Goal: Information Seeking & Learning: Learn about a topic

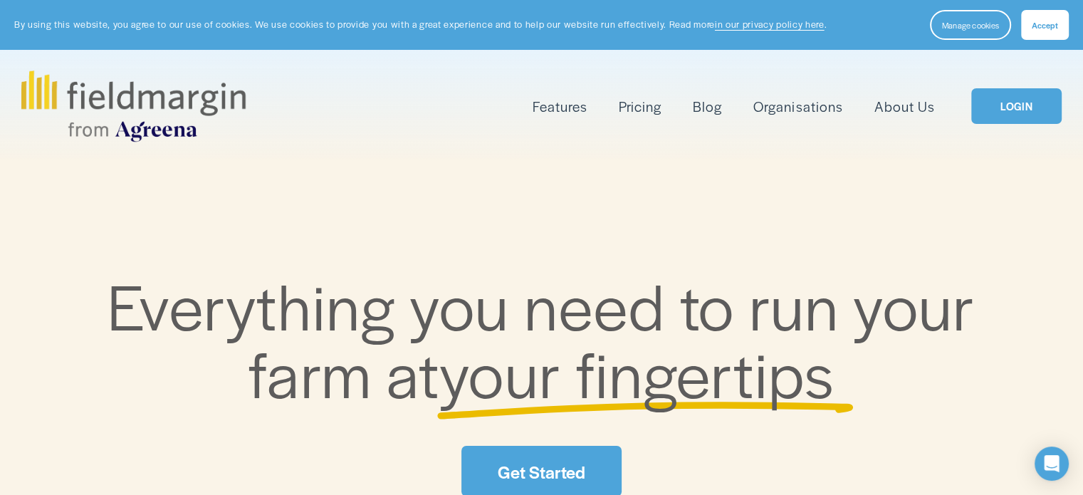
click at [1010, 117] on link "LOGIN" at bounding box center [1016, 106] width 90 height 36
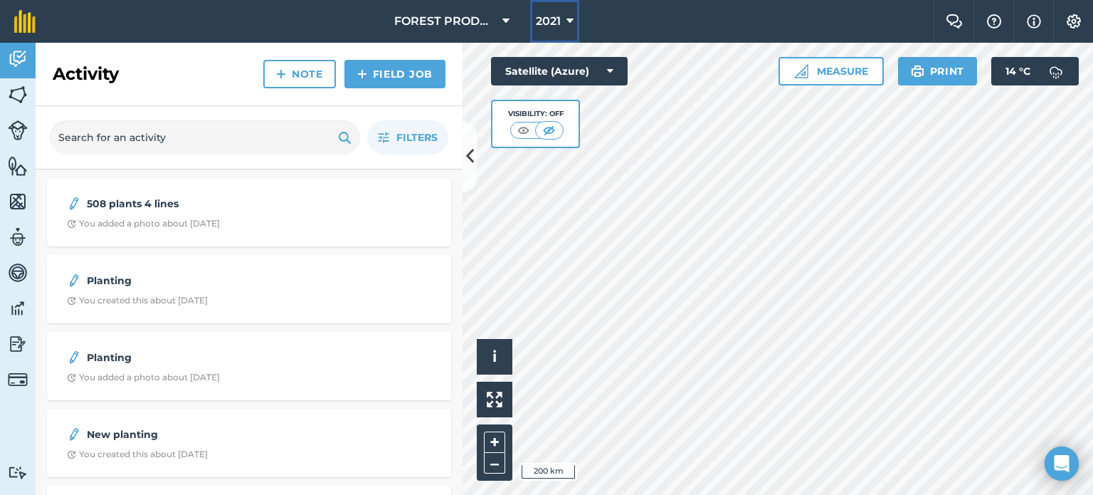
click at [567, 17] on icon at bounding box center [570, 21] width 7 height 17
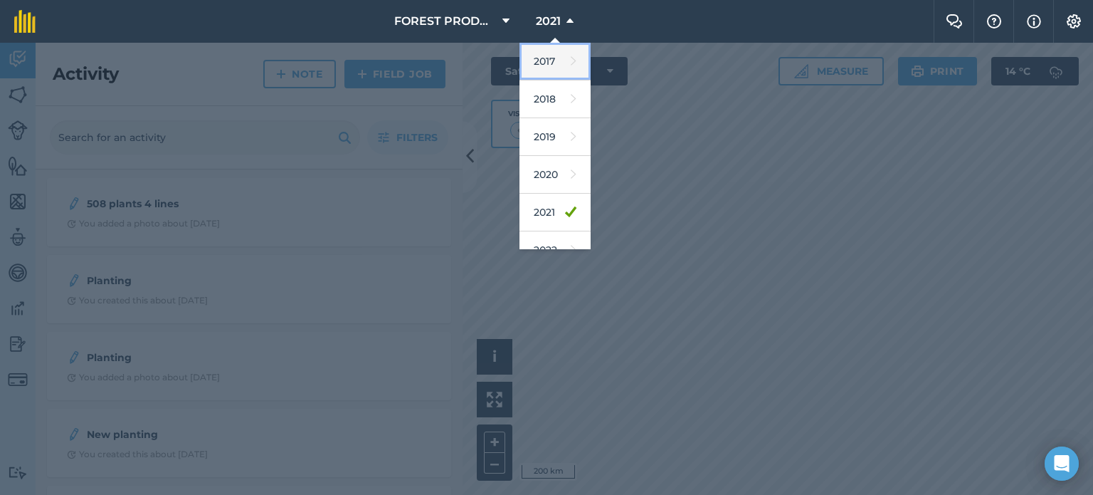
click at [538, 65] on link "2017" at bounding box center [555, 62] width 71 height 38
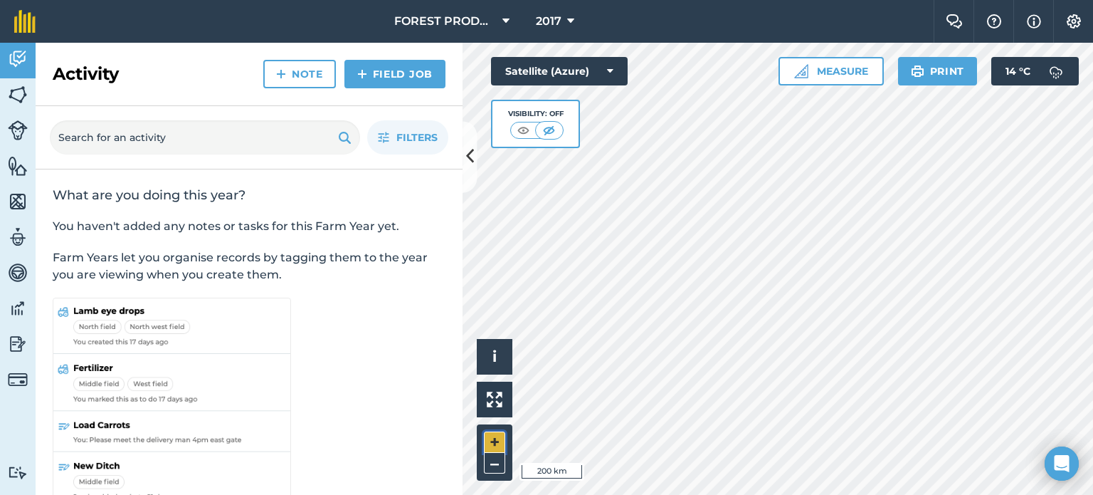
click at [488, 441] on button "+" at bounding box center [494, 441] width 21 height 21
click at [1020, 284] on div at bounding box center [778, 269] width 631 height 452
click at [494, 436] on button "+" at bounding box center [494, 441] width 21 height 21
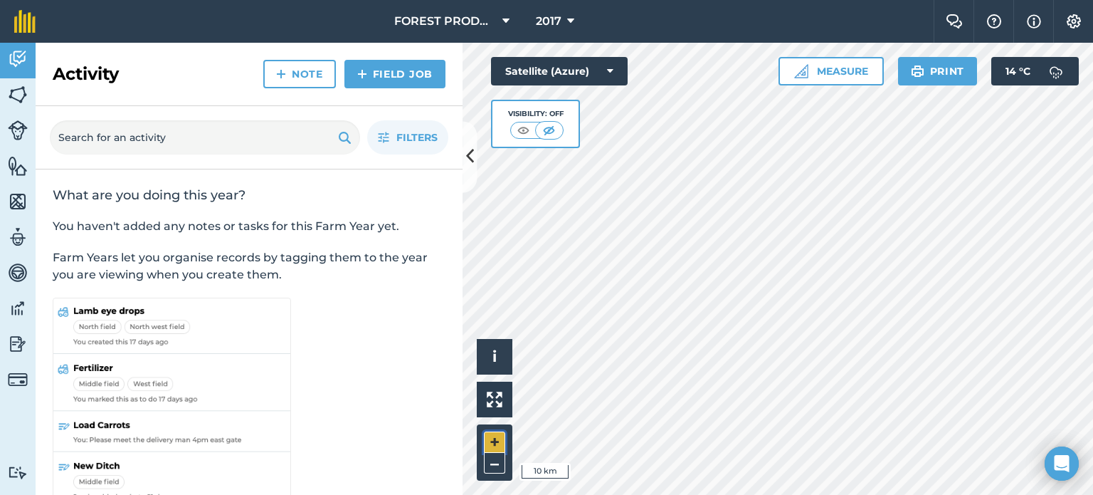
click at [494, 436] on button "+" at bounding box center [494, 441] width 21 height 21
click at [493, 439] on button "+" at bounding box center [494, 441] width 21 height 21
click at [493, 441] on button "+" at bounding box center [494, 441] width 21 height 21
click at [520, 127] on img at bounding box center [524, 130] width 18 height 14
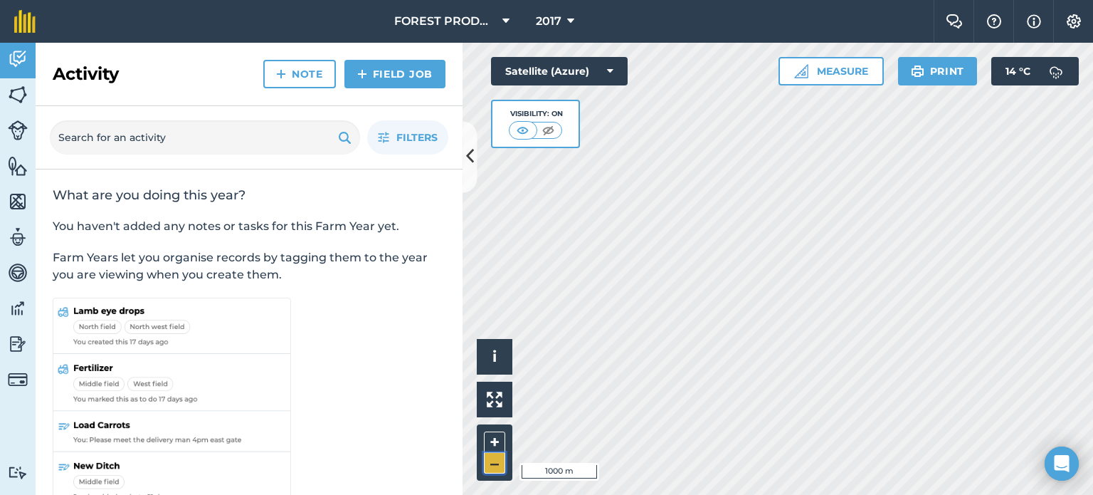
click at [495, 466] on button "–" at bounding box center [494, 463] width 21 height 21
click at [916, 352] on div at bounding box center [778, 269] width 631 height 452
click at [488, 463] on button "–" at bounding box center [494, 463] width 21 height 21
click at [491, 439] on button "+" at bounding box center [494, 441] width 21 height 21
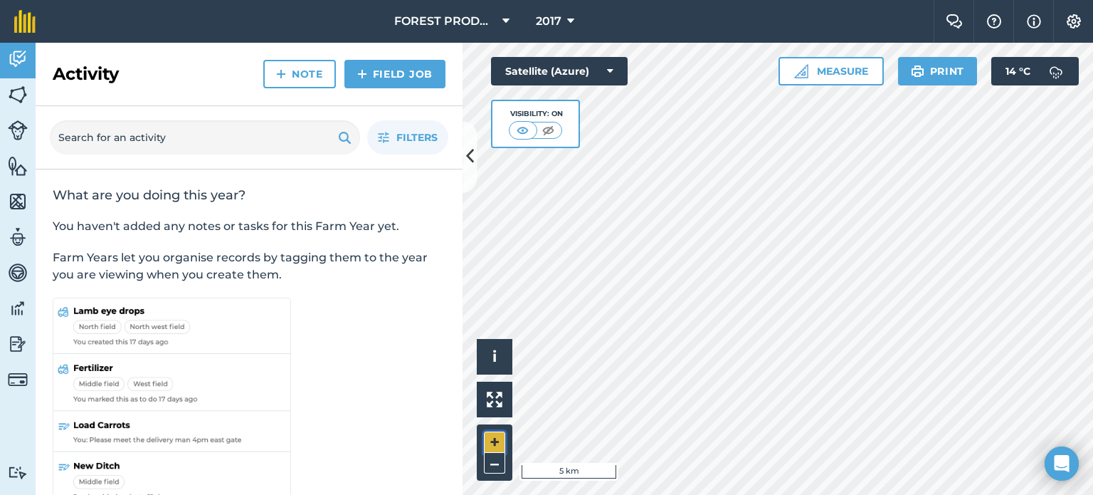
click at [491, 439] on button "+" at bounding box center [494, 441] width 21 height 21
click at [491, 436] on button "+" at bounding box center [494, 441] width 21 height 21
click at [498, 439] on button "+" at bounding box center [494, 441] width 21 height 21
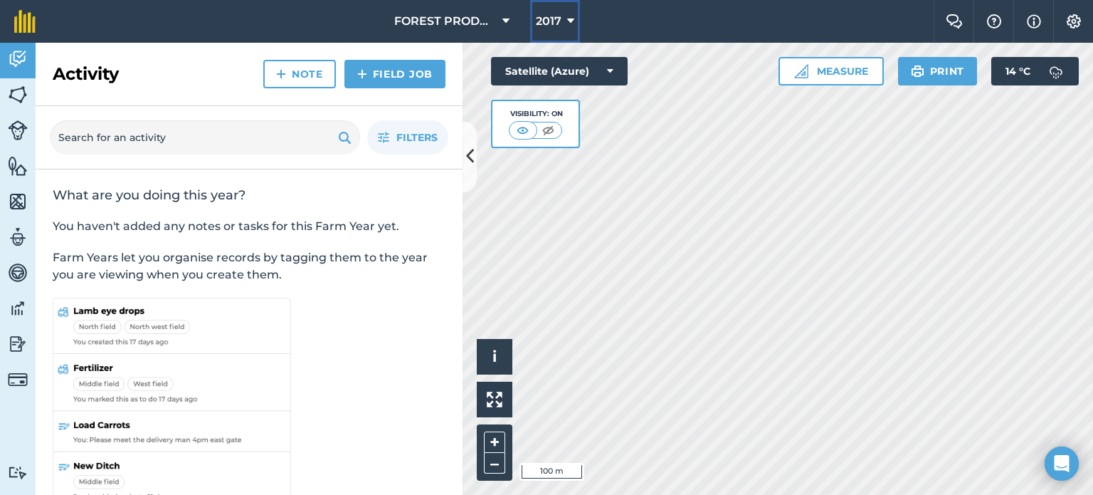
click at [570, 14] on icon at bounding box center [570, 21] width 7 height 17
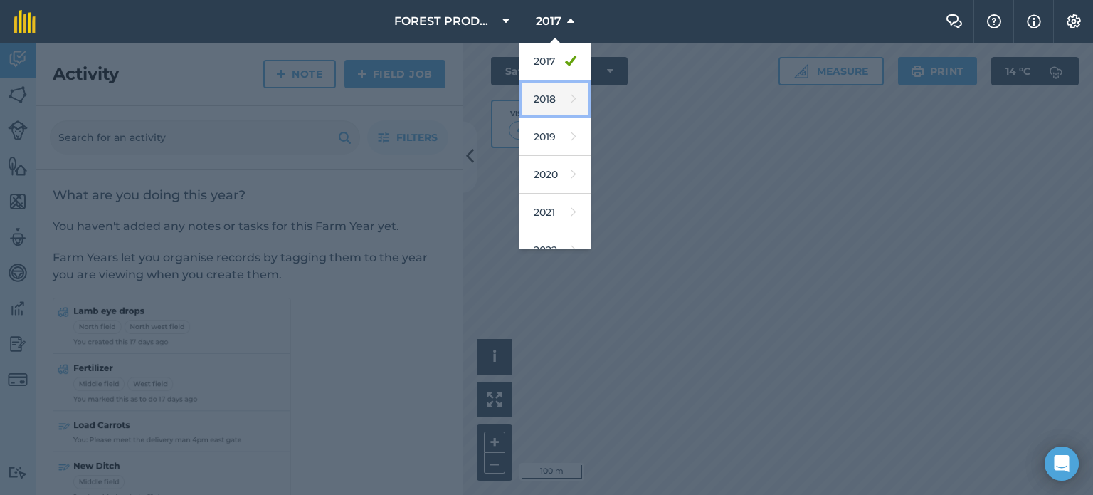
click at [549, 94] on link "2018" at bounding box center [555, 99] width 71 height 38
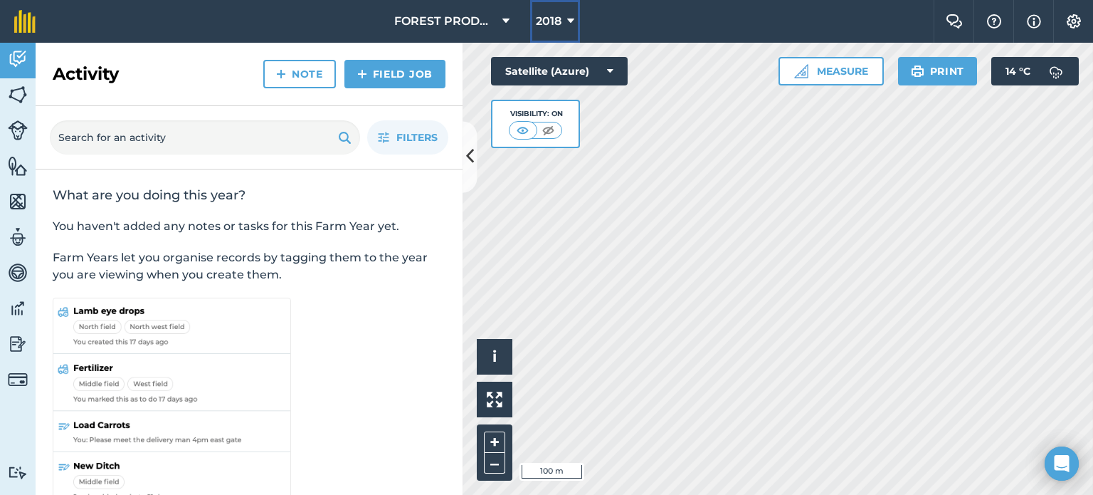
click at [573, 20] on icon at bounding box center [570, 21] width 7 height 17
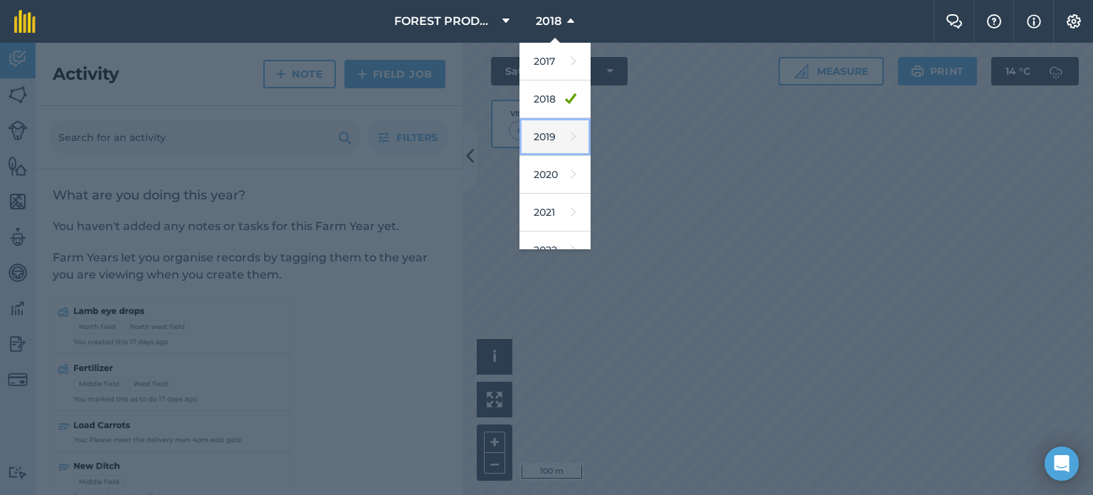
click at [550, 130] on link "2019" at bounding box center [555, 137] width 71 height 38
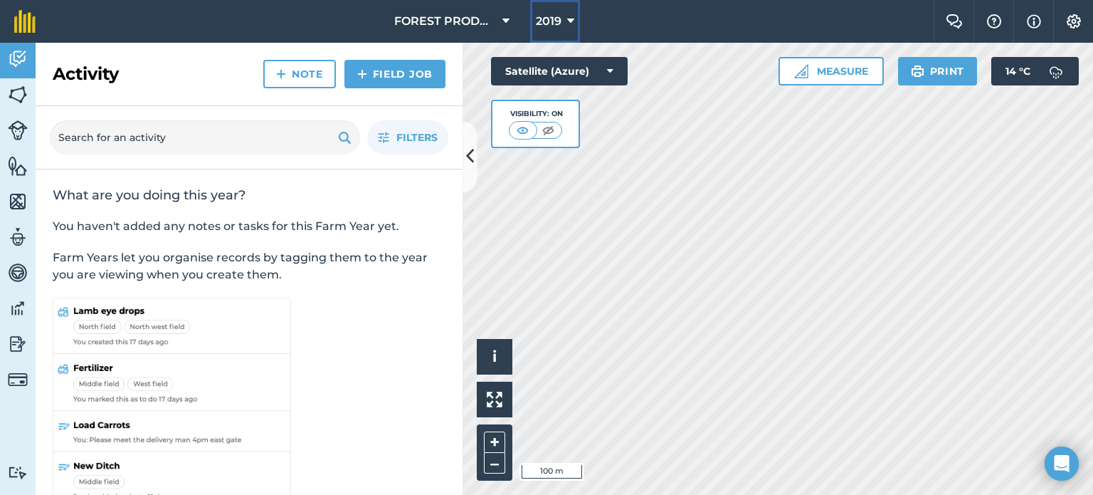
click at [569, 21] on icon at bounding box center [570, 21] width 7 height 17
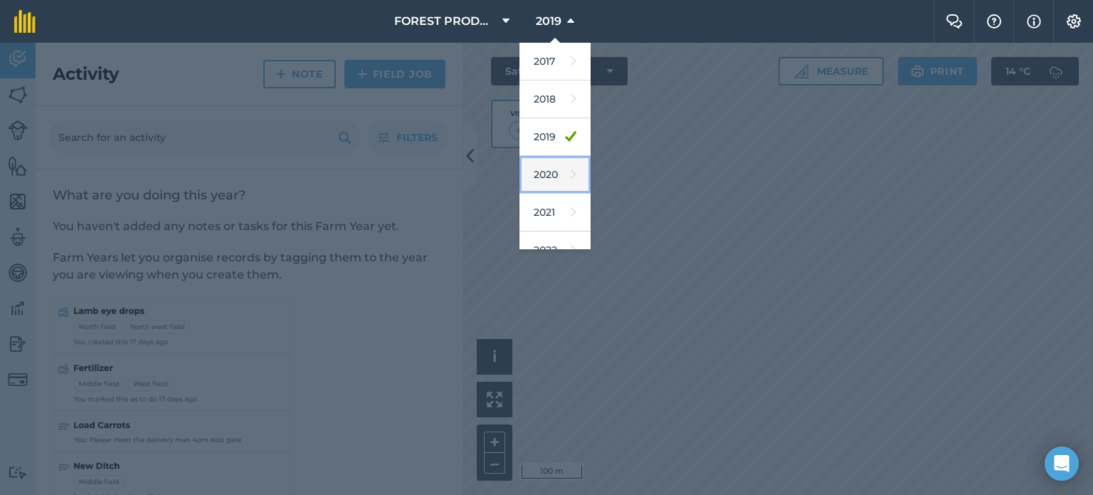
click at [551, 177] on link "2020" at bounding box center [555, 175] width 71 height 38
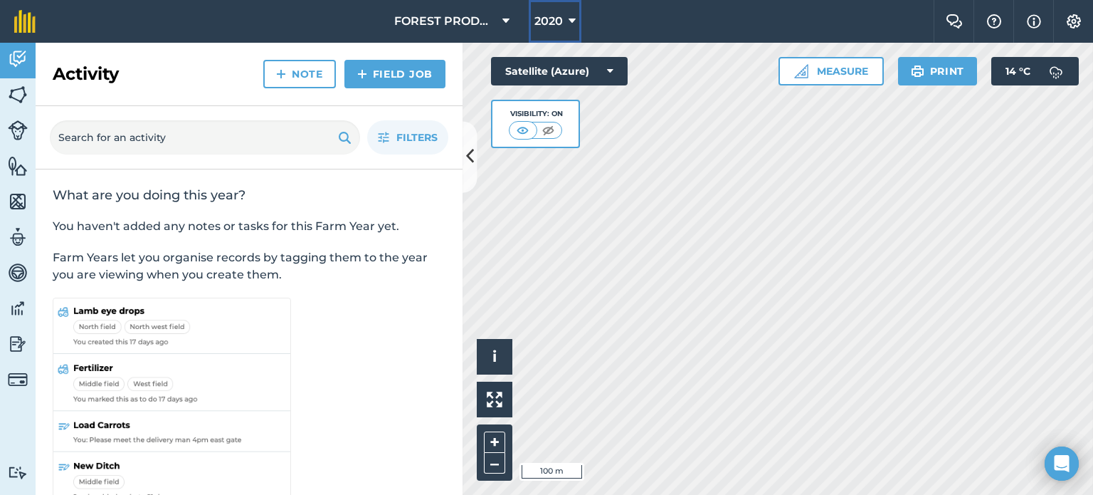
click at [570, 22] on icon at bounding box center [572, 21] width 7 height 17
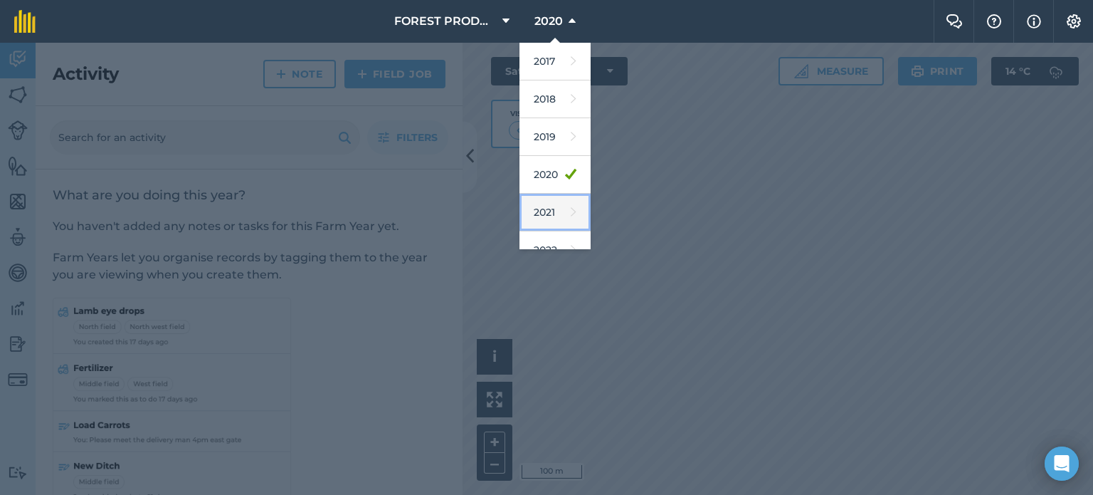
click at [553, 205] on link "2021" at bounding box center [555, 213] width 71 height 38
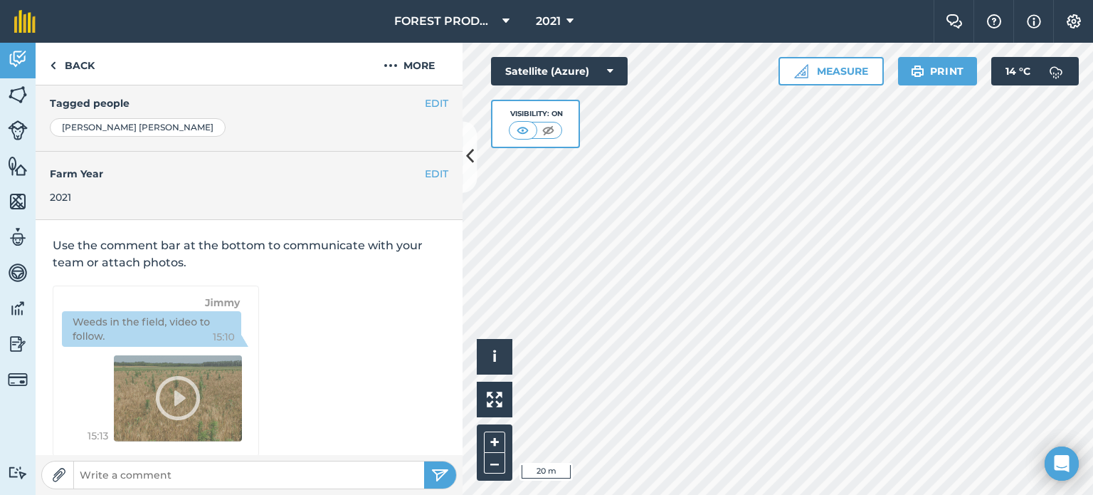
scroll to position [286, 0]
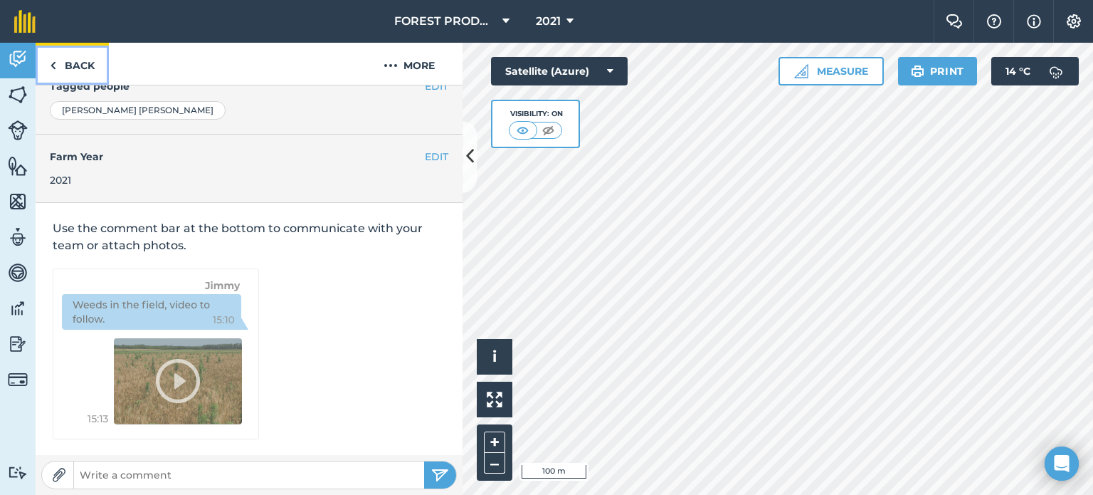
click at [63, 63] on link "Back" at bounding box center [72, 64] width 73 height 42
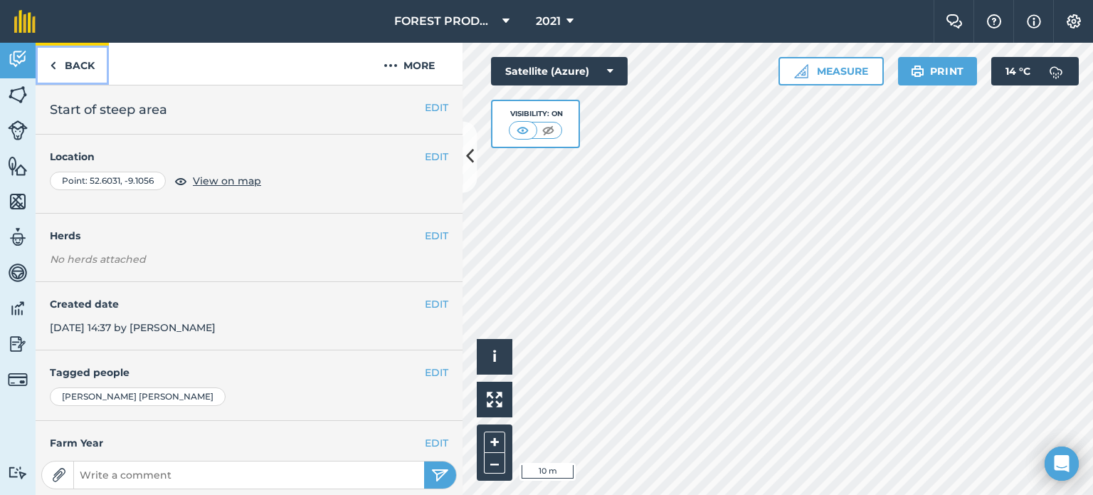
click at [74, 62] on link "Back" at bounding box center [72, 64] width 73 height 42
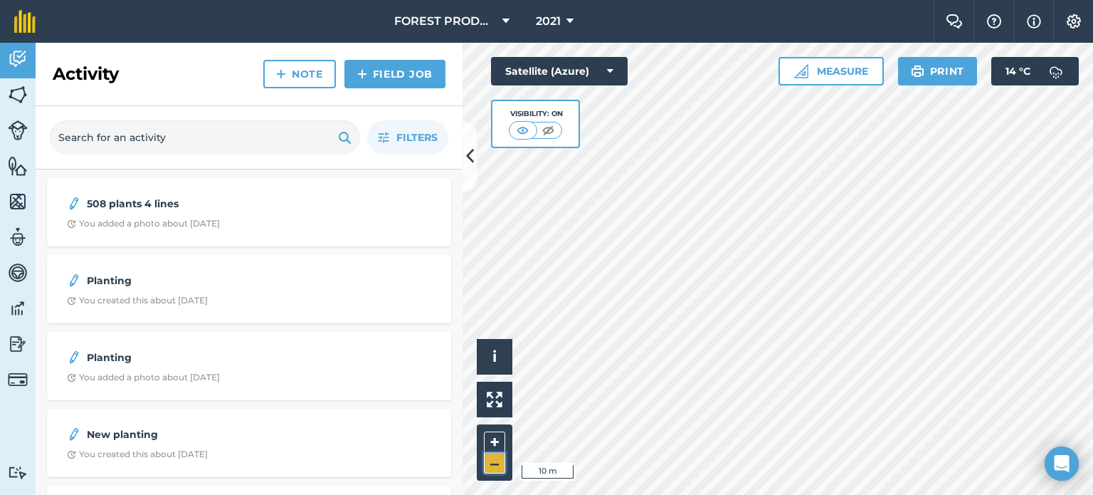
click at [492, 461] on button "–" at bounding box center [494, 463] width 21 height 21
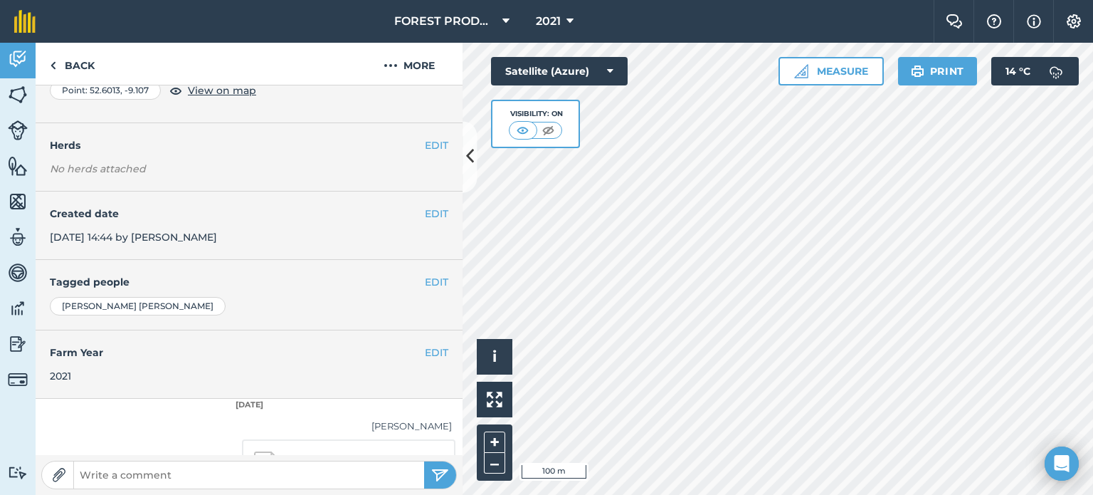
scroll to position [134, 0]
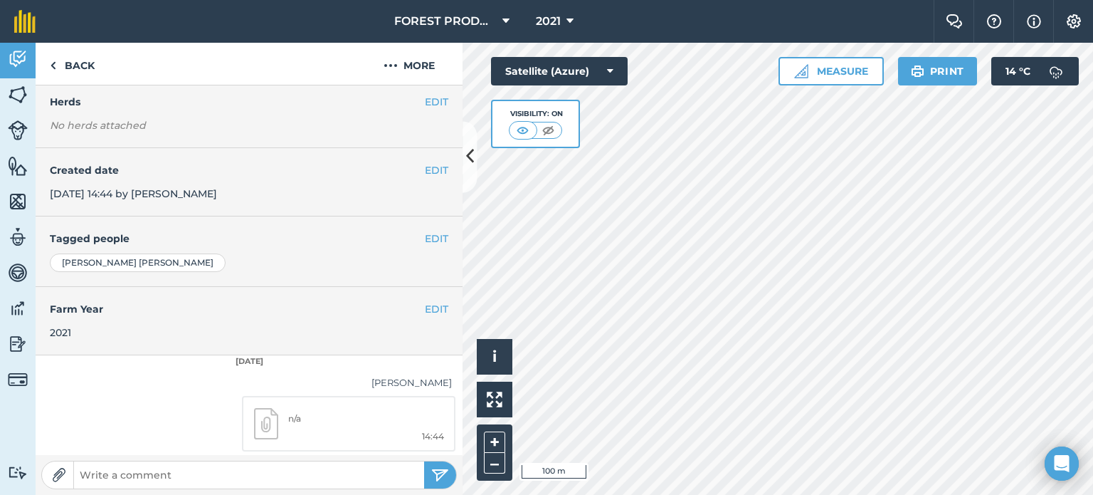
click at [254, 429] on img at bounding box center [266, 424] width 24 height 32
click at [68, 70] on link "Back" at bounding box center [72, 64] width 73 height 42
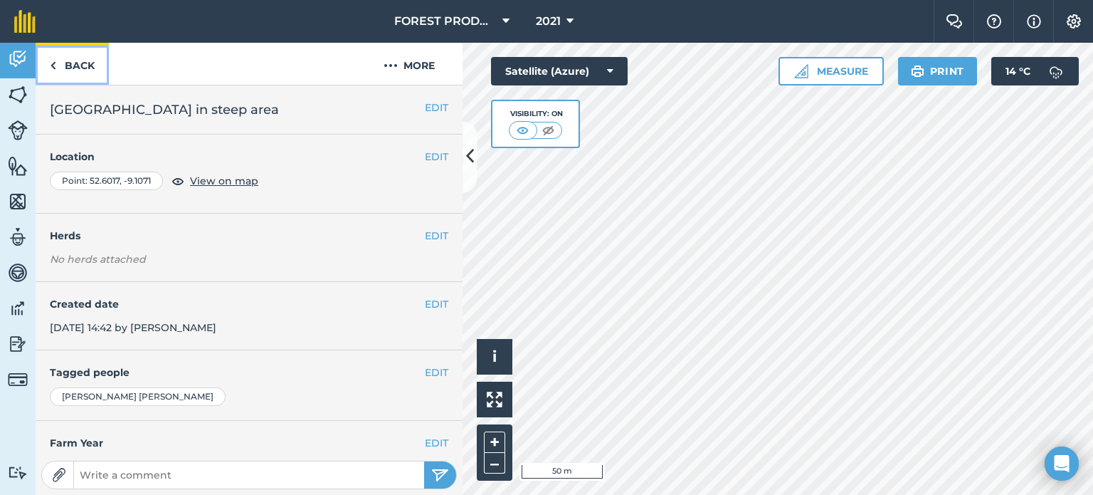
click at [54, 65] on img at bounding box center [53, 65] width 6 height 17
click at [78, 61] on link "Back" at bounding box center [72, 64] width 73 height 42
click at [58, 63] on link "Back" at bounding box center [72, 64] width 73 height 42
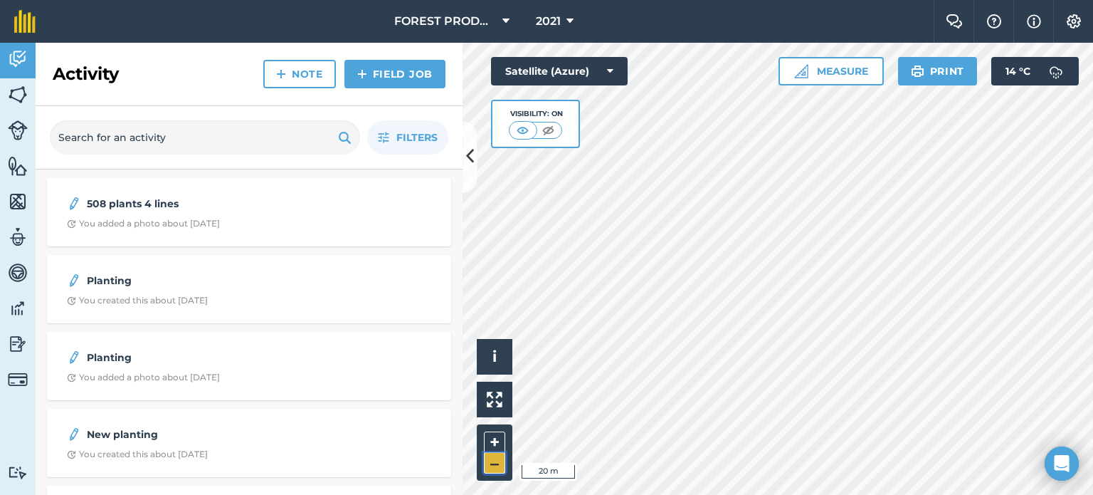
click at [493, 466] on button "–" at bounding box center [494, 463] width 21 height 21
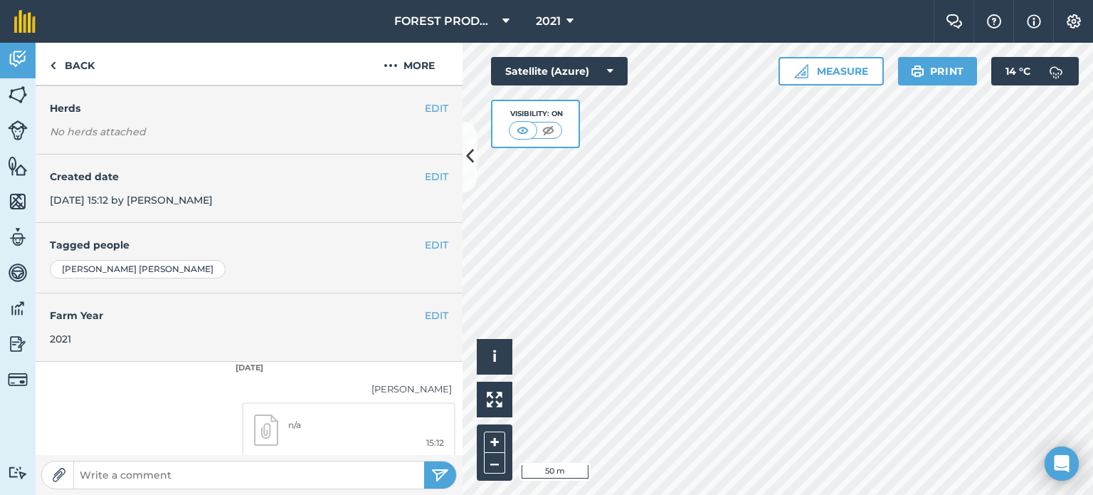
scroll to position [134, 0]
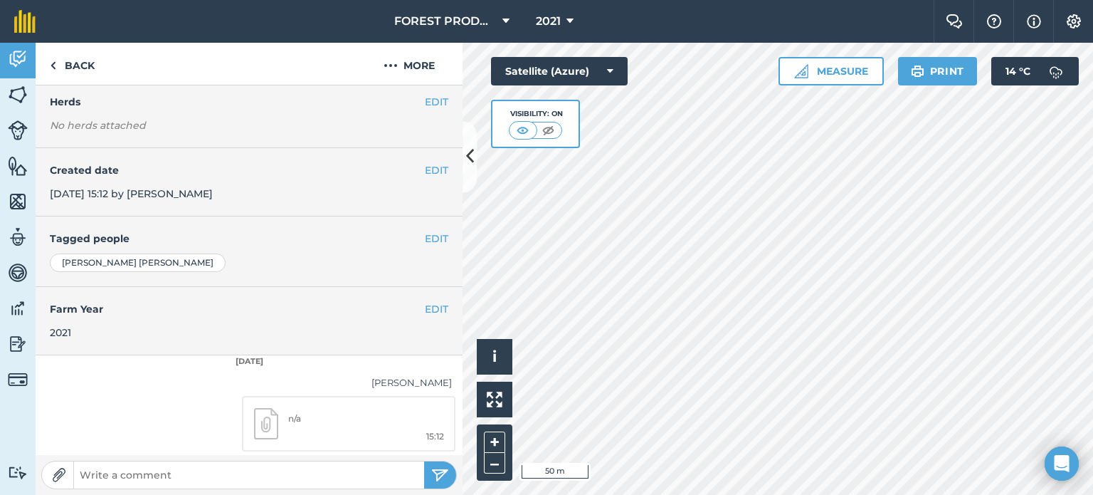
click at [254, 418] on img at bounding box center [266, 424] width 24 height 32
click at [56, 70] on img at bounding box center [53, 65] width 6 height 17
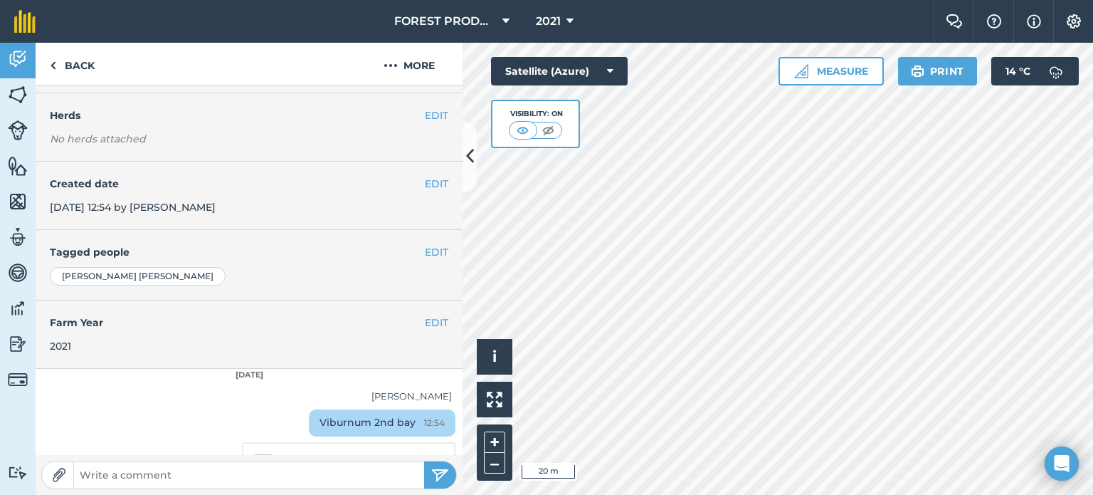
scroll to position [167, 0]
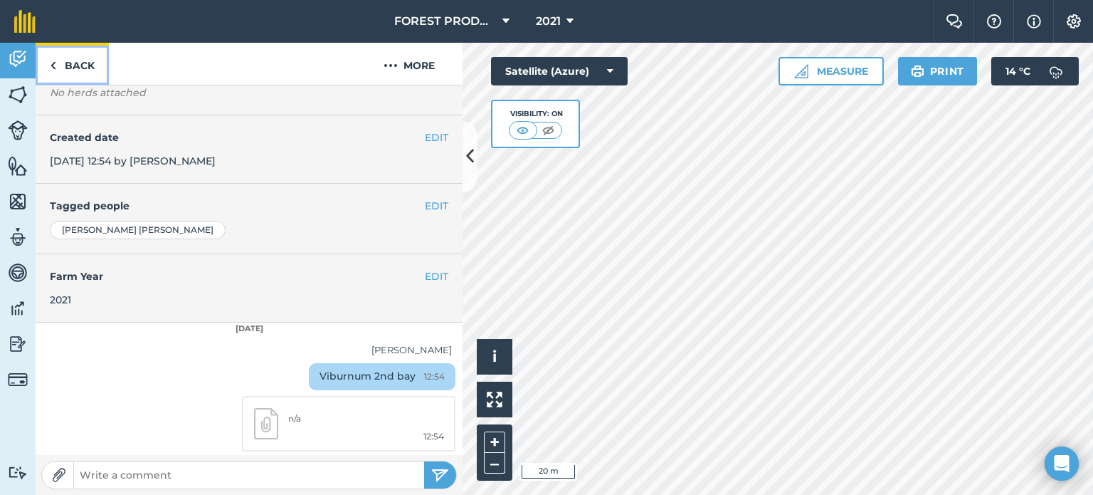
click at [63, 67] on link "Back" at bounding box center [72, 64] width 73 height 42
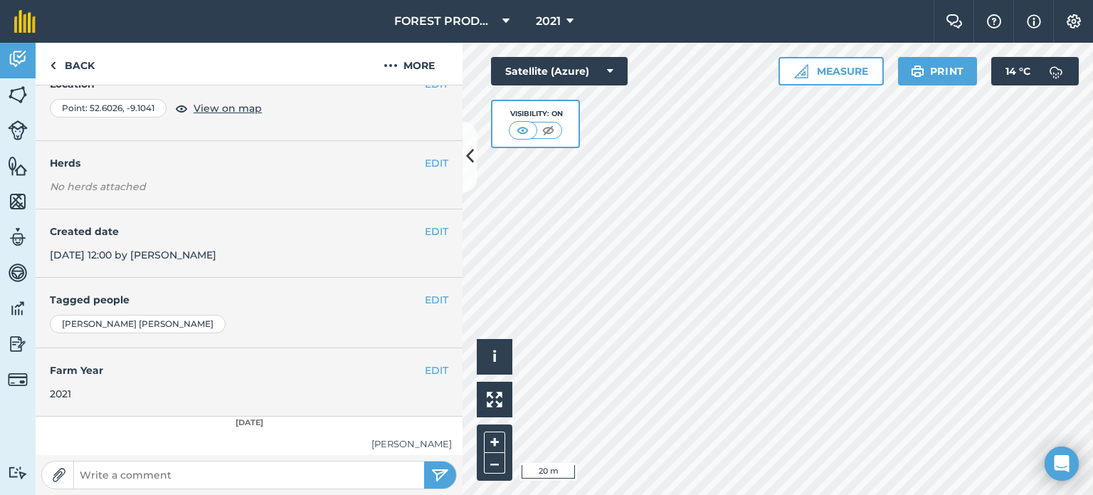
scroll to position [167, 0]
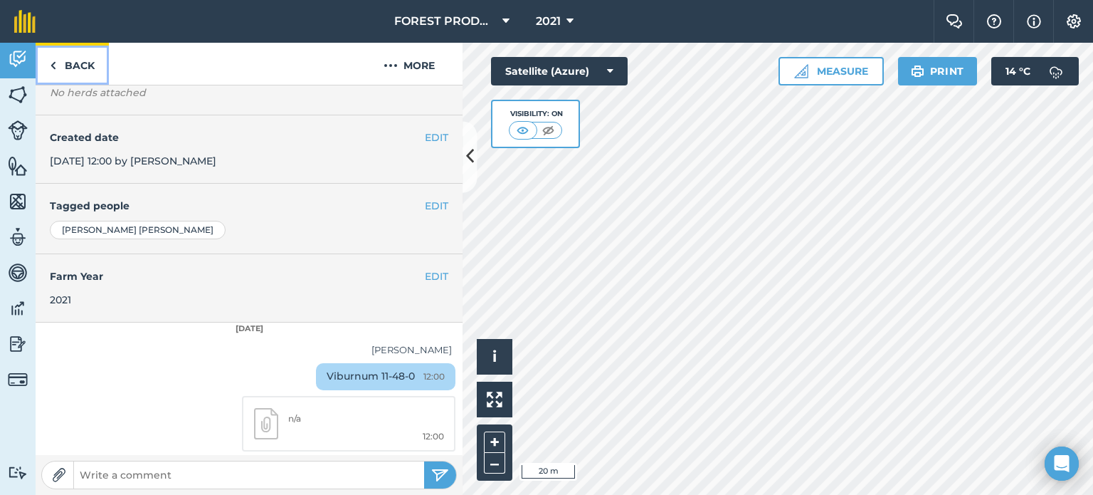
click at [81, 65] on link "Back" at bounding box center [72, 64] width 73 height 42
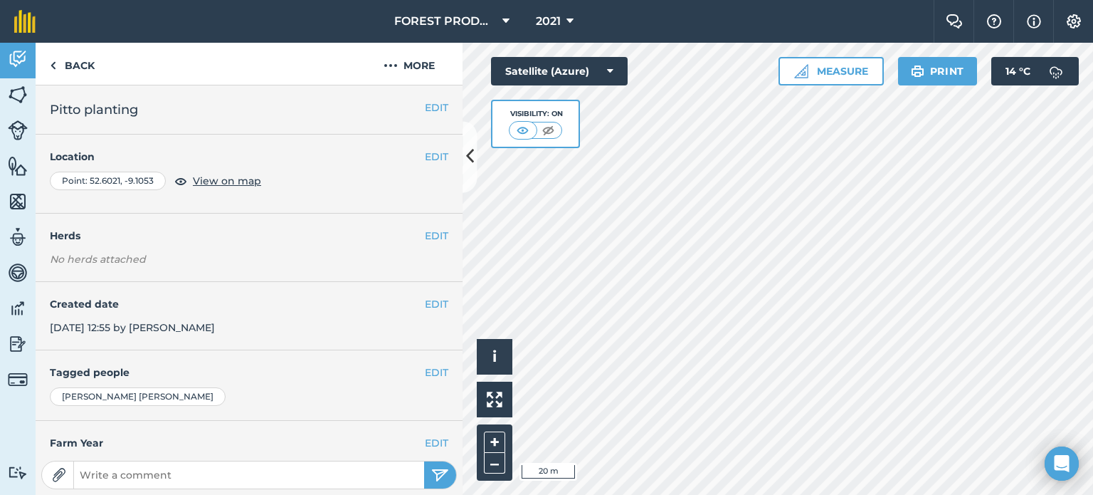
scroll to position [181, 0]
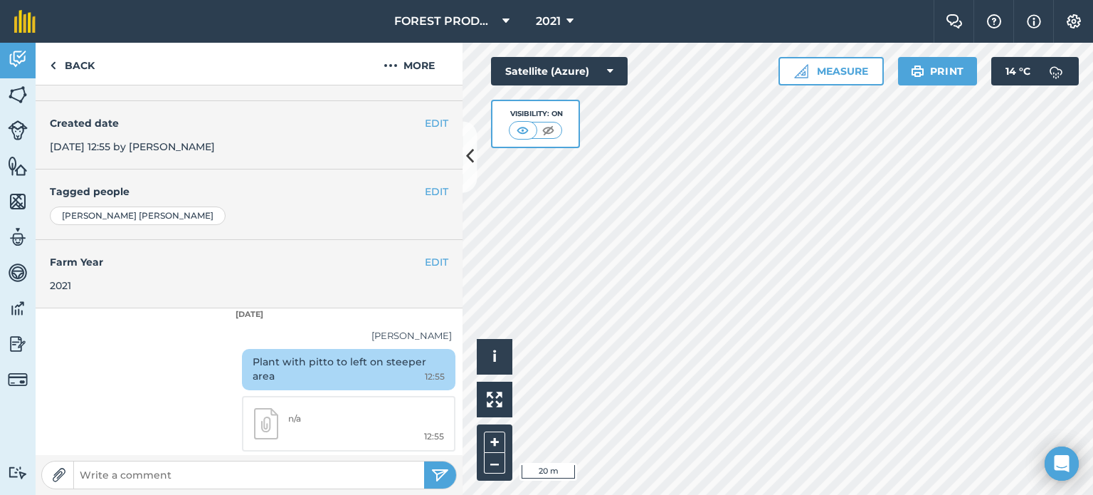
click at [257, 423] on link "12:55 n/a" at bounding box center [349, 424] width 214 height 56
click at [495, 466] on button "–" at bounding box center [494, 463] width 21 height 21
click at [85, 68] on link "Back" at bounding box center [72, 64] width 73 height 42
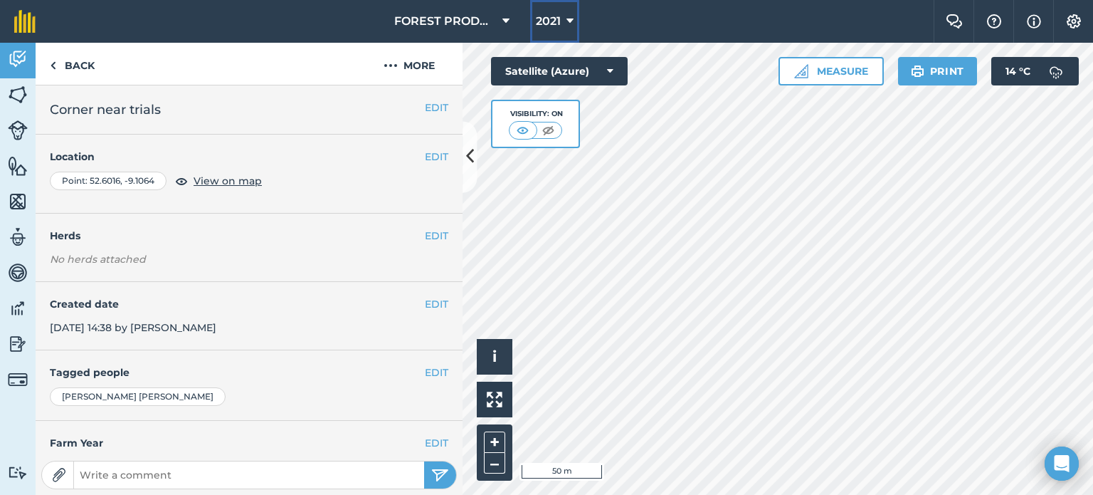
click at [572, 17] on icon at bounding box center [570, 21] width 7 height 17
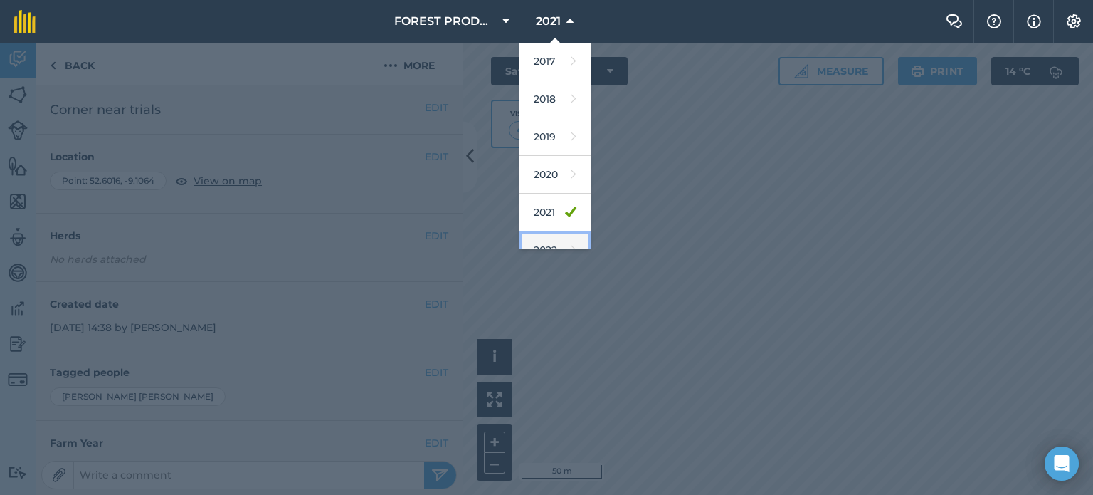
click at [553, 246] on link "2022" at bounding box center [555, 250] width 71 height 38
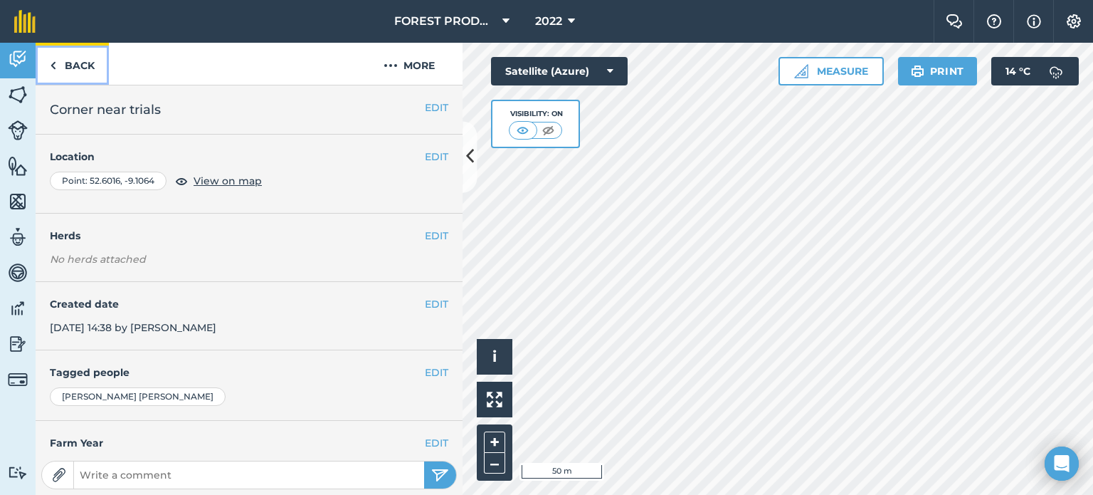
click at [86, 60] on link "Back" at bounding box center [72, 64] width 73 height 42
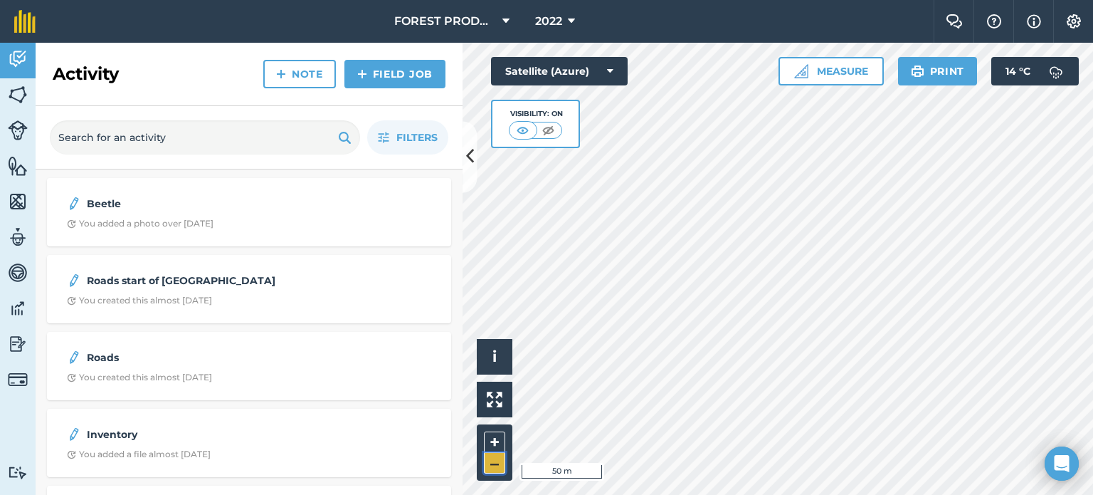
click at [501, 461] on button "–" at bounding box center [494, 463] width 21 height 21
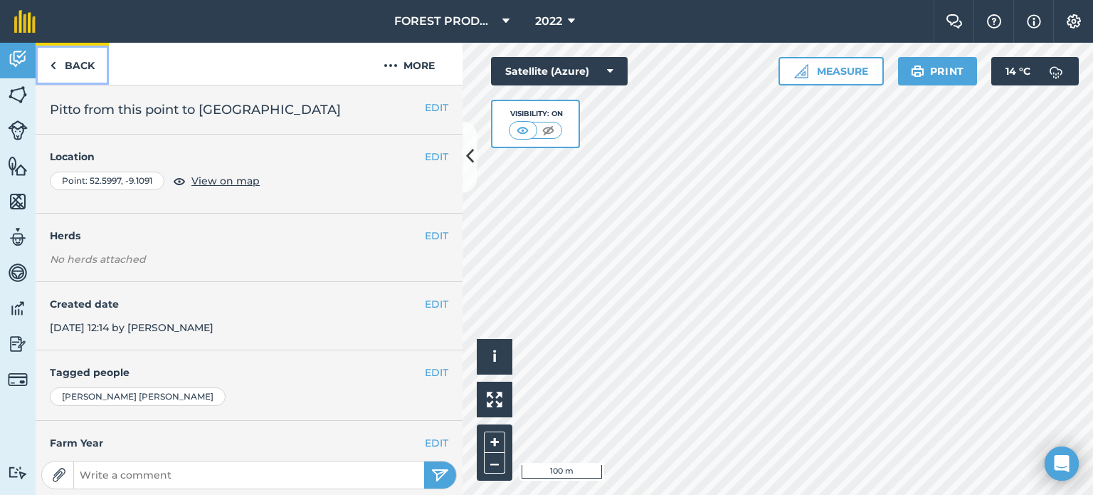
click at [78, 62] on link "Back" at bounding box center [72, 64] width 73 height 42
click at [88, 64] on link "Back" at bounding box center [72, 64] width 73 height 42
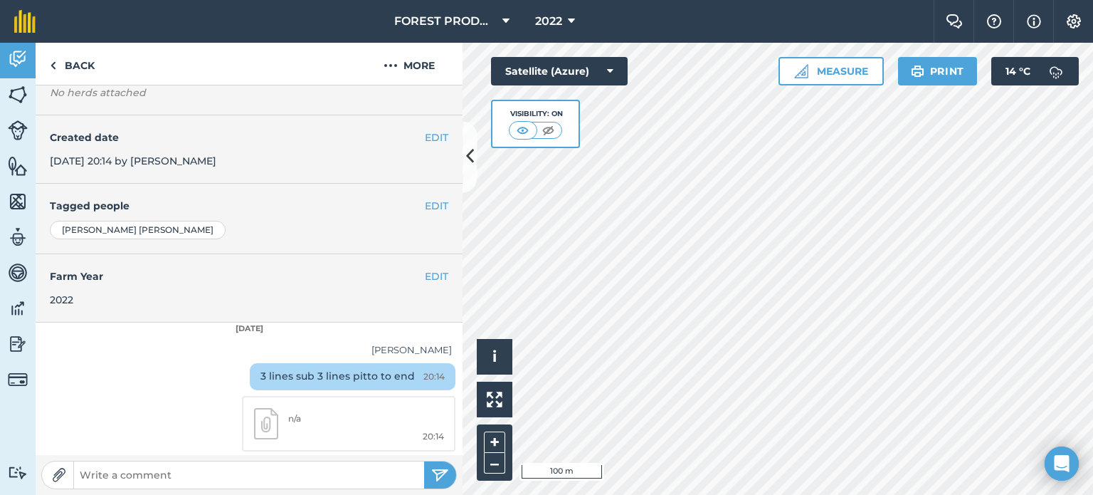
click at [254, 423] on img at bounding box center [266, 424] width 24 height 32
drag, startPoint x: 464, startPoint y: 123, endPoint x: 258, endPoint y: 70, distance: 213.1
click at [258, 70] on div "Back More EDIT Inventory EDIT Location Point : [GEOGRAPHIC_DATA] View on map ED…" at bounding box center [249, 269] width 427 height 452
click at [63, 69] on link "Back" at bounding box center [72, 64] width 73 height 42
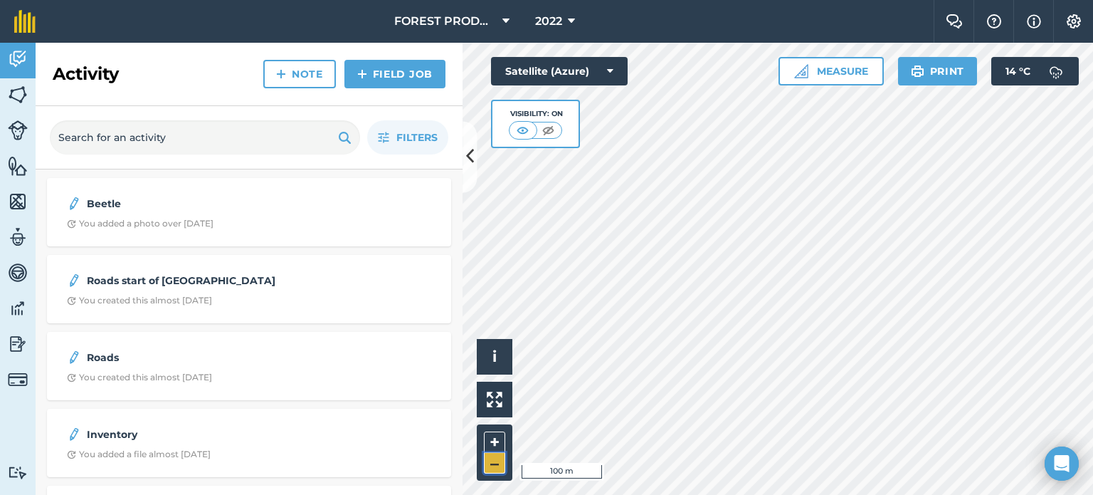
click at [495, 466] on button "–" at bounding box center [494, 463] width 21 height 21
click at [494, 441] on button "+" at bounding box center [494, 441] width 21 height 21
click at [572, 13] on icon at bounding box center [571, 21] width 7 height 17
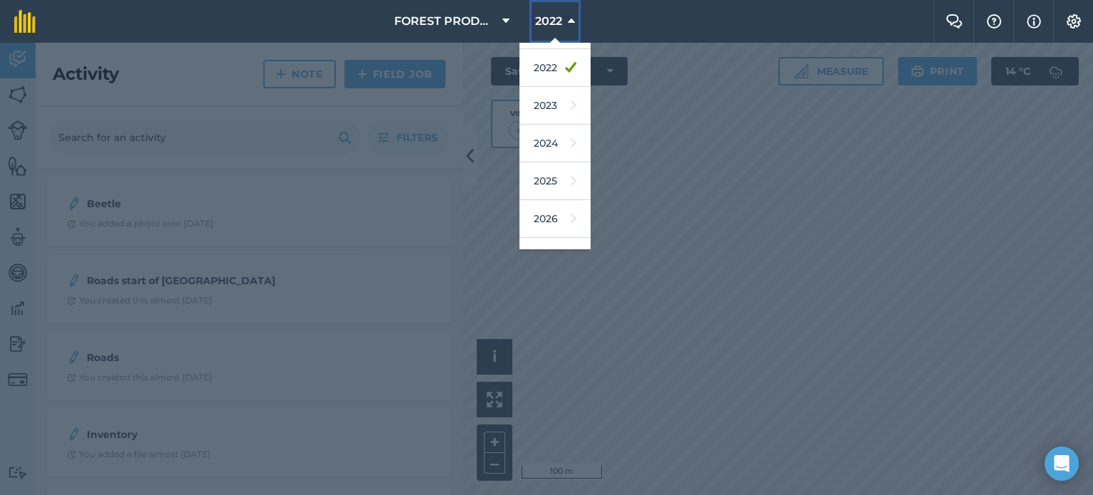
scroll to position [206, 0]
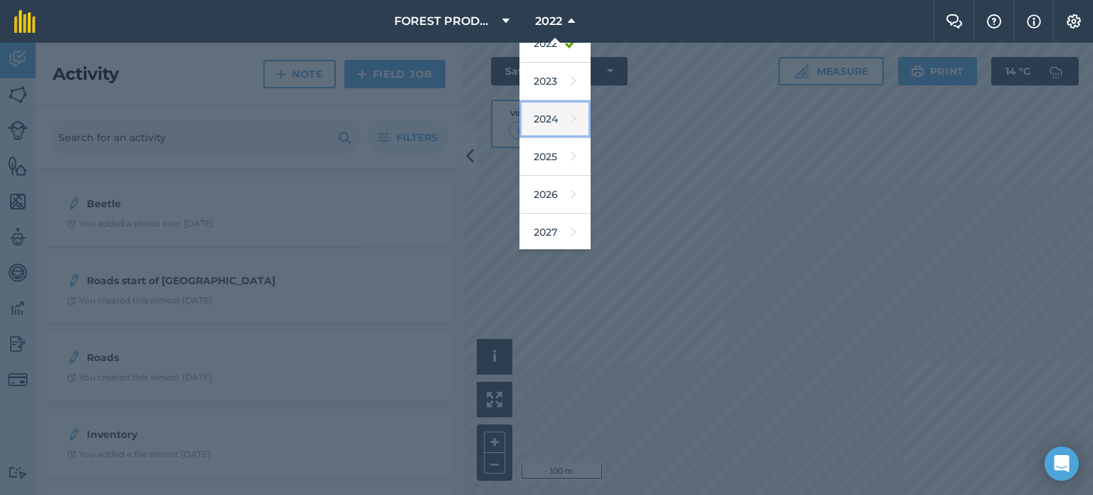
click at [552, 122] on link "2024" at bounding box center [555, 119] width 71 height 38
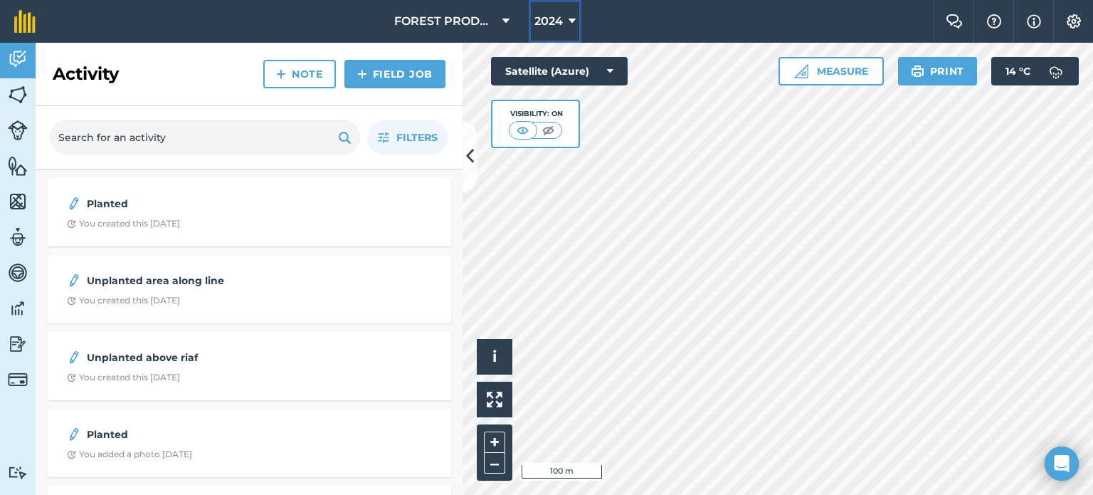
click at [575, 23] on icon at bounding box center [572, 21] width 7 height 17
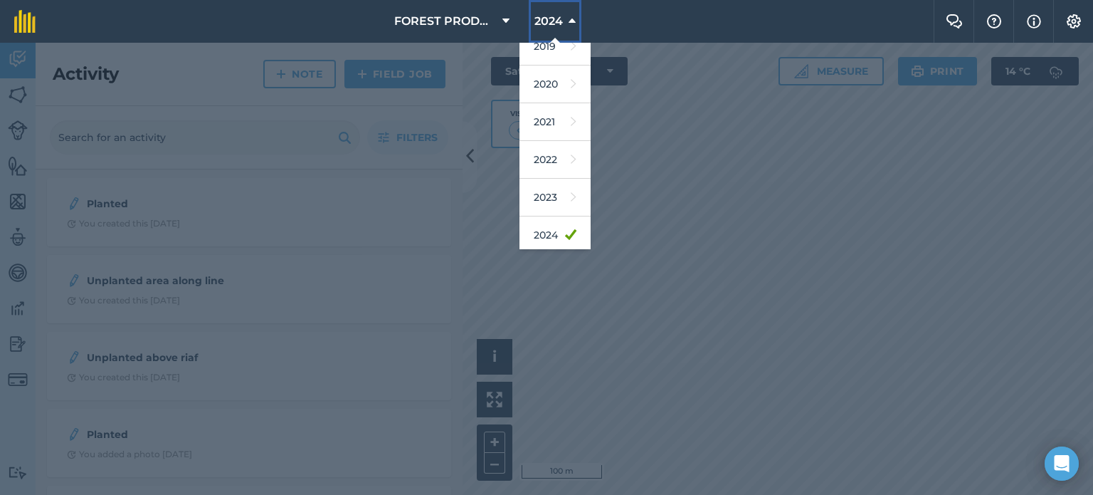
scroll to position [93, 0]
click at [550, 190] on link "2023" at bounding box center [555, 195] width 71 height 38
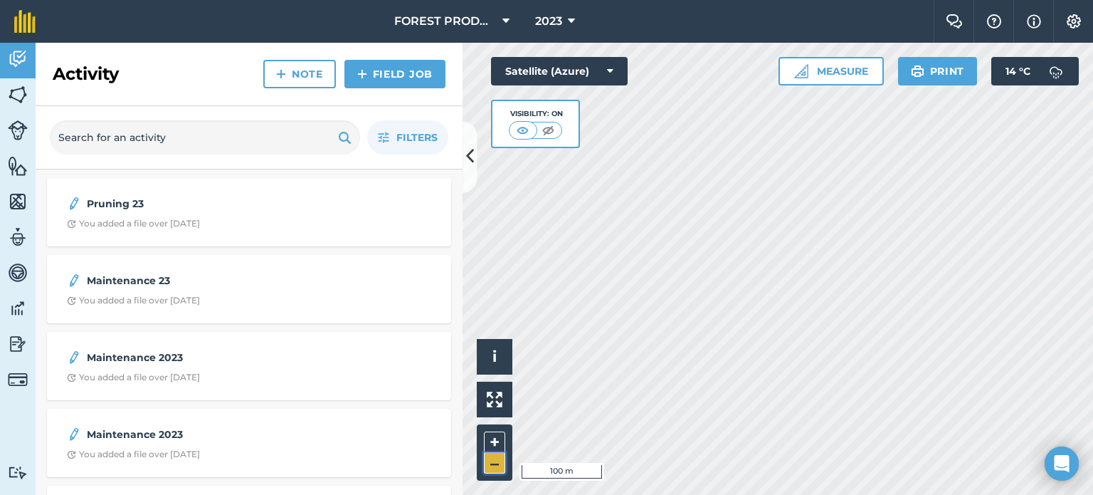
click at [502, 463] on button "–" at bounding box center [494, 463] width 21 height 21
click at [366, 71] on img at bounding box center [362, 73] width 10 height 17
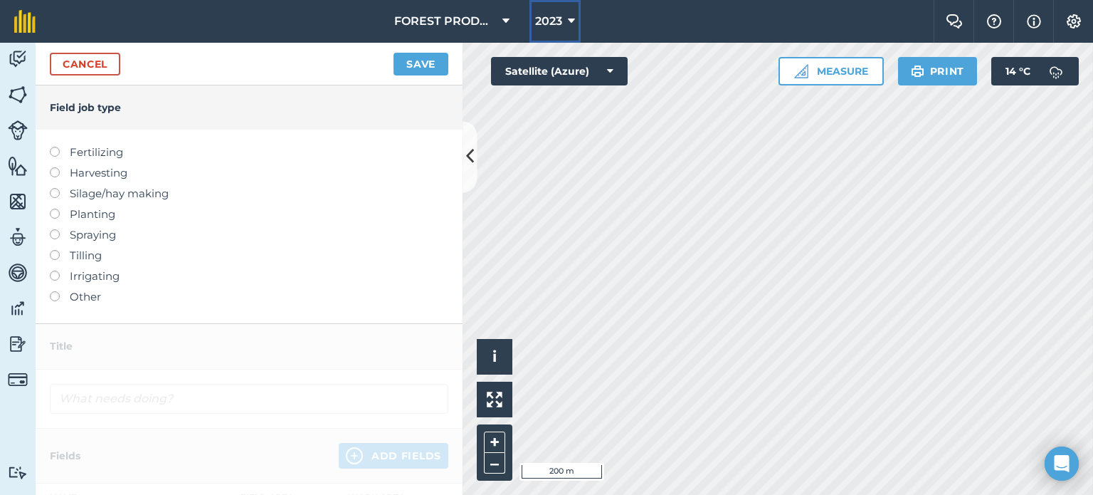
click at [579, 20] on button "2023" at bounding box center [555, 21] width 51 height 43
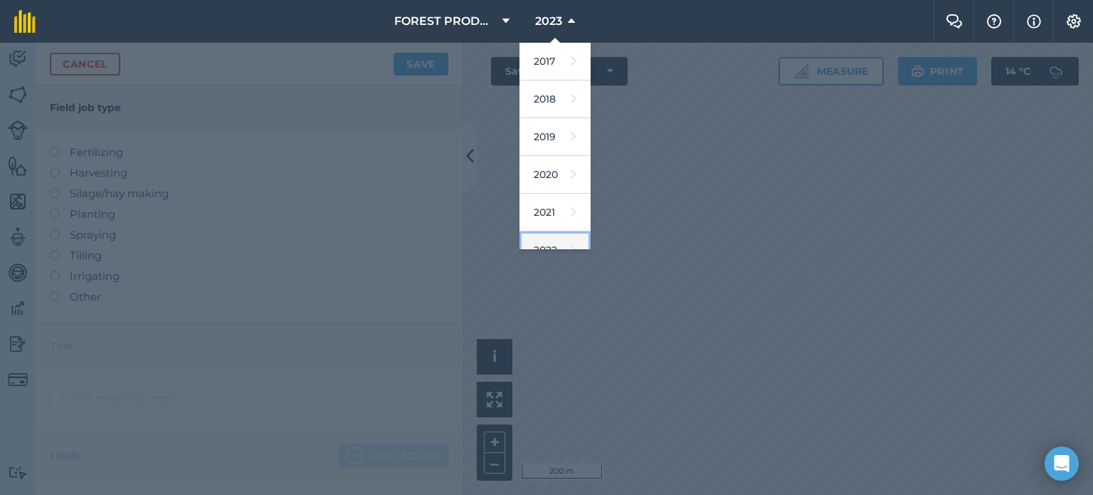
click at [553, 241] on link "2022" at bounding box center [555, 250] width 71 height 38
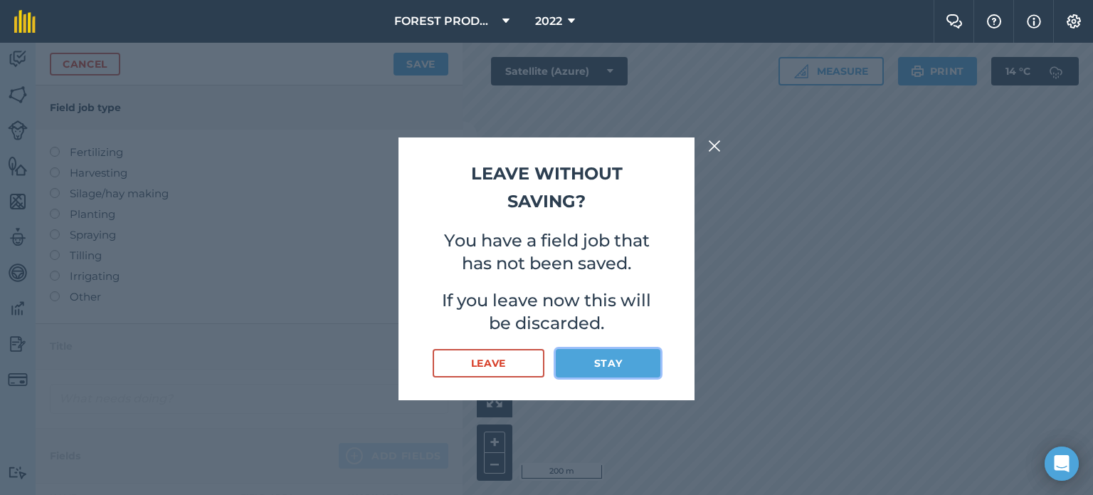
click at [597, 362] on button "Stay" at bounding box center [608, 363] width 105 height 28
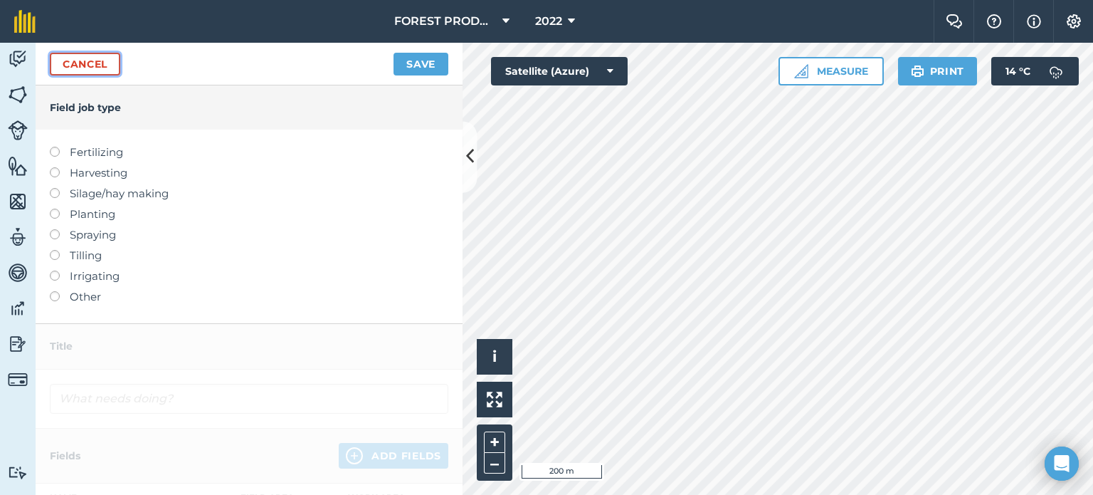
click at [93, 53] on link "Cancel" at bounding box center [85, 64] width 70 height 23
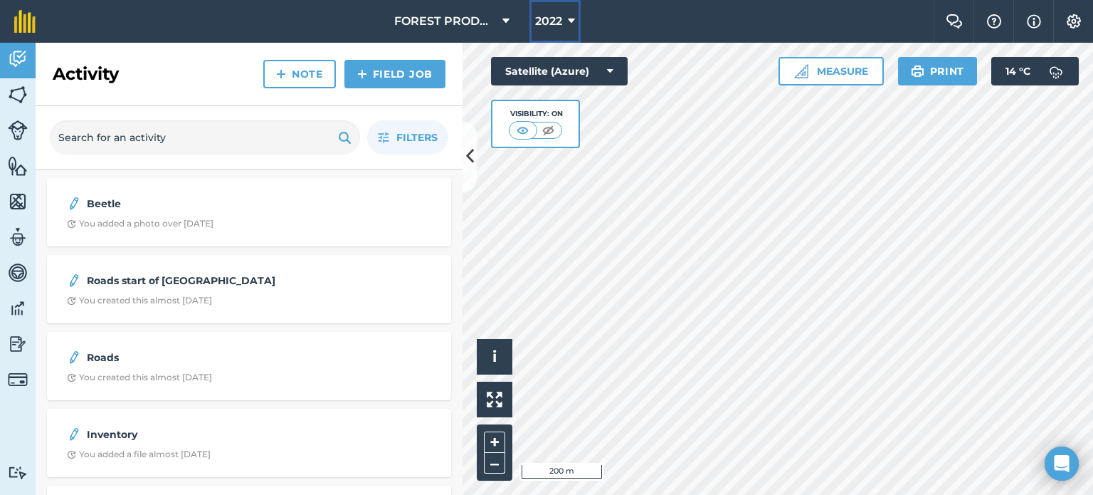
click at [575, 22] on icon at bounding box center [571, 21] width 7 height 17
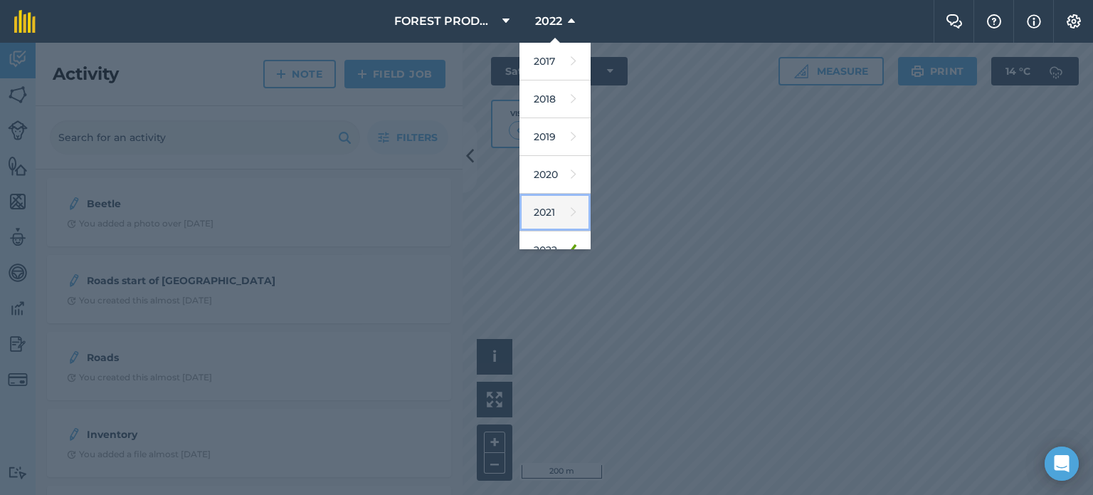
click at [571, 206] on icon at bounding box center [574, 212] width 6 height 20
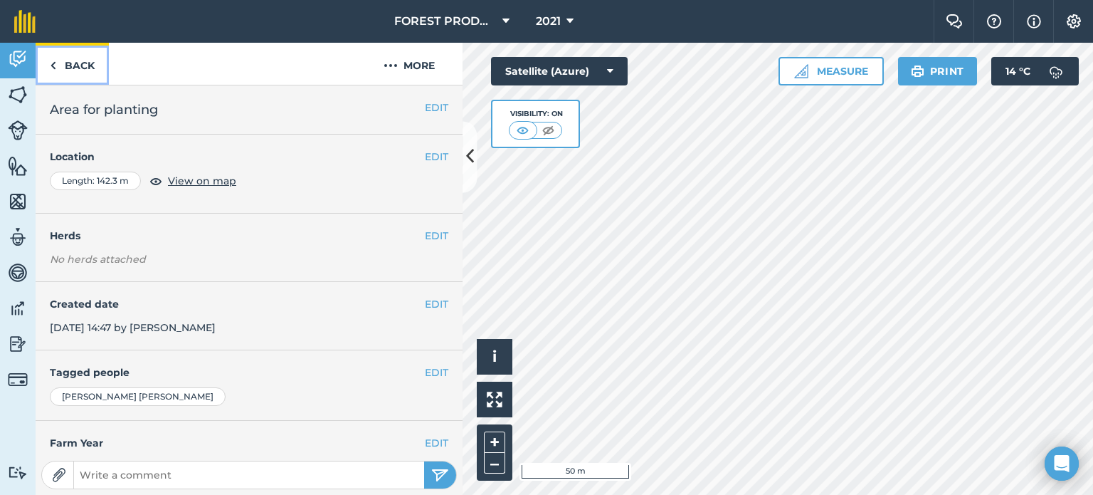
click at [90, 57] on link "Back" at bounding box center [72, 64] width 73 height 42
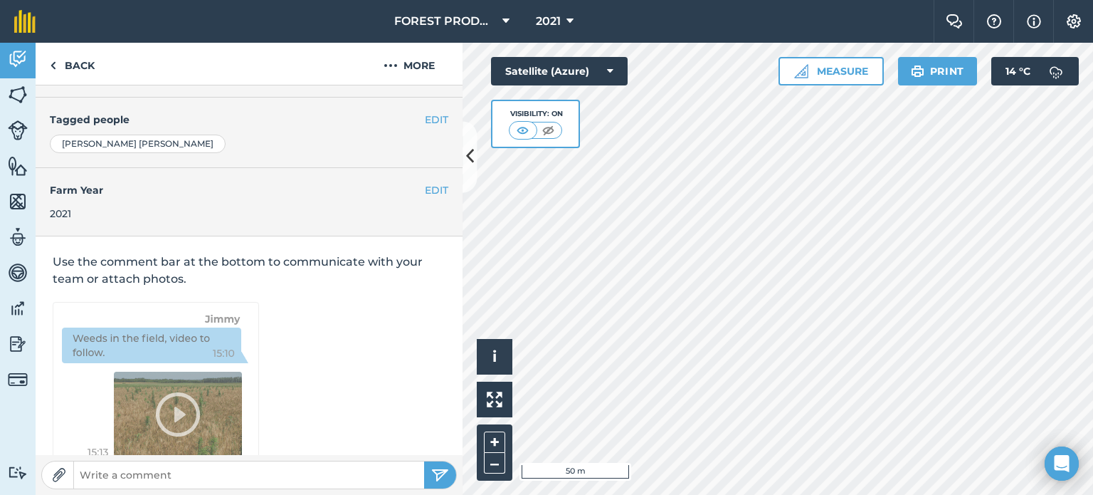
scroll to position [286, 0]
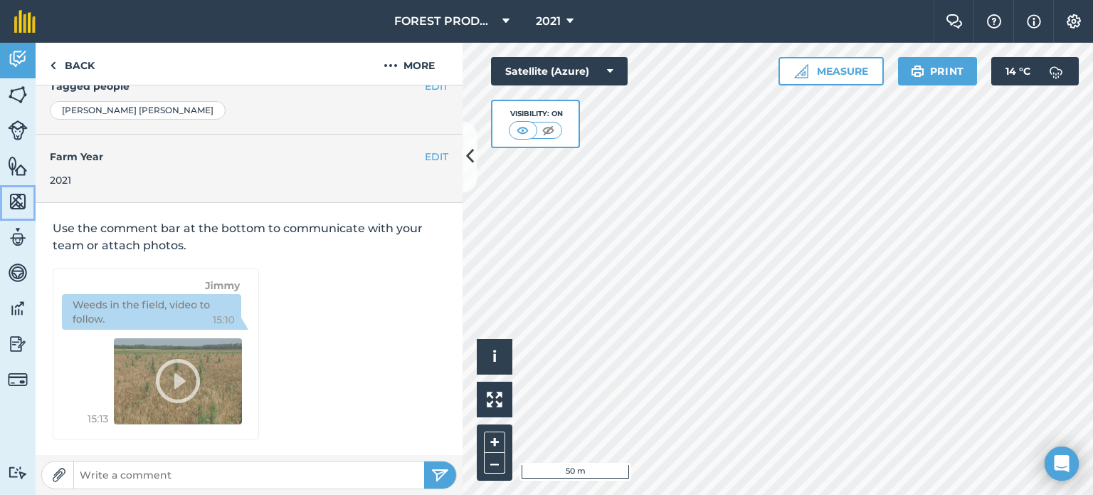
click at [17, 201] on img at bounding box center [18, 201] width 20 height 21
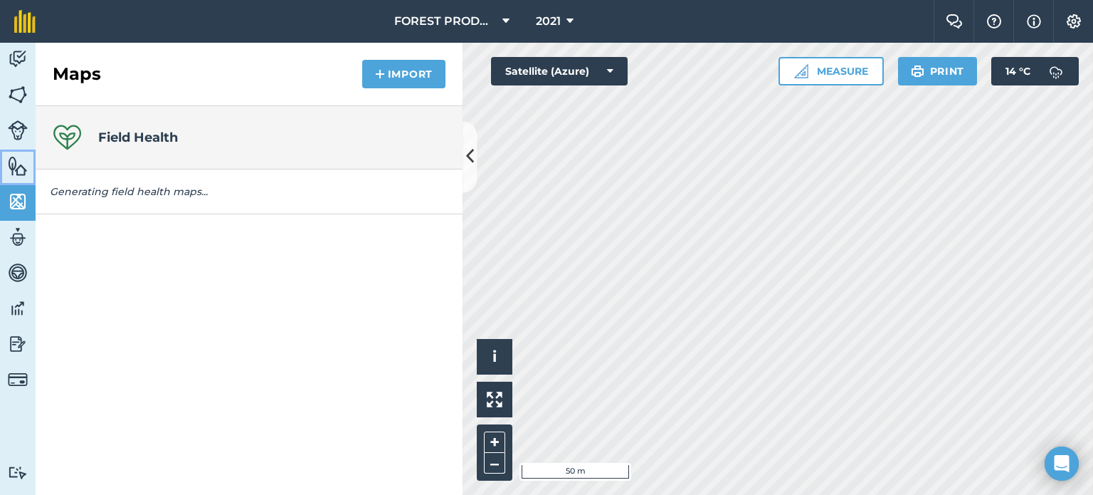
click at [16, 170] on img at bounding box center [18, 165] width 20 height 21
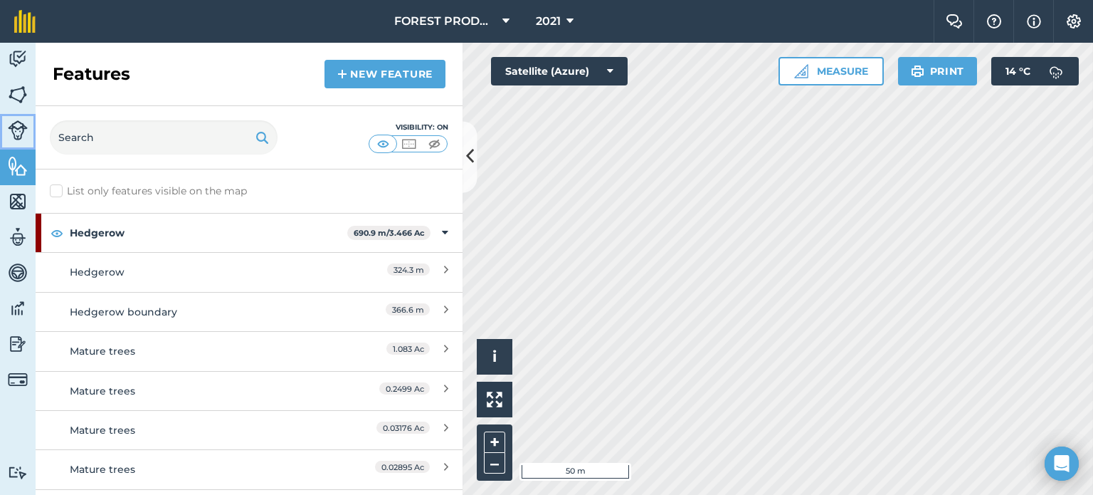
click at [16, 136] on img at bounding box center [18, 130] width 20 height 20
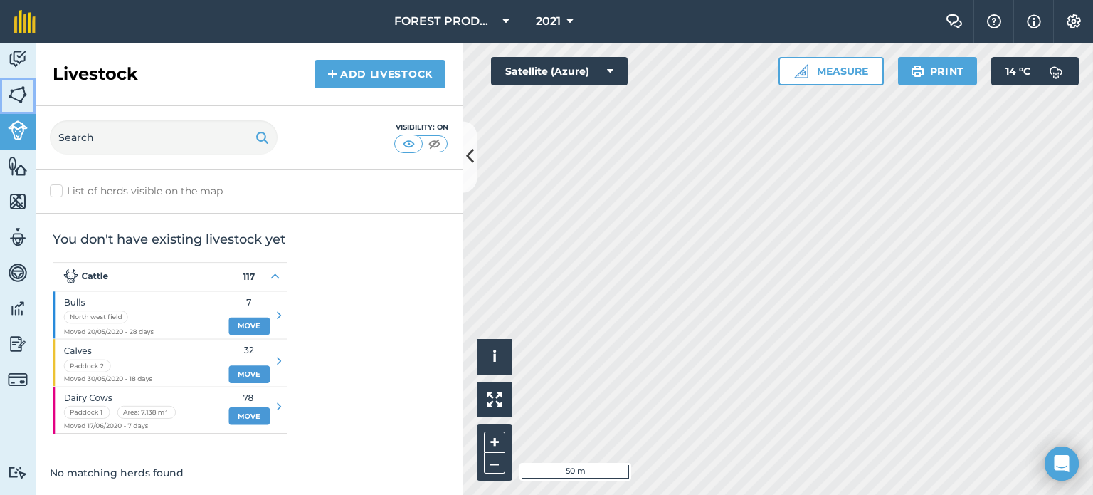
click at [17, 100] on img at bounding box center [18, 94] width 20 height 21
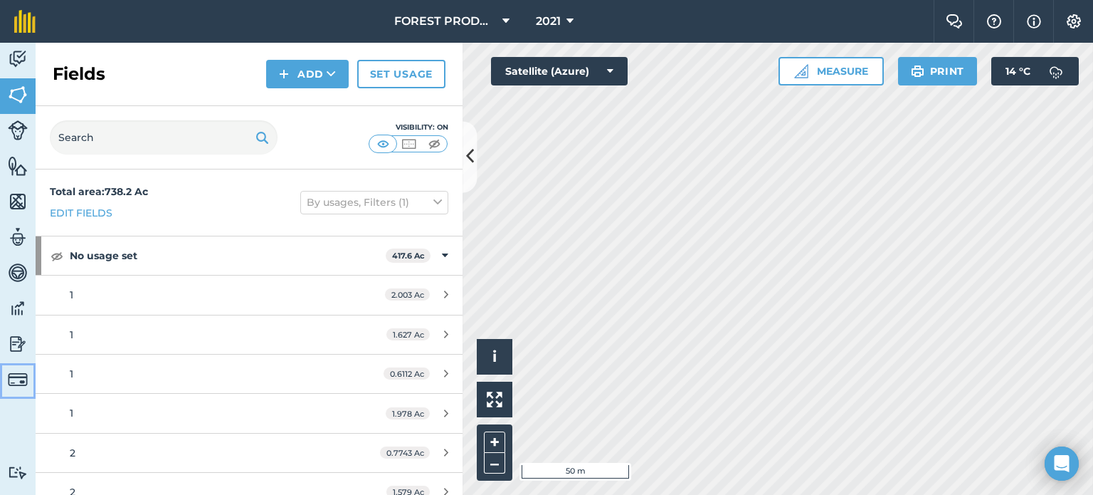
click at [17, 378] on img at bounding box center [18, 379] width 20 height 20
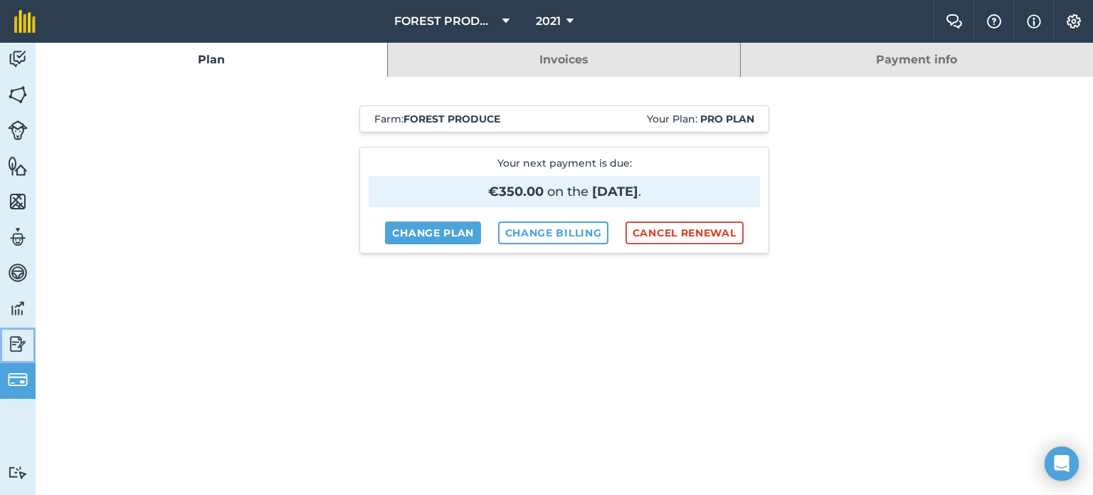
click at [22, 339] on img at bounding box center [18, 343] width 20 height 21
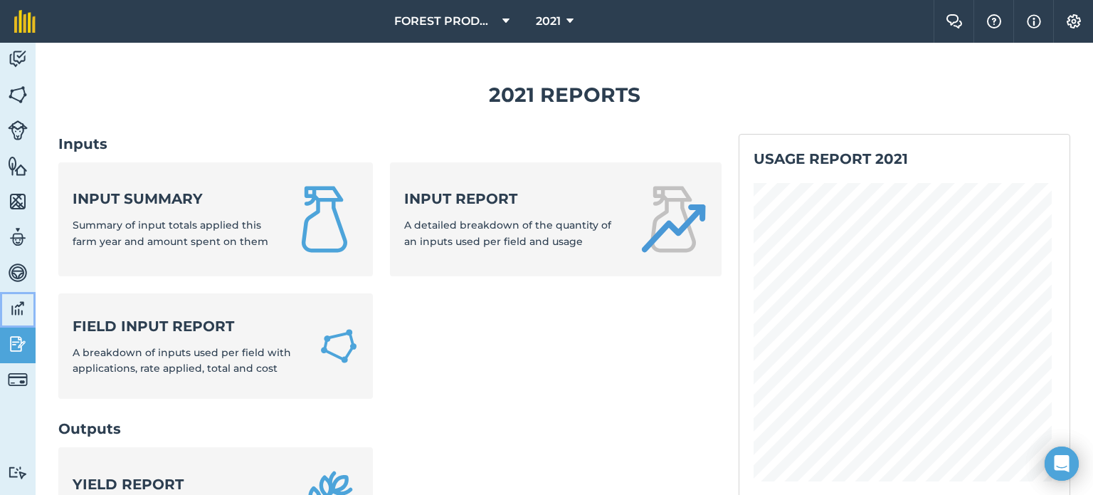
click at [14, 306] on img at bounding box center [18, 308] width 20 height 21
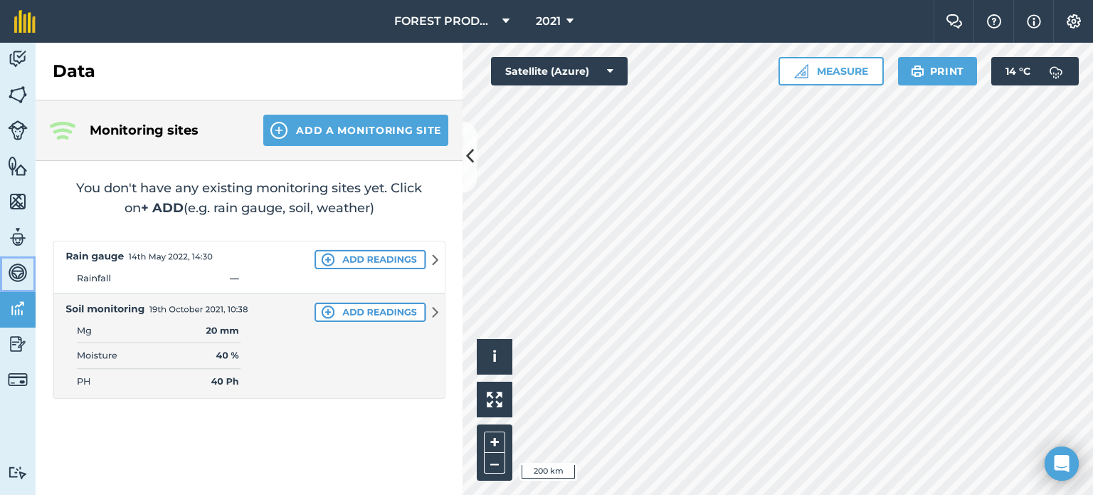
click at [14, 268] on img at bounding box center [18, 272] width 20 height 21
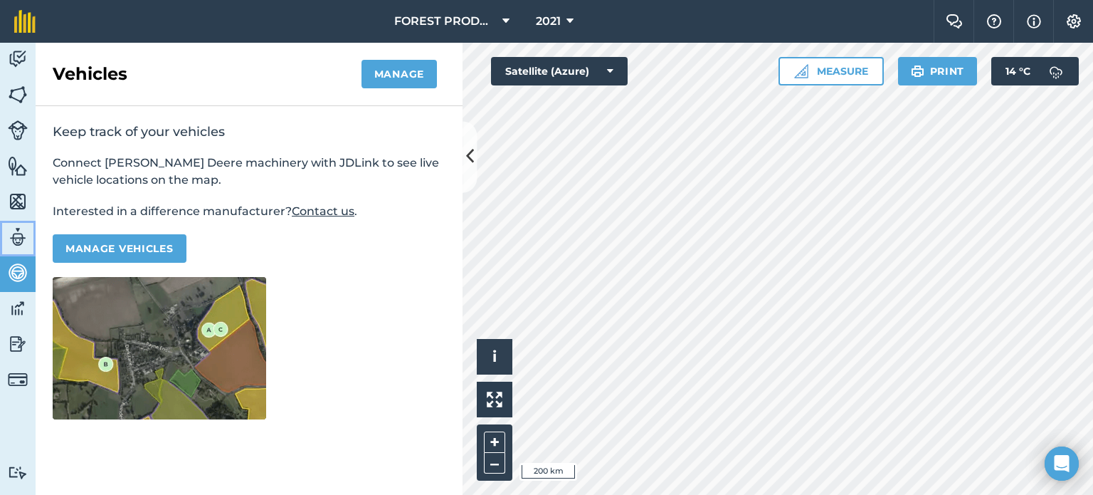
click at [17, 226] on img at bounding box center [18, 236] width 20 height 21
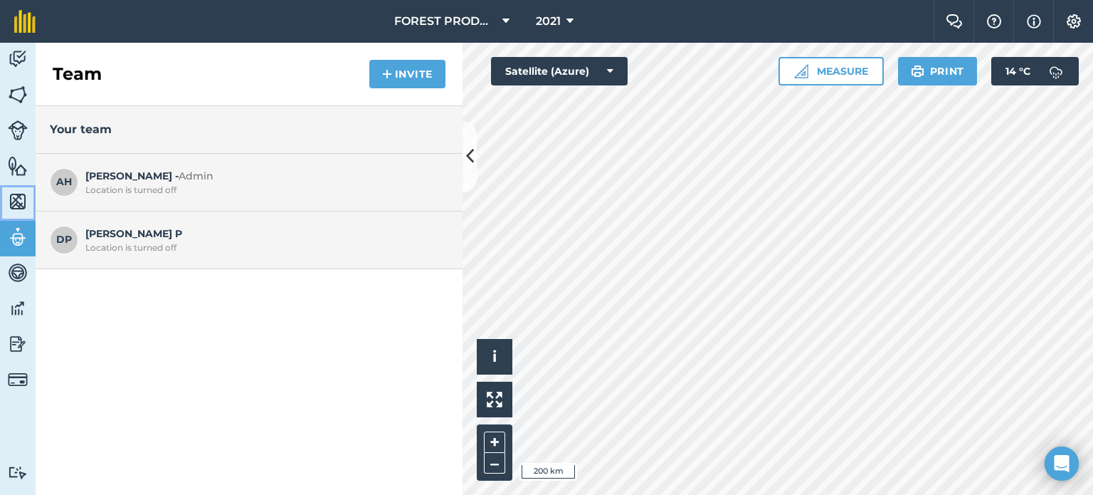
click at [16, 192] on img at bounding box center [18, 201] width 20 height 21
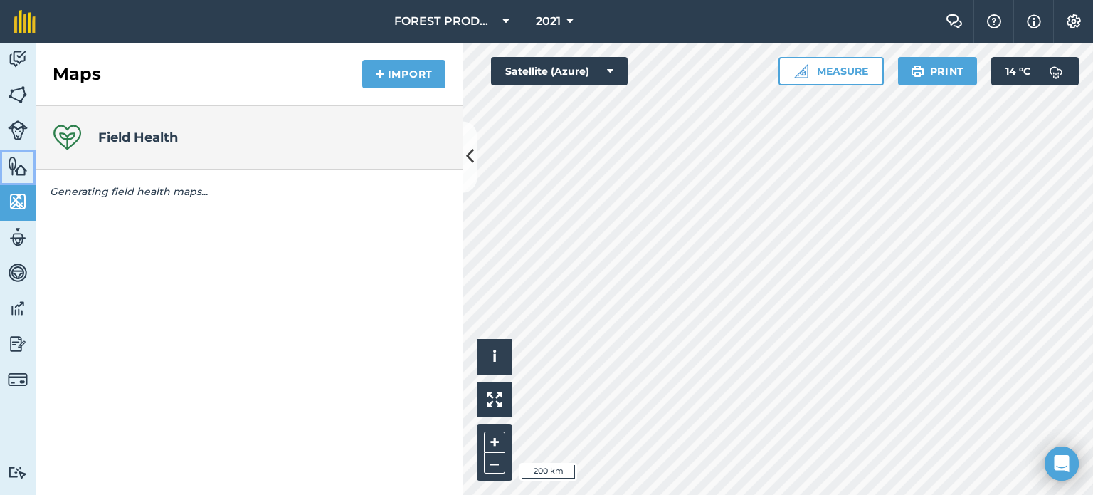
click at [14, 167] on img at bounding box center [18, 165] width 20 height 21
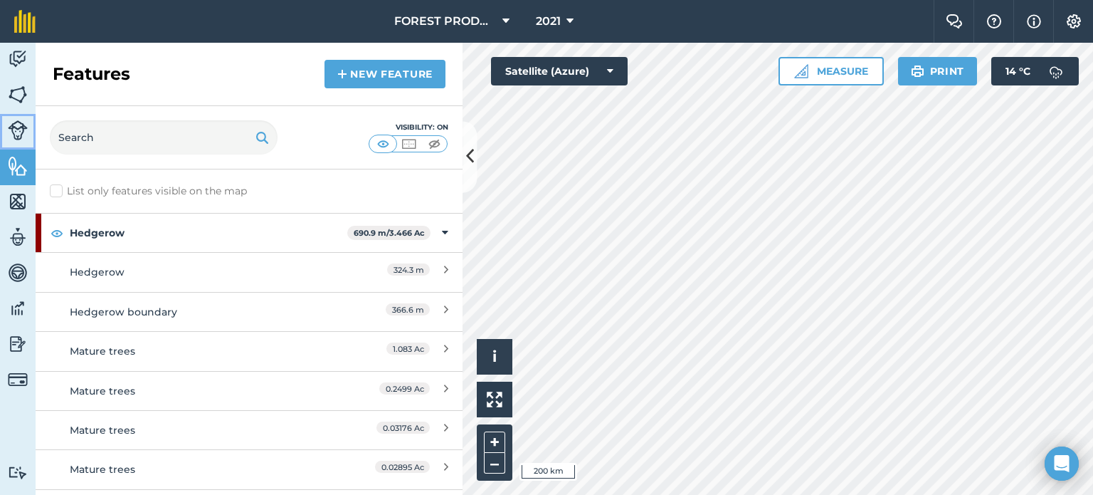
click at [21, 122] on img at bounding box center [18, 130] width 20 height 20
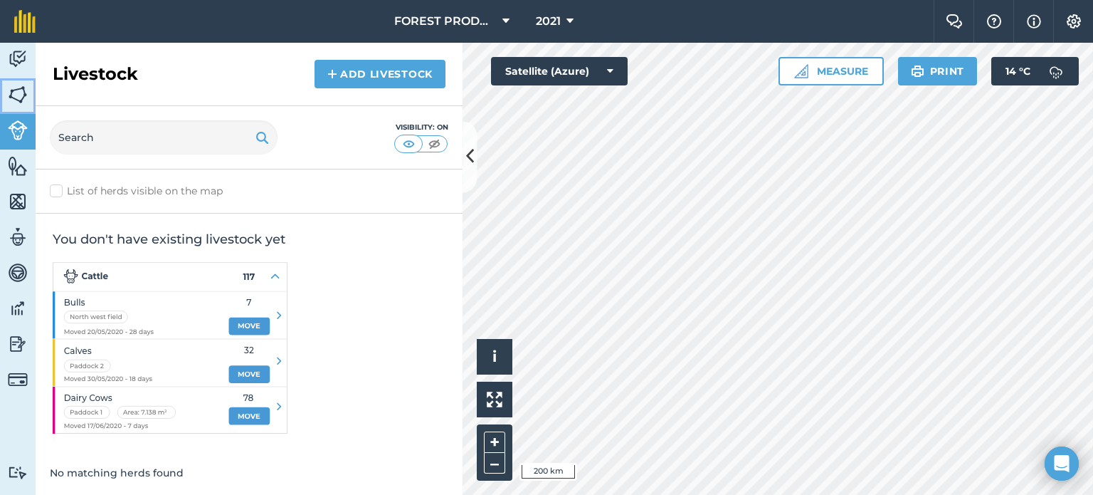
click at [19, 90] on img at bounding box center [18, 94] width 20 height 21
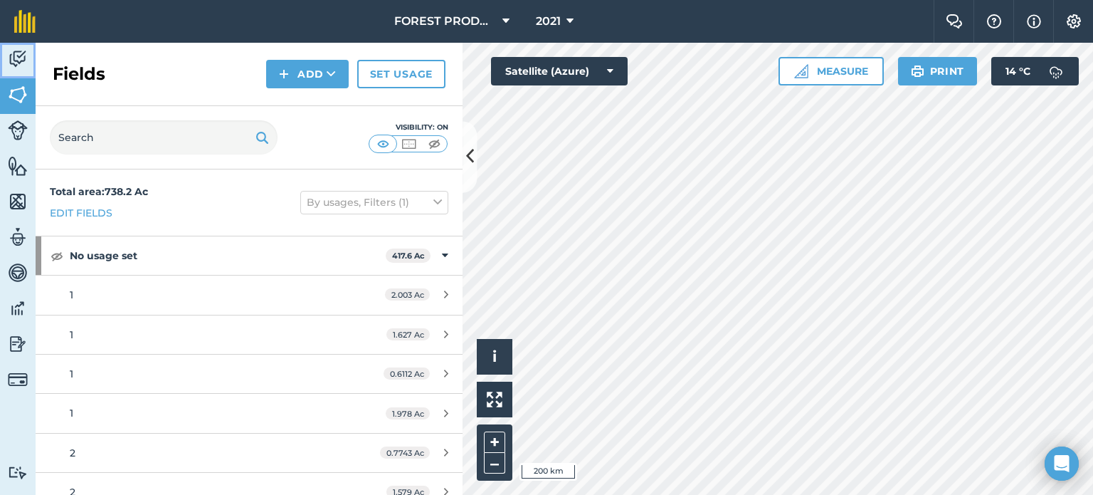
click at [16, 56] on img at bounding box center [18, 58] width 20 height 21
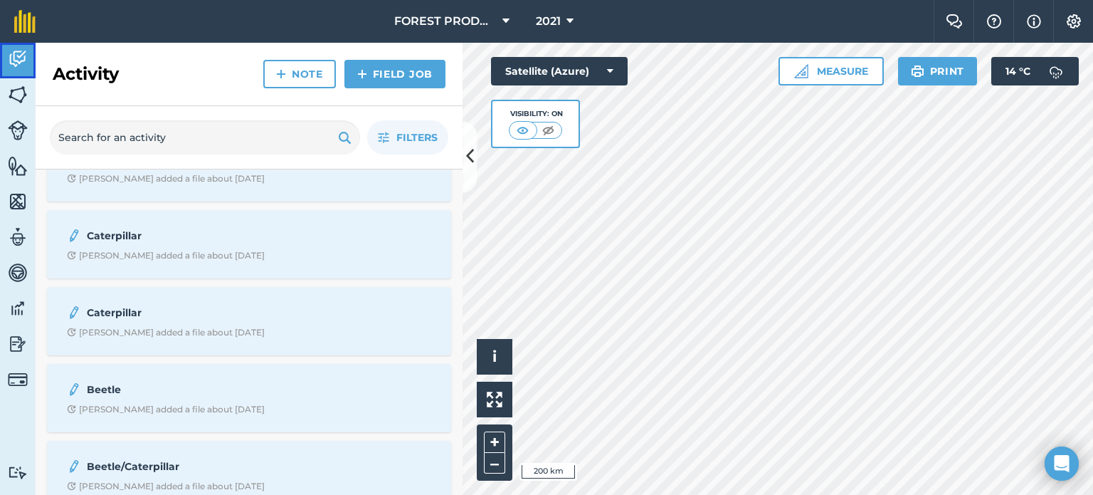
scroll to position [17071, 0]
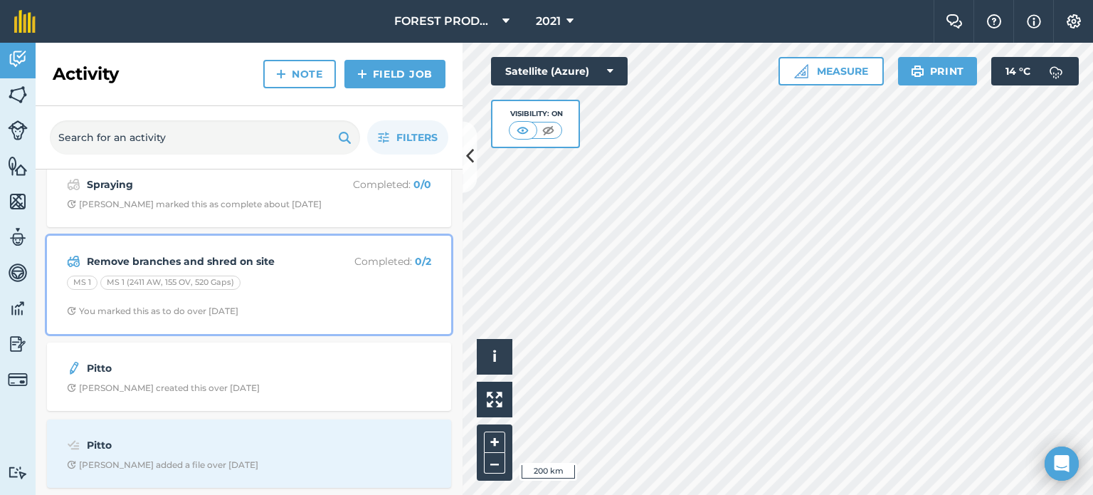
click at [339, 319] on div "Remove branches and shred on site Completed : 0 / 2 MS 1 MS 1 (2411 AW, 155 OV,…" at bounding box center [249, 284] width 387 height 81
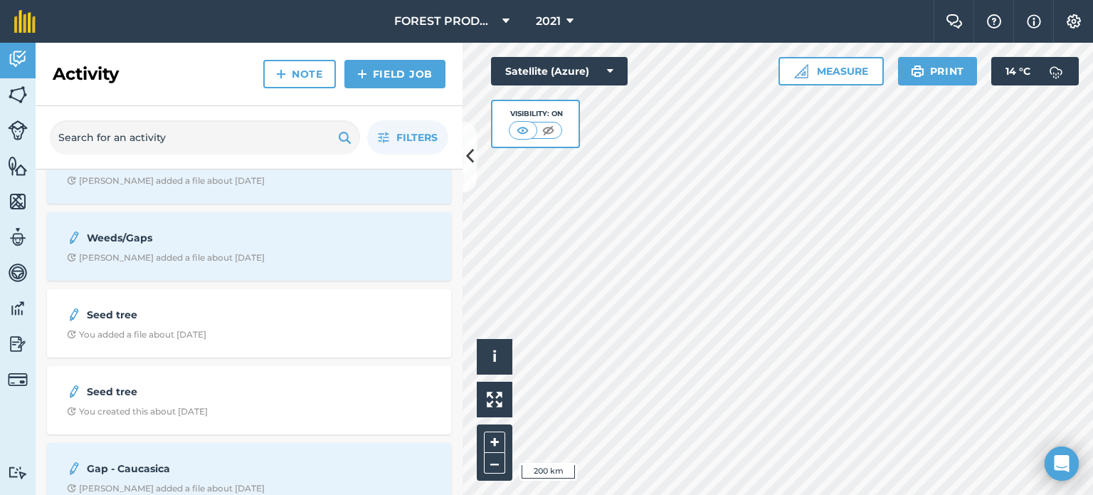
scroll to position [14318, 0]
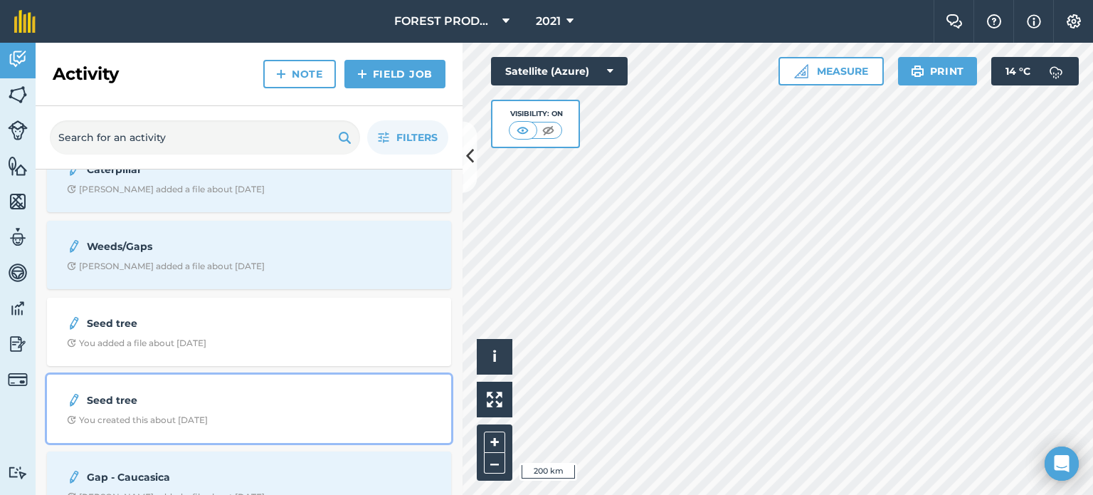
click at [166, 398] on strong "Seed tree" at bounding box center [200, 400] width 226 height 16
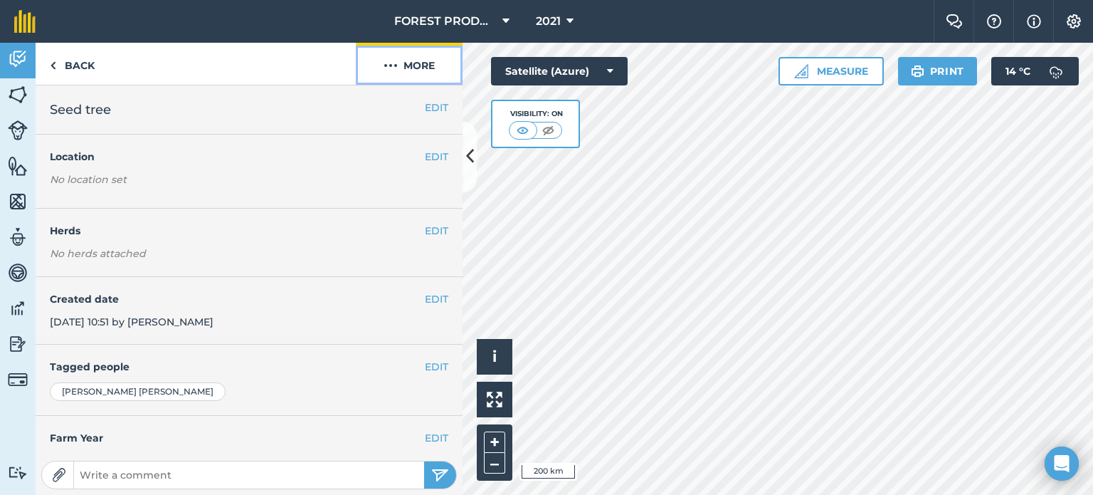
click at [402, 70] on button "More" at bounding box center [409, 64] width 107 height 42
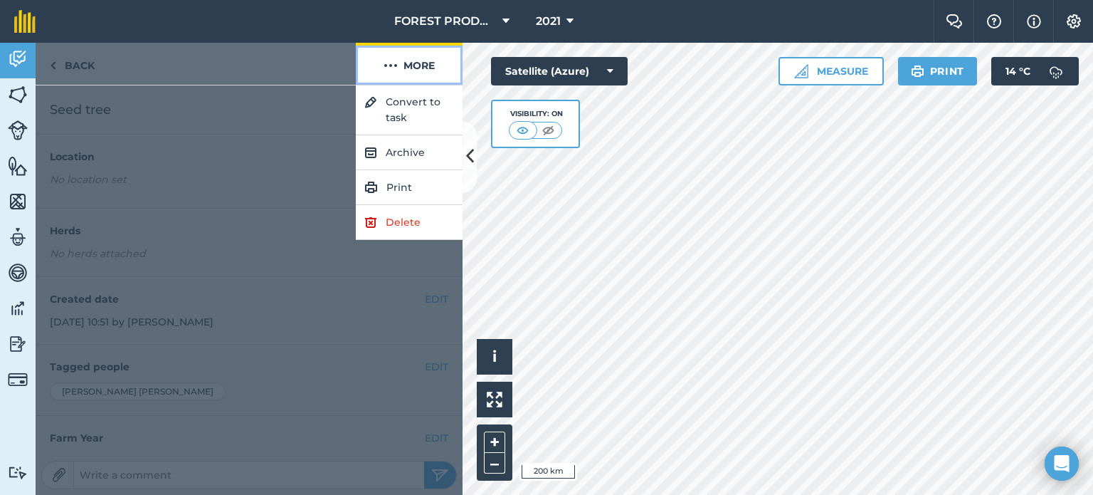
click at [402, 69] on button "More" at bounding box center [409, 64] width 107 height 42
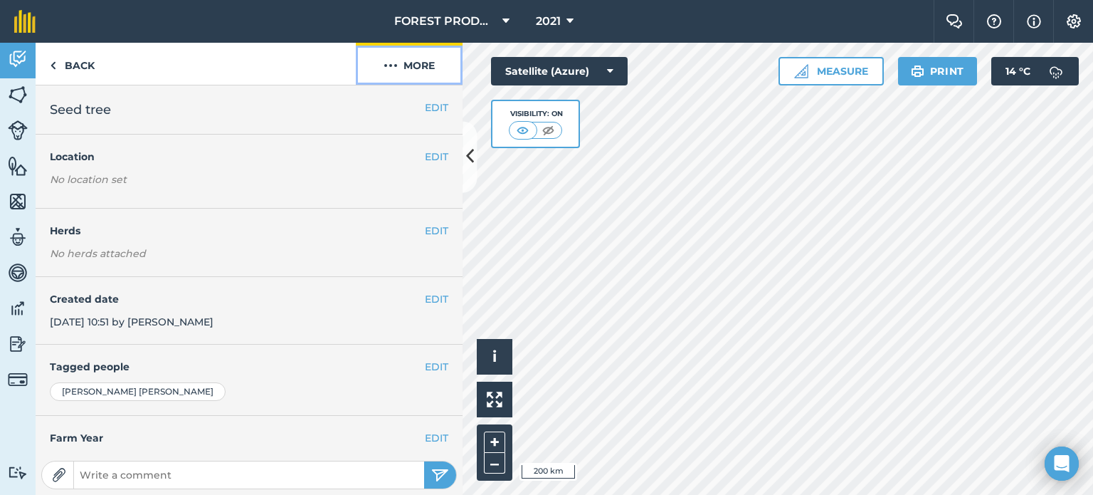
click at [402, 69] on button "More" at bounding box center [409, 64] width 107 height 42
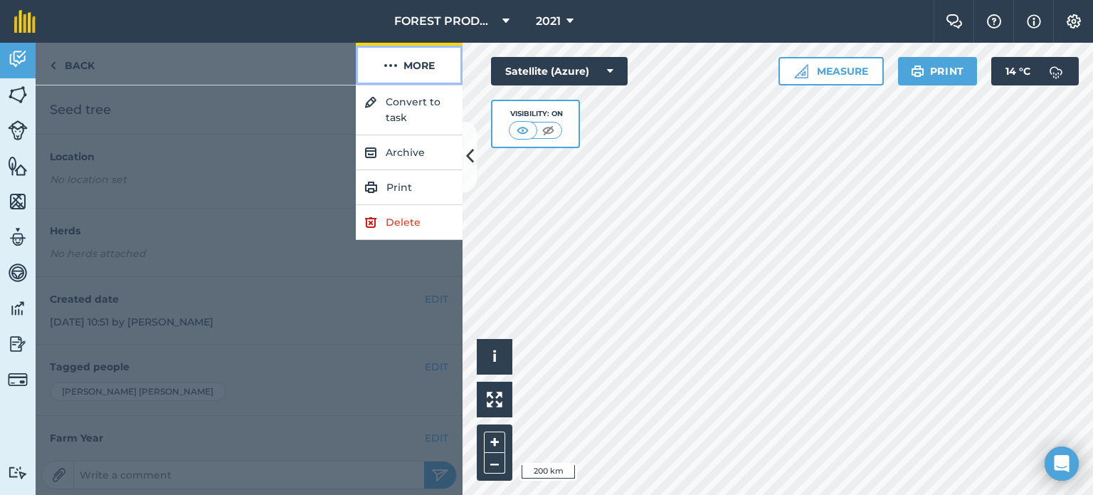
click at [419, 62] on button "More" at bounding box center [409, 64] width 107 height 42
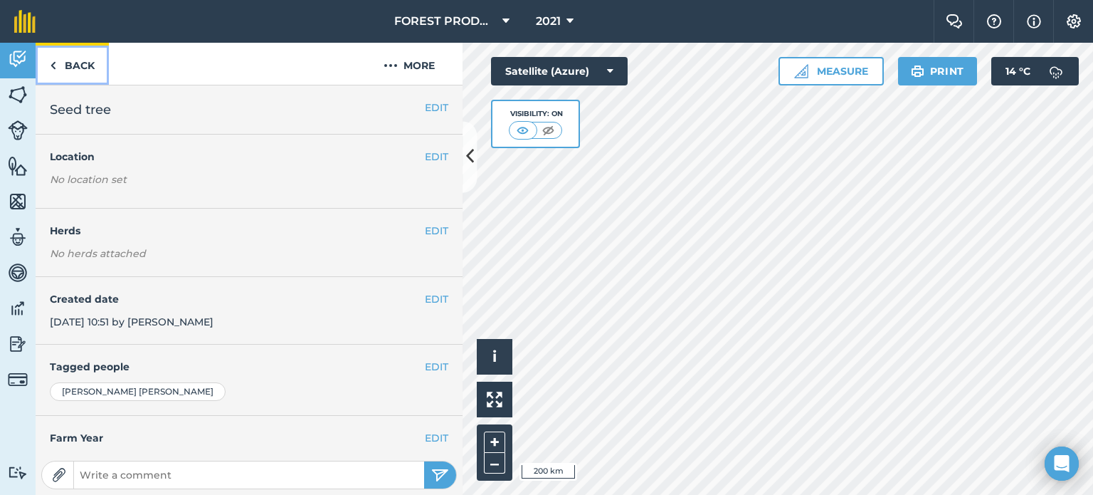
click at [77, 65] on link "Back" at bounding box center [72, 64] width 73 height 42
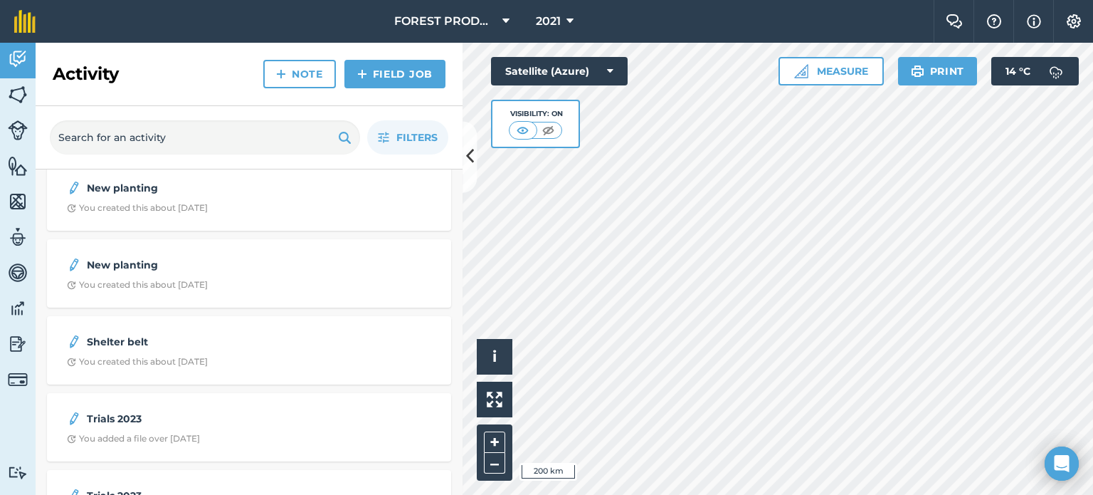
scroll to position [256, 0]
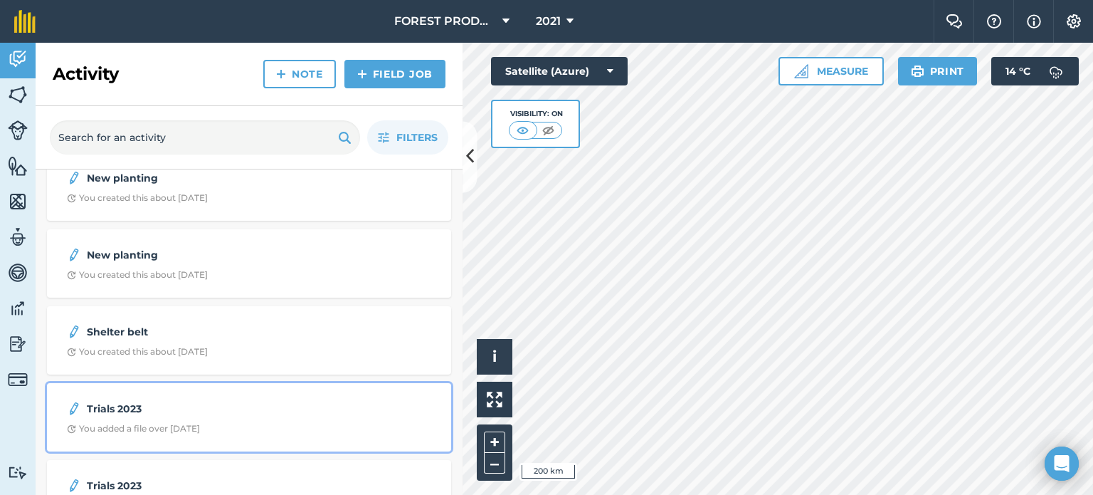
click at [159, 418] on div "Trials 2023 You added a file over [DATE]" at bounding box center [249, 417] width 387 height 51
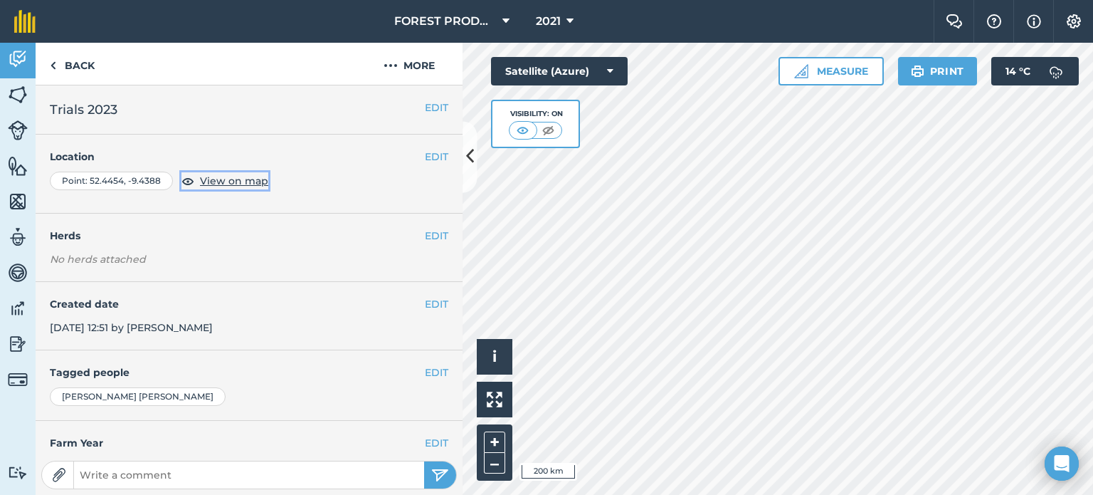
click at [241, 182] on span "View on map" at bounding box center [234, 181] width 68 height 16
click at [498, 468] on button "–" at bounding box center [494, 463] width 21 height 21
click at [498, 466] on button "–" at bounding box center [494, 463] width 21 height 21
click at [65, 63] on link "Back" at bounding box center [72, 64] width 73 height 42
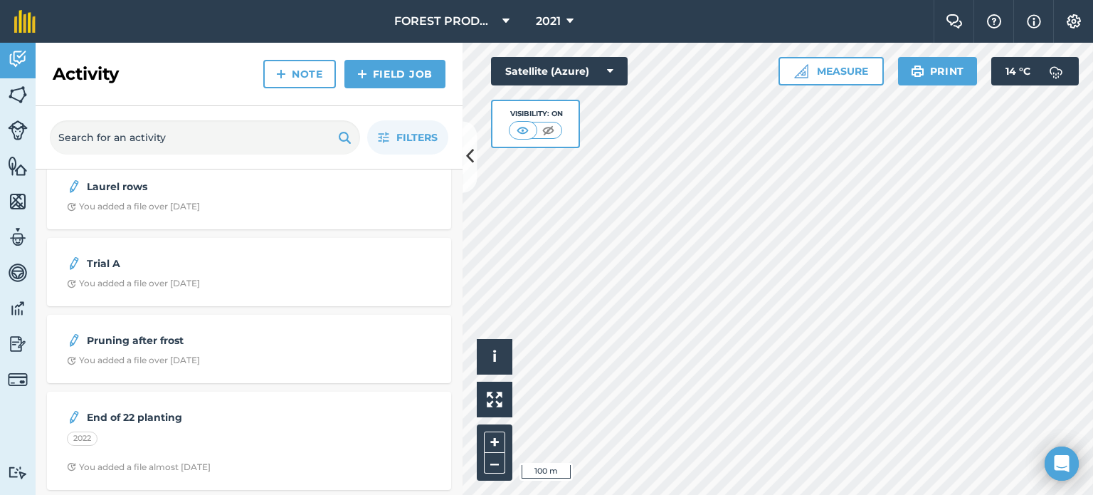
scroll to position [1563, 0]
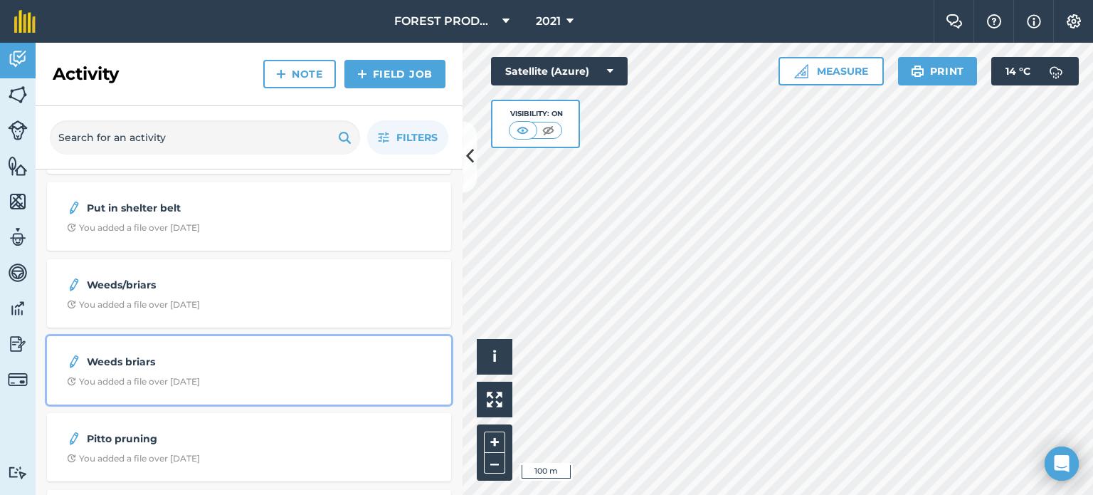
click at [232, 369] on strong "Weeds briars" at bounding box center [200, 362] width 226 height 16
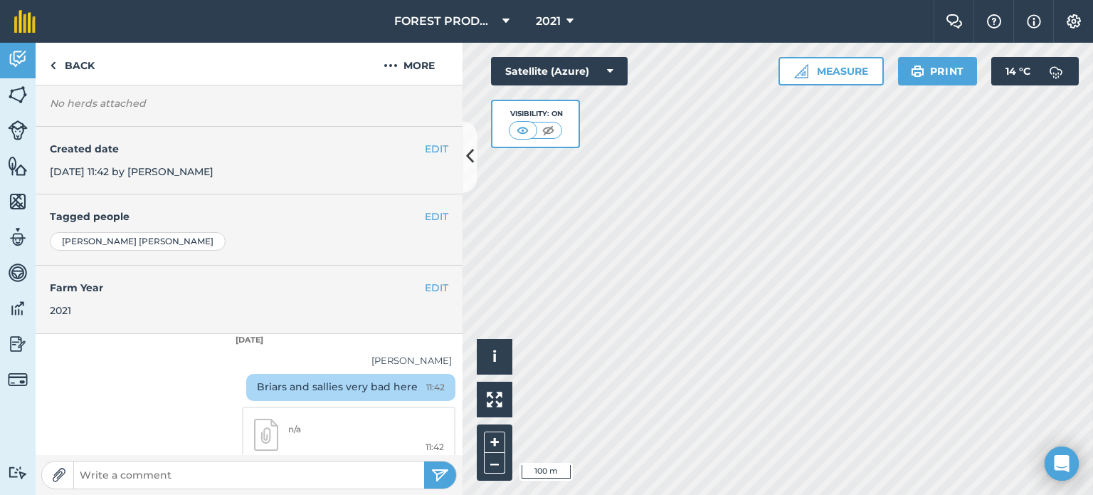
scroll to position [162, 0]
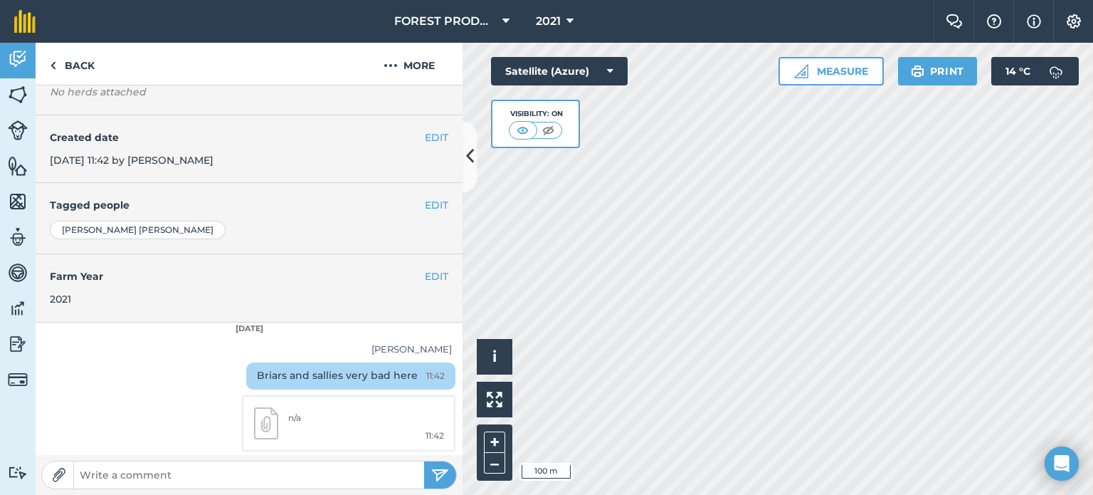
click at [254, 413] on img at bounding box center [266, 423] width 24 height 32
click at [80, 73] on link "Back" at bounding box center [72, 64] width 73 height 42
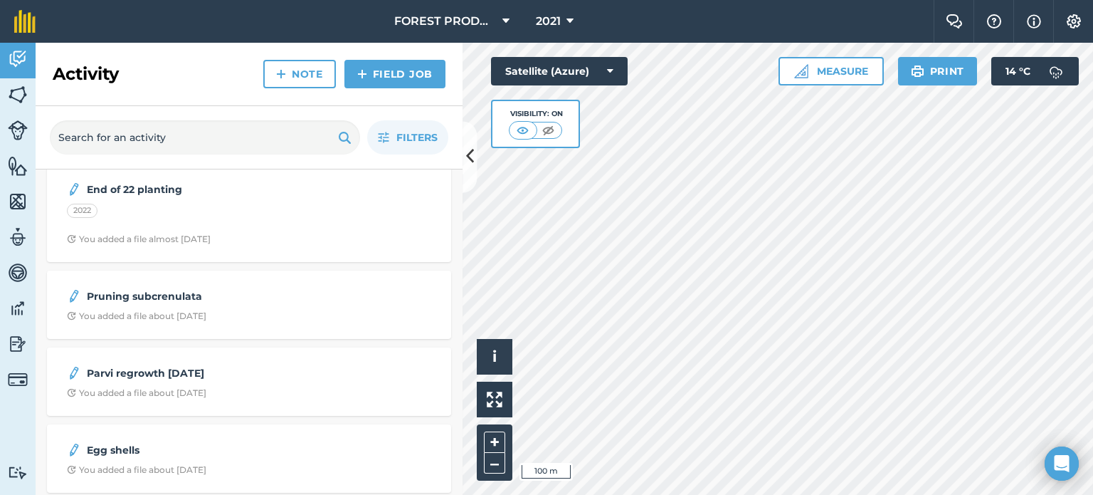
scroll to position [1048, 0]
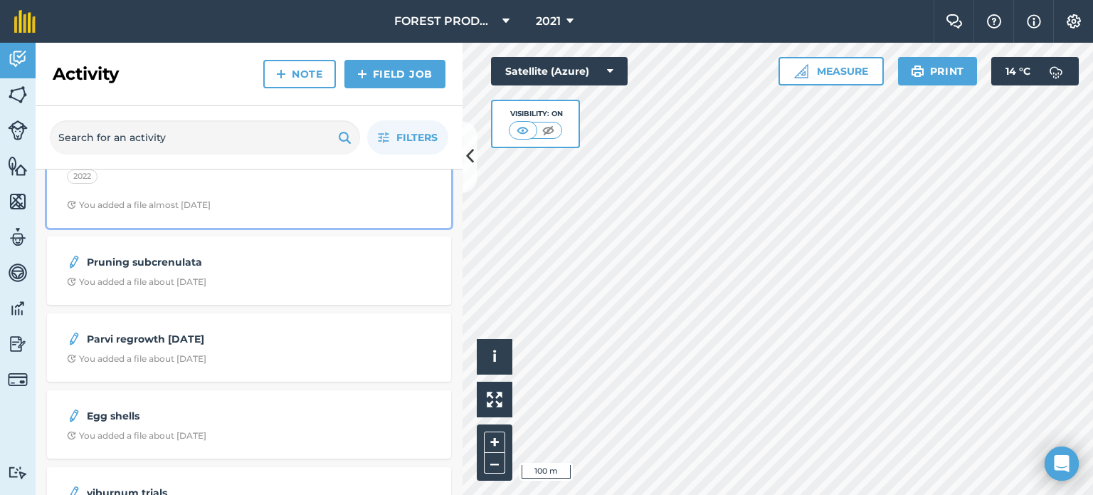
click at [123, 189] on div "End of 22 planting 2022 You added a file almost [DATE]" at bounding box center [249, 178] width 387 height 81
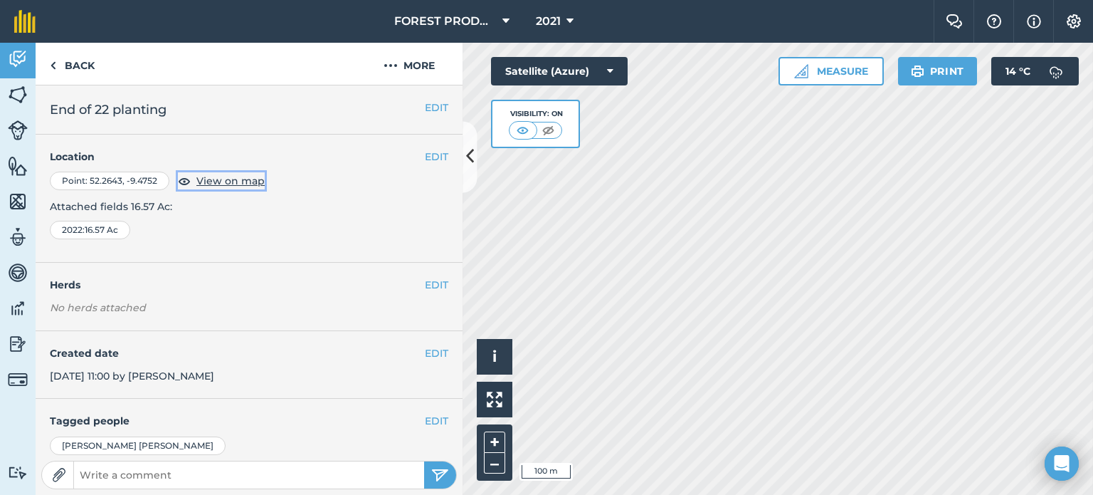
click at [229, 179] on span "View on map" at bounding box center [230, 181] width 68 height 16
click at [69, 69] on link "Back" at bounding box center [72, 64] width 73 height 42
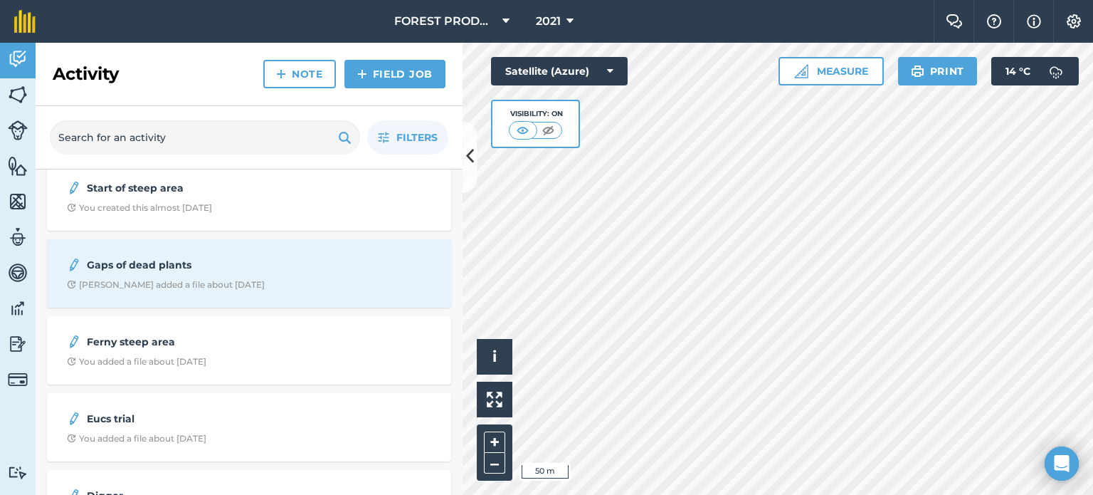
scroll to position [8797, 0]
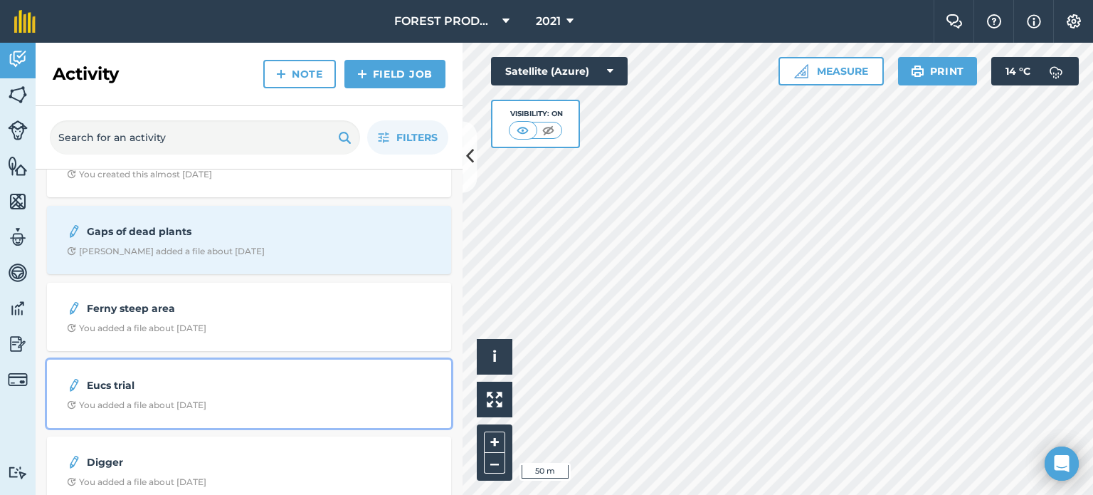
click at [225, 392] on div "Eucs trial" at bounding box center [249, 385] width 364 height 17
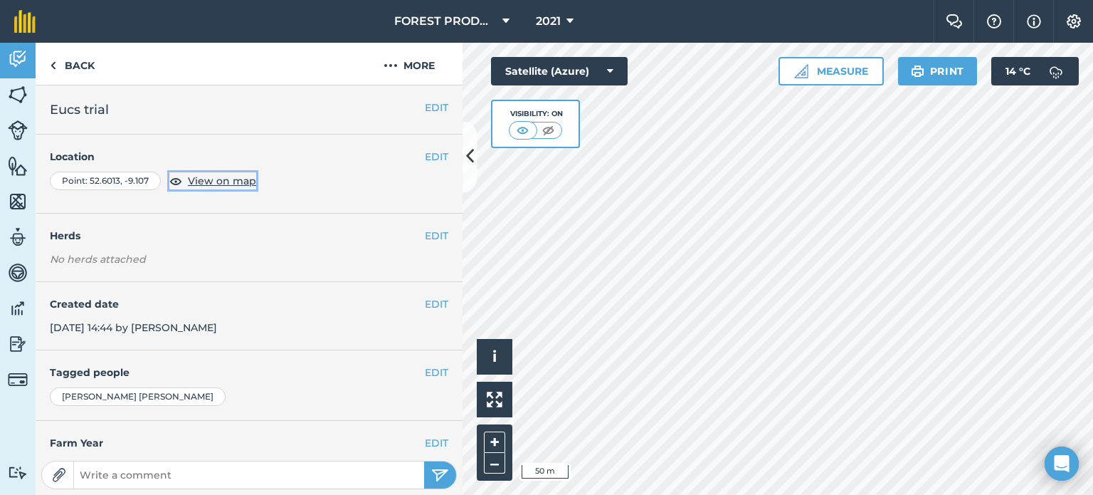
click at [220, 180] on span "View on map" at bounding box center [222, 181] width 68 height 16
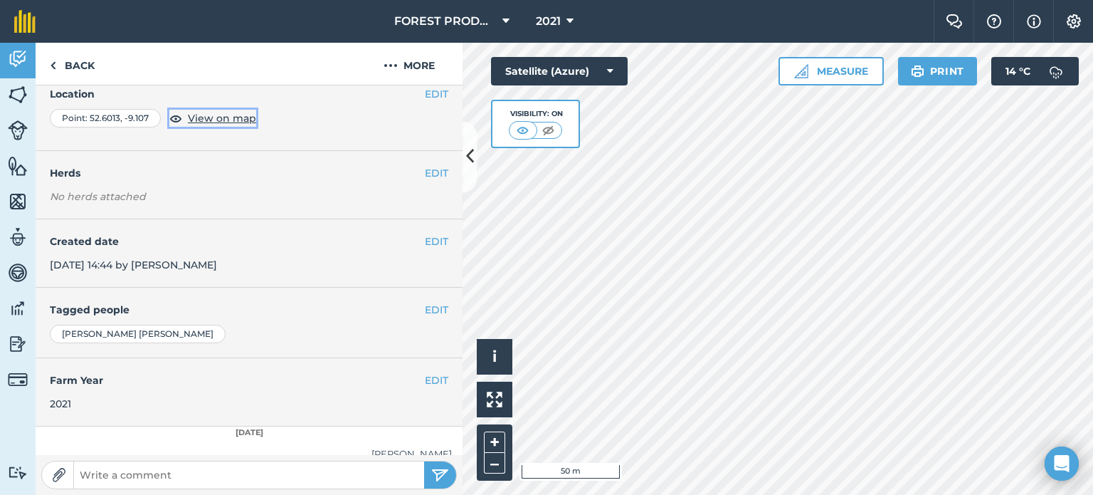
scroll to position [134, 0]
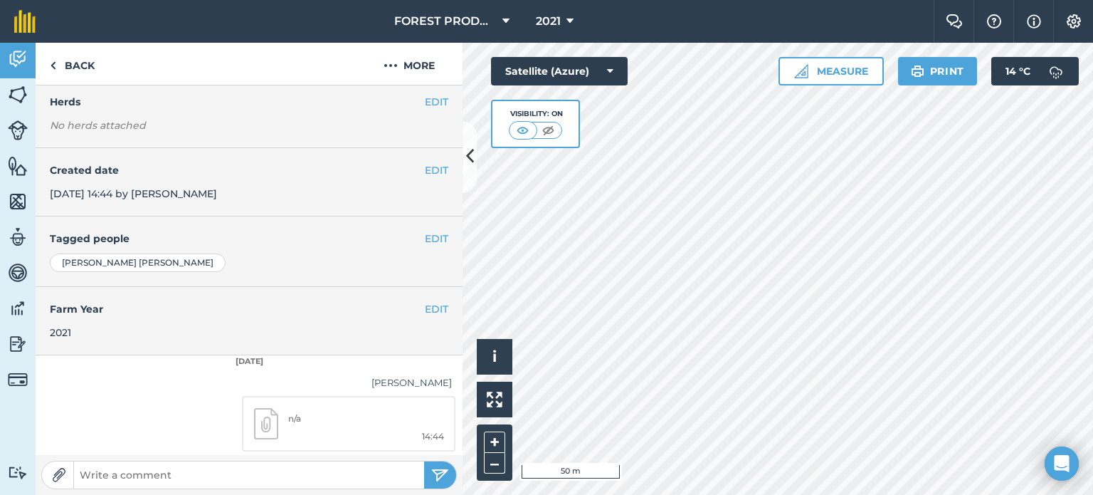
click at [254, 424] on img at bounding box center [266, 424] width 24 height 32
click at [77, 70] on link "Back" at bounding box center [72, 64] width 73 height 42
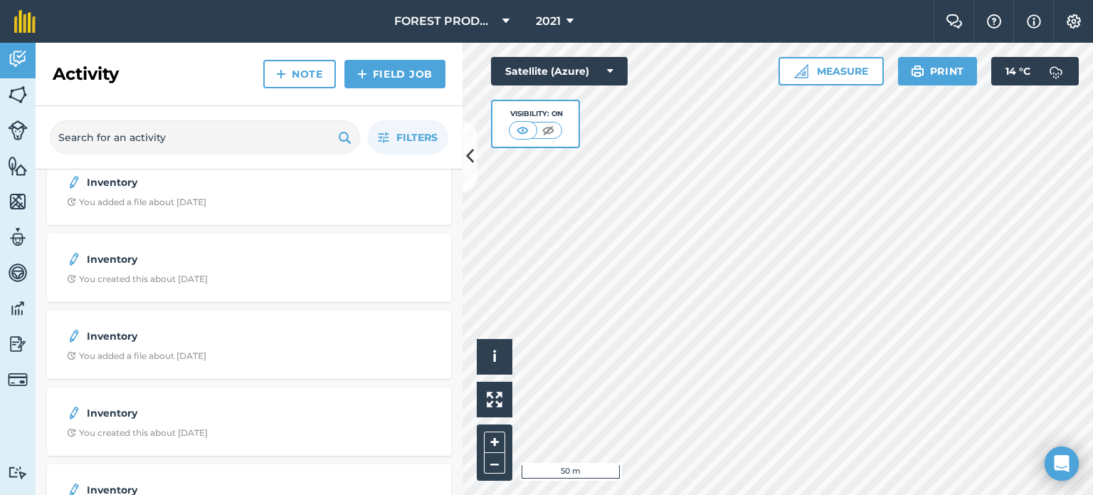
scroll to position [13589, 0]
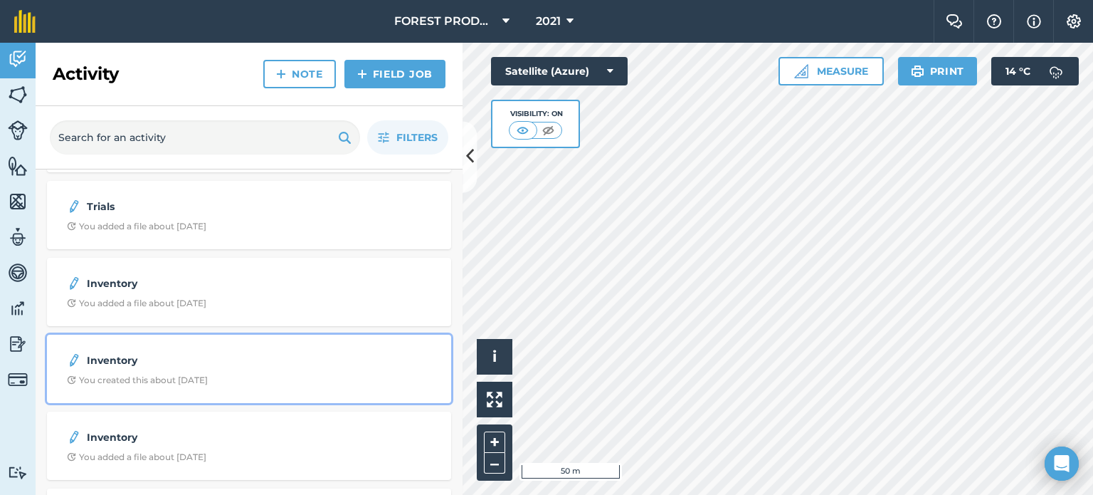
click at [115, 384] on div "Inventory You created this about [DATE]" at bounding box center [249, 368] width 387 height 51
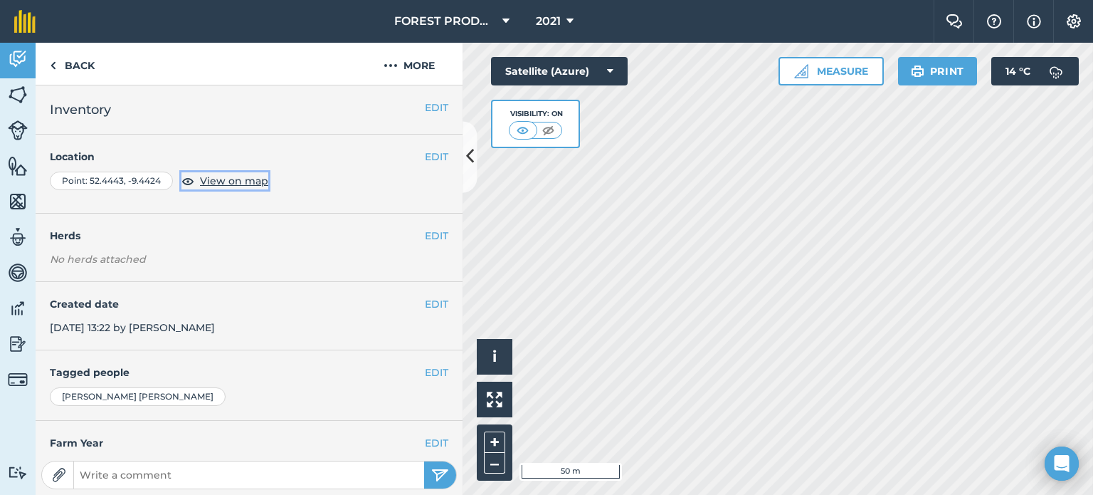
click at [242, 173] on span "View on map" at bounding box center [234, 181] width 68 height 16
click at [62, 66] on link "Back" at bounding box center [72, 64] width 73 height 42
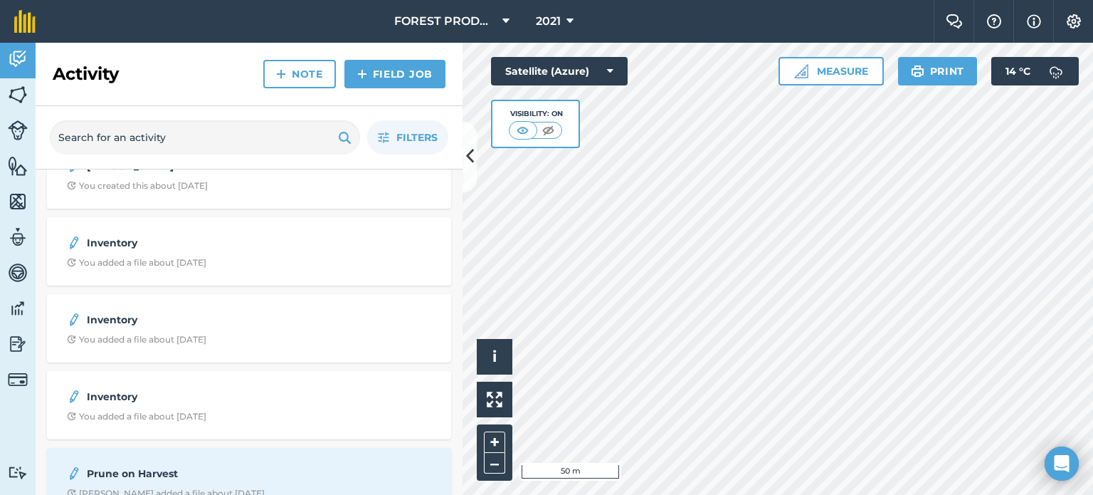
scroll to position [11333, 0]
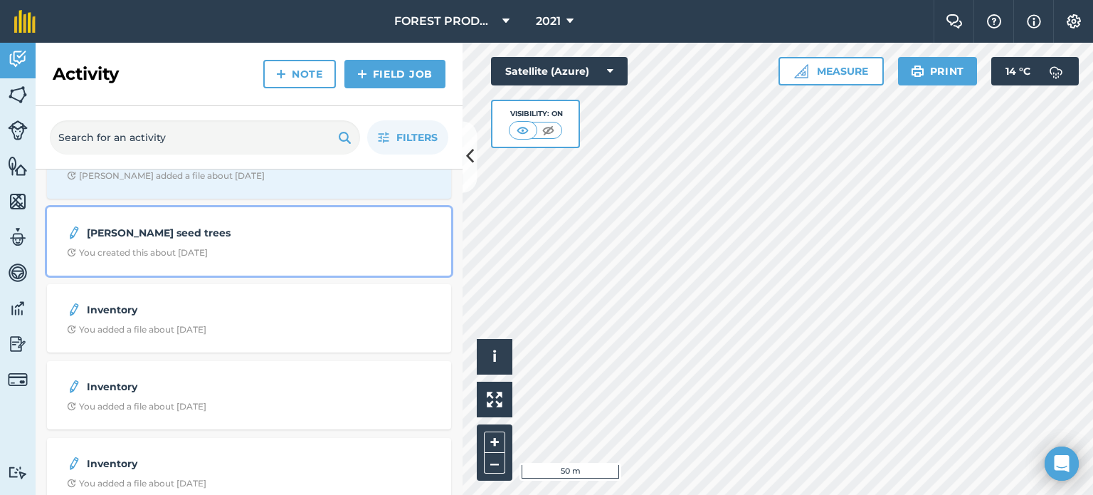
click at [161, 230] on strong "[PERSON_NAME] seed trees" at bounding box center [200, 233] width 226 height 16
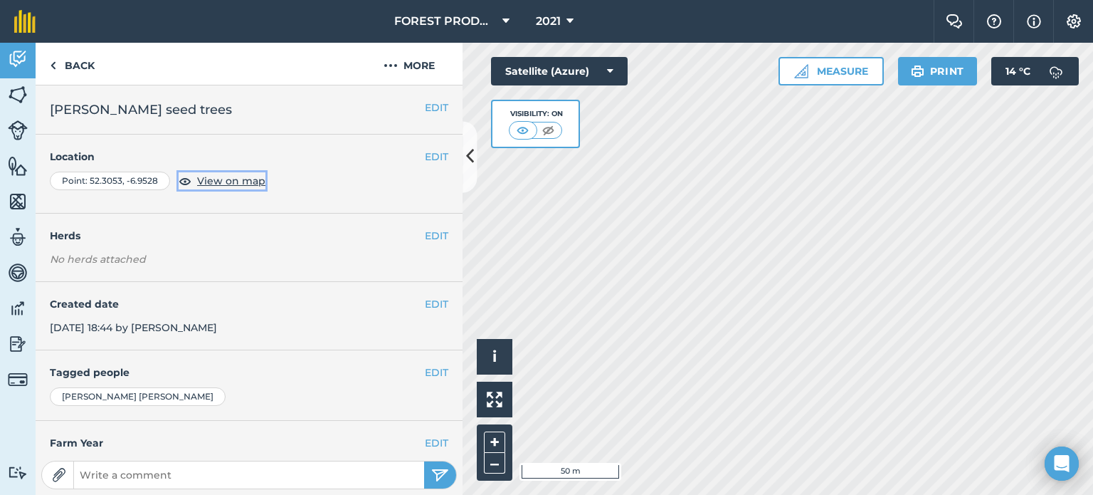
click at [216, 184] on span "View on map" at bounding box center [231, 181] width 68 height 16
click at [495, 469] on button "–" at bounding box center [494, 463] width 21 height 21
click at [66, 60] on link "Back" at bounding box center [72, 64] width 73 height 42
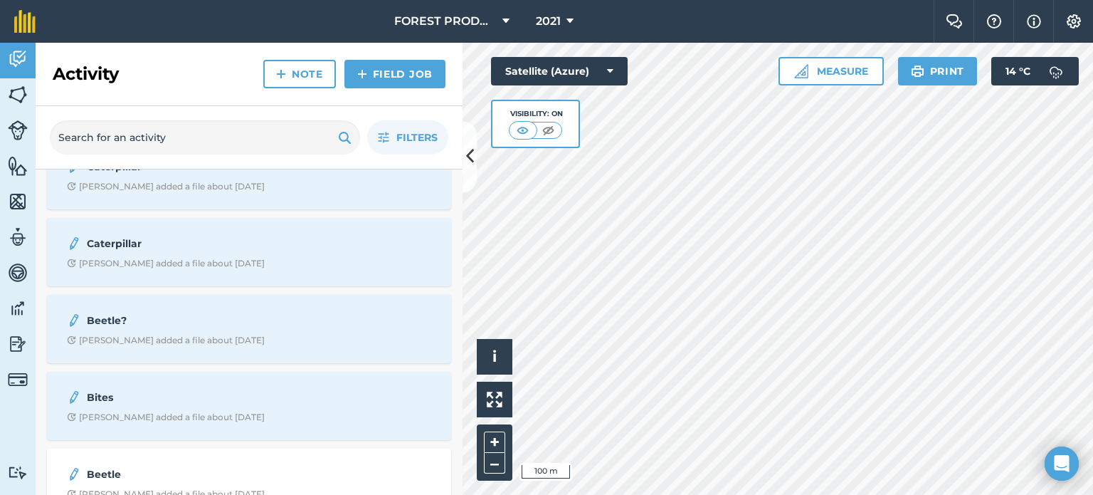
scroll to position [17071, 0]
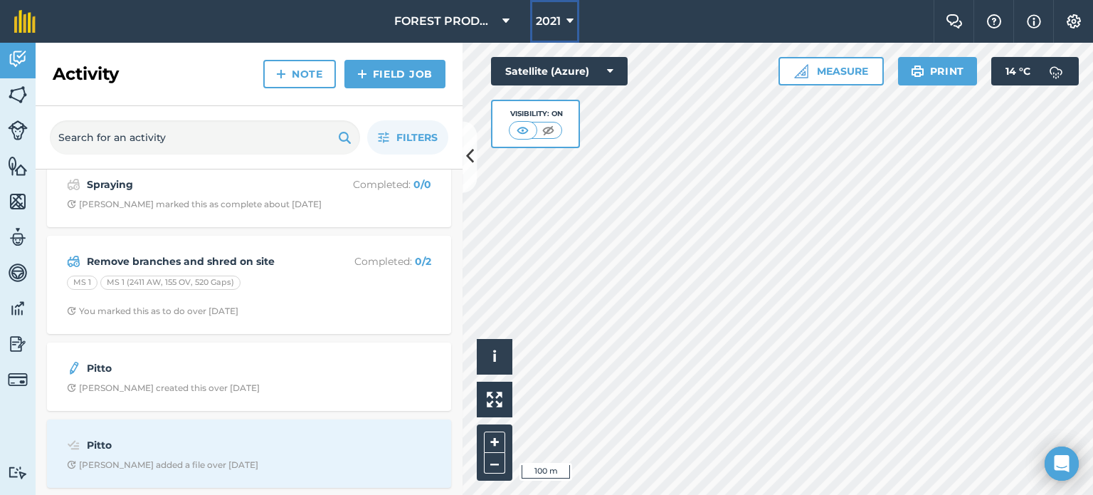
click at [568, 22] on icon at bounding box center [570, 21] width 7 height 17
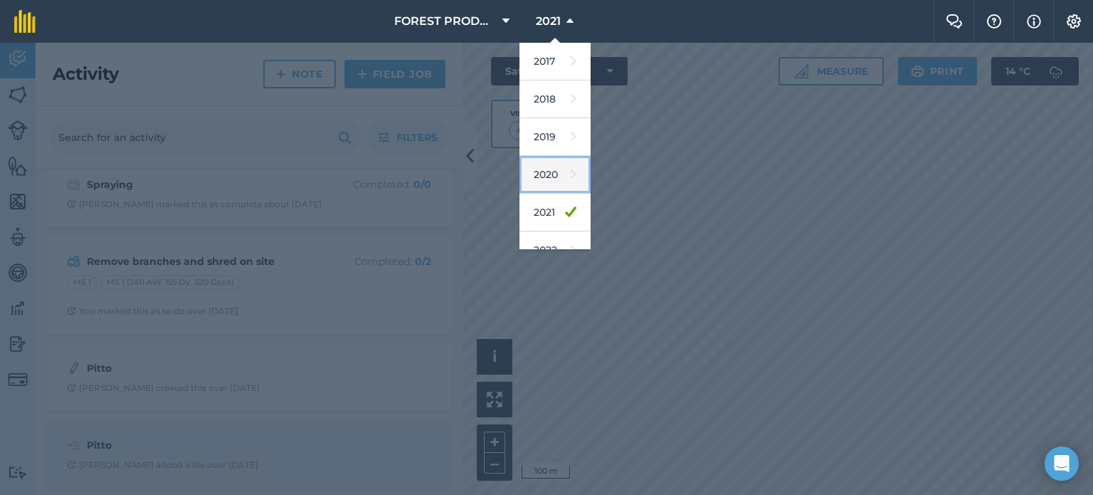
click at [548, 177] on link "2020" at bounding box center [555, 175] width 71 height 38
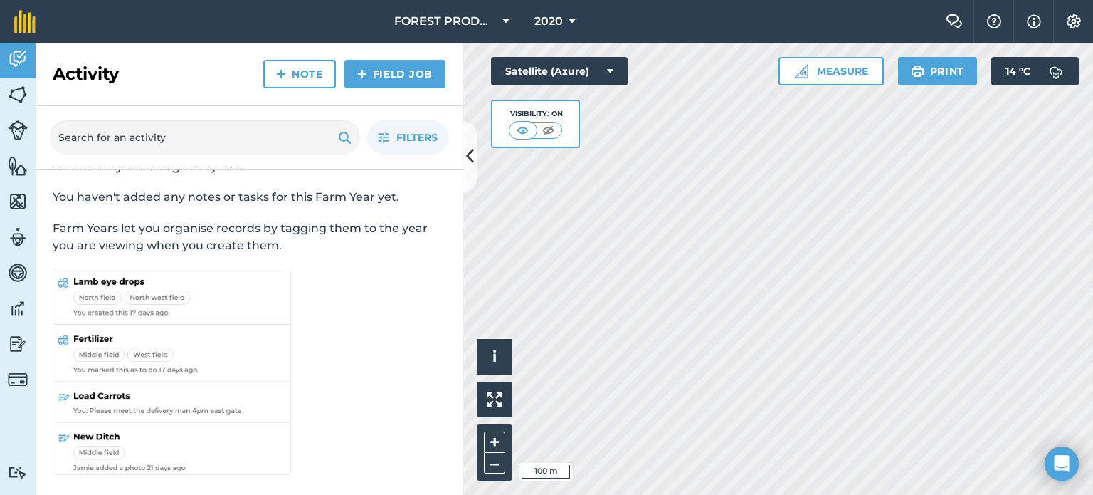
scroll to position [0, 0]
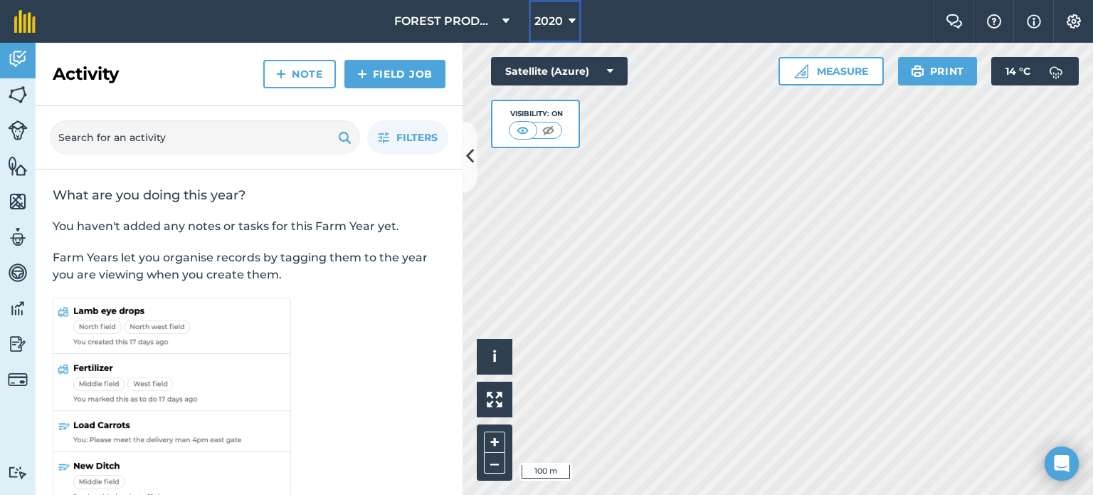
click at [569, 23] on icon at bounding box center [572, 21] width 7 height 17
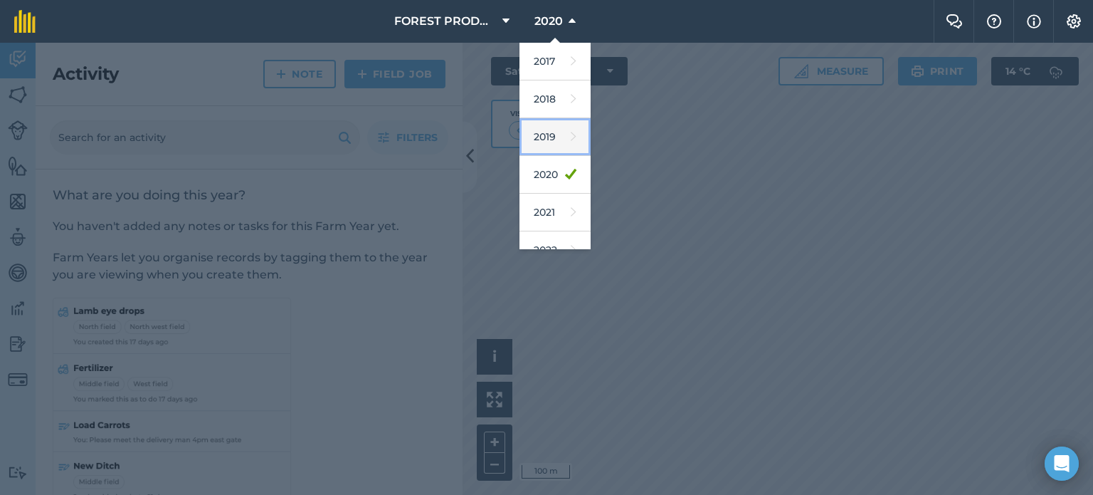
click at [550, 125] on link "2019" at bounding box center [555, 137] width 71 height 38
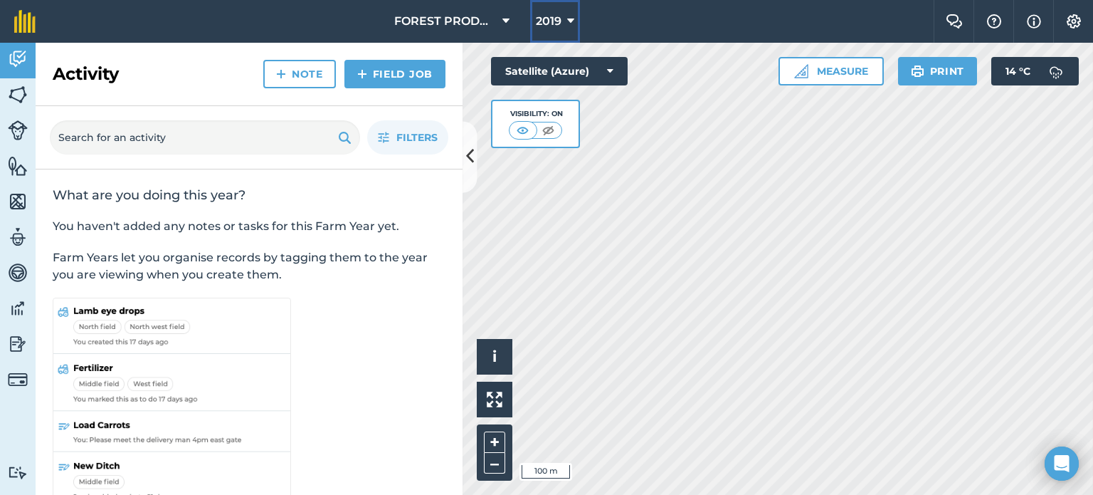
click at [571, 23] on icon at bounding box center [570, 21] width 7 height 17
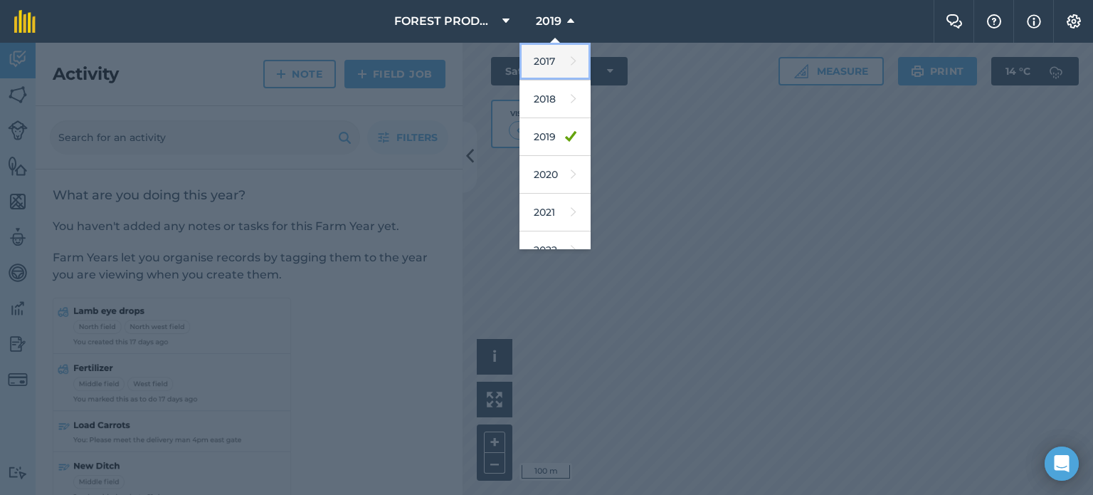
click at [542, 61] on link "2017" at bounding box center [555, 62] width 71 height 38
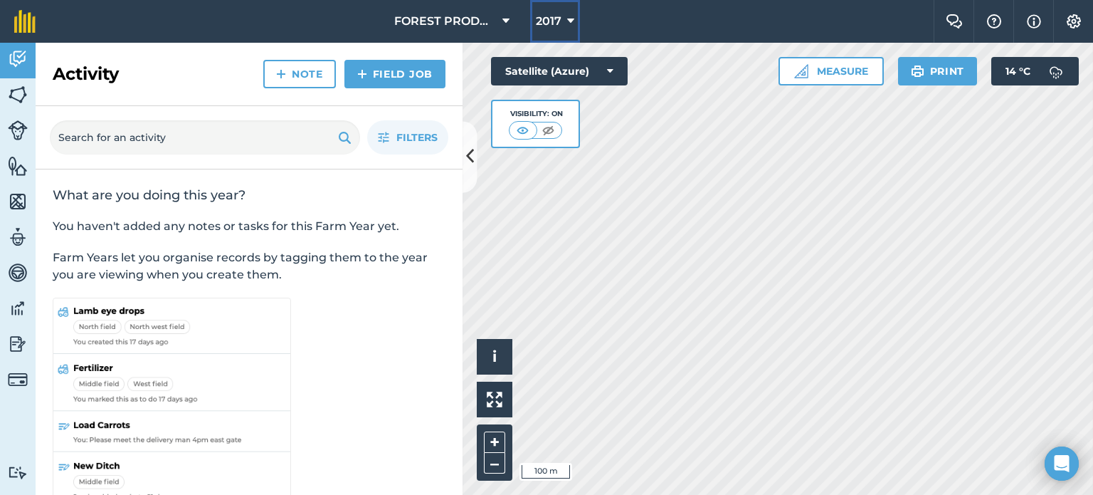
click at [570, 17] on icon at bounding box center [570, 21] width 7 height 17
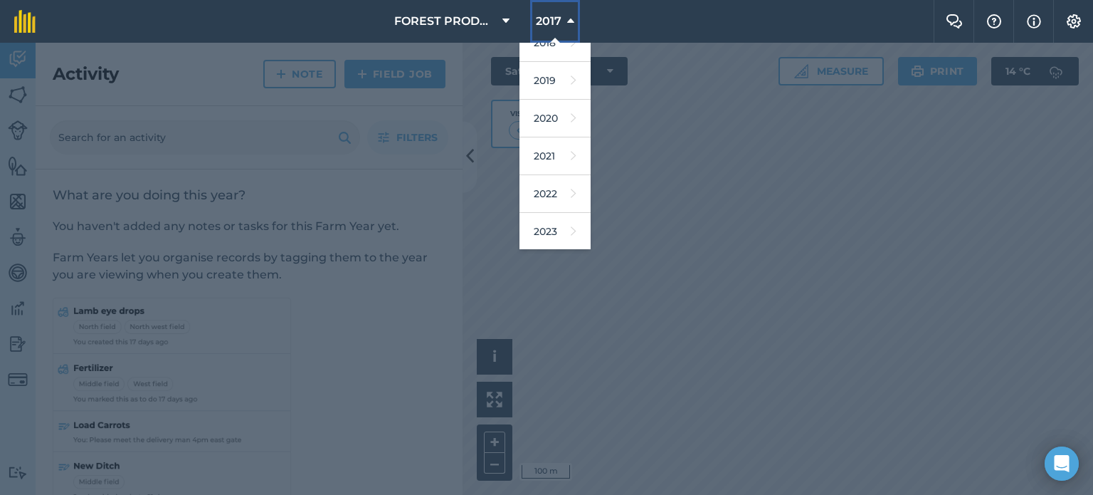
scroll to position [94, 0]
click at [555, 152] on link "2022" at bounding box center [555, 156] width 71 height 38
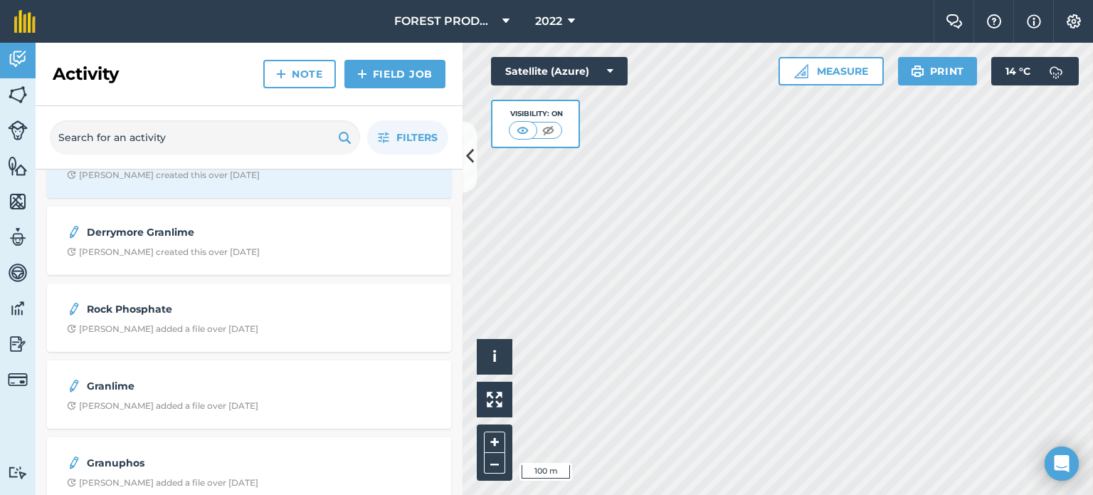
scroll to position [2202, 0]
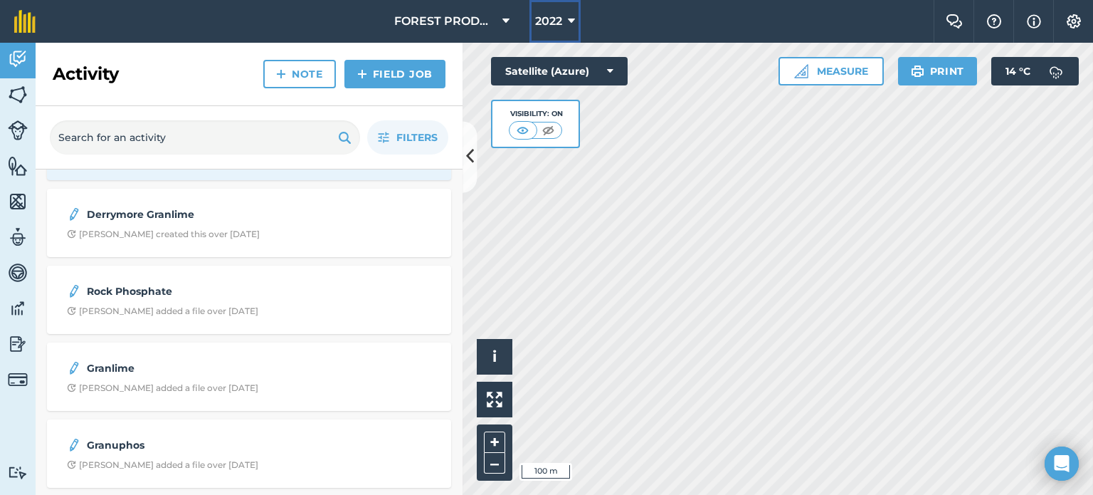
click at [574, 23] on icon at bounding box center [571, 21] width 7 height 17
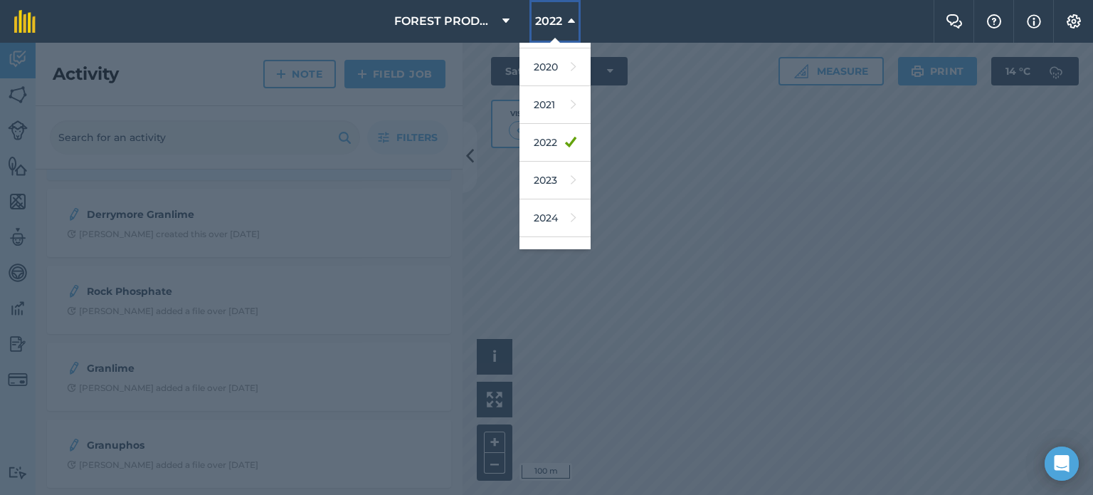
scroll to position [125, 0]
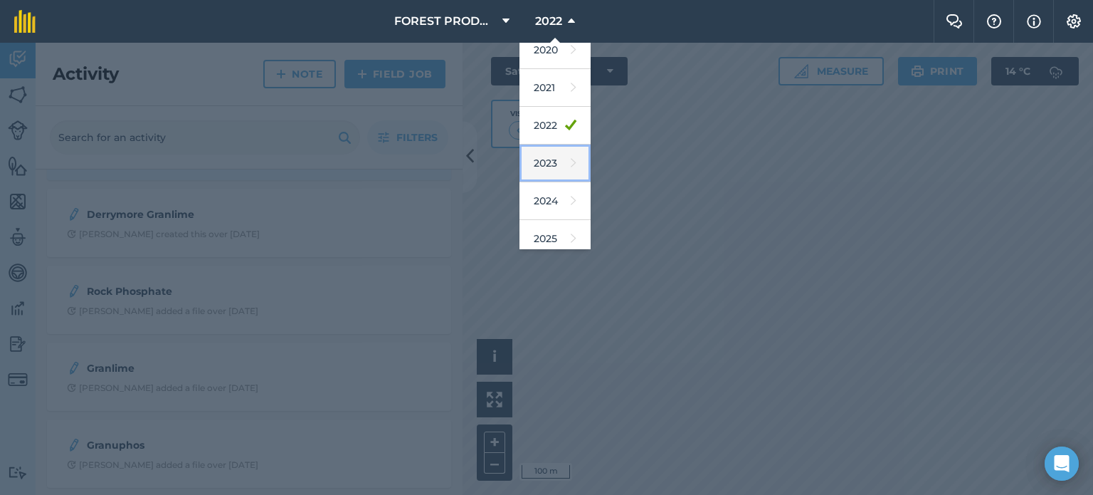
click at [571, 164] on icon at bounding box center [574, 163] width 6 height 20
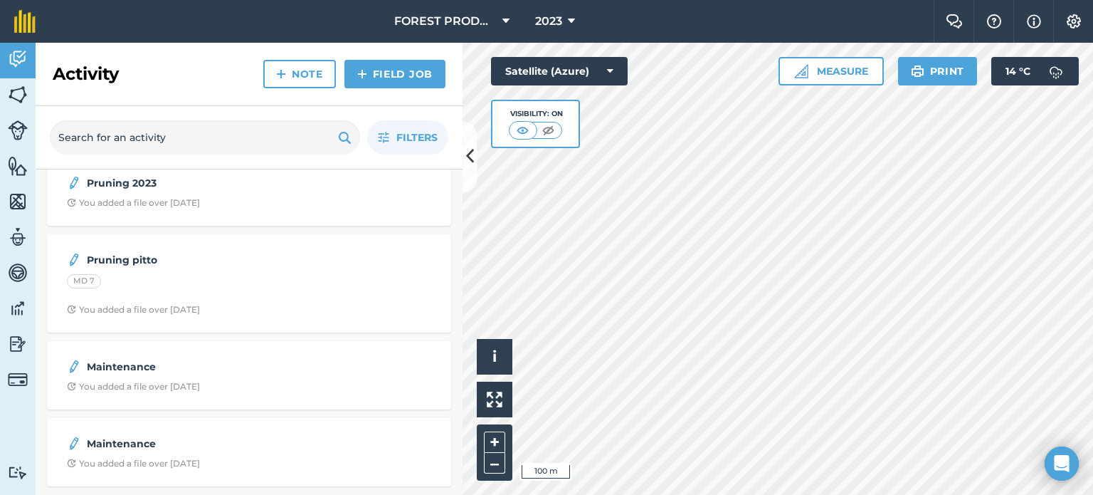
scroll to position [1664, 0]
click at [214, 394] on div "Maintenance You added a file over [DATE]" at bounding box center [249, 376] width 387 height 51
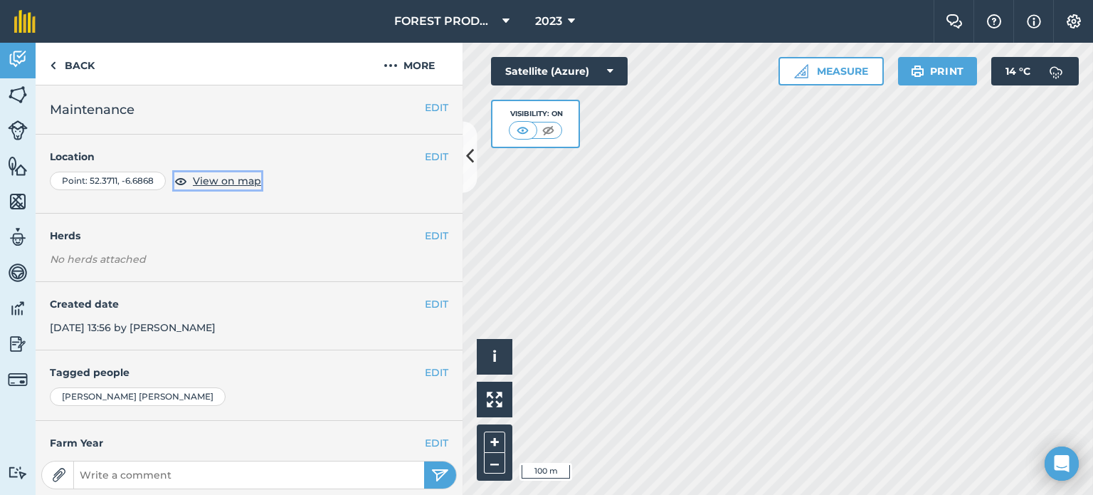
click at [242, 182] on span "View on map" at bounding box center [227, 181] width 68 height 16
click at [495, 460] on button "–" at bounding box center [494, 463] width 21 height 21
click at [495, 459] on button "–" at bounding box center [494, 463] width 21 height 21
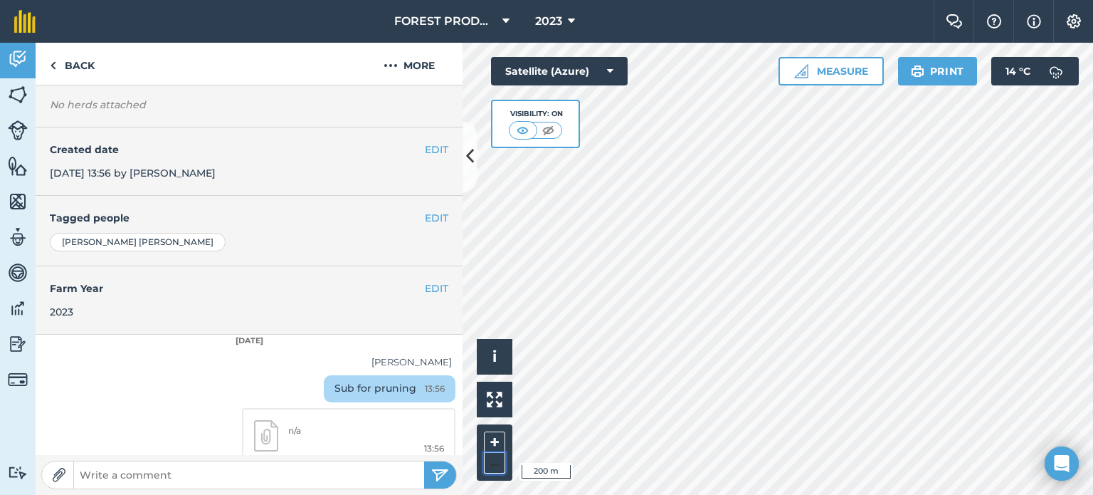
scroll to position [167, 0]
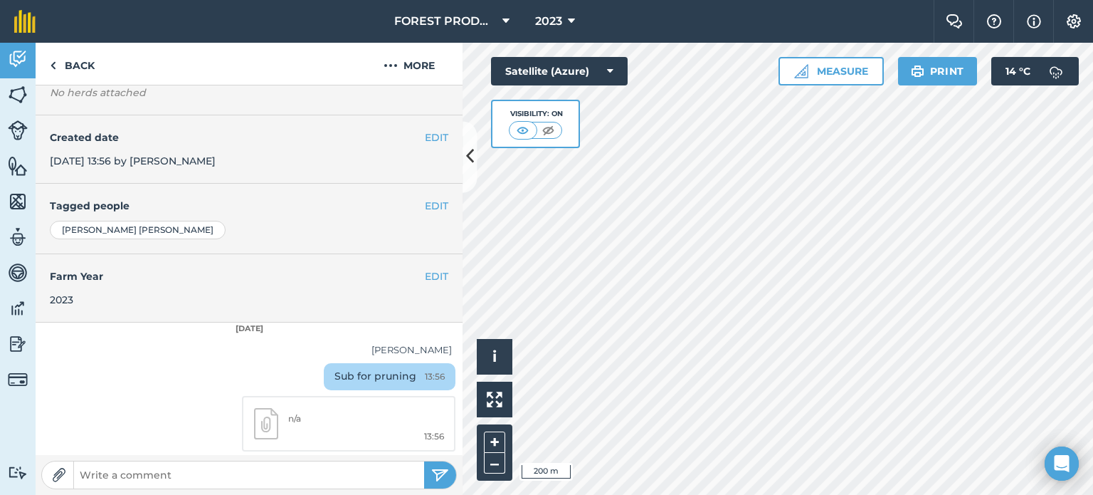
click at [254, 409] on img at bounding box center [266, 424] width 24 height 32
click at [63, 65] on link "Back" at bounding box center [72, 64] width 73 height 42
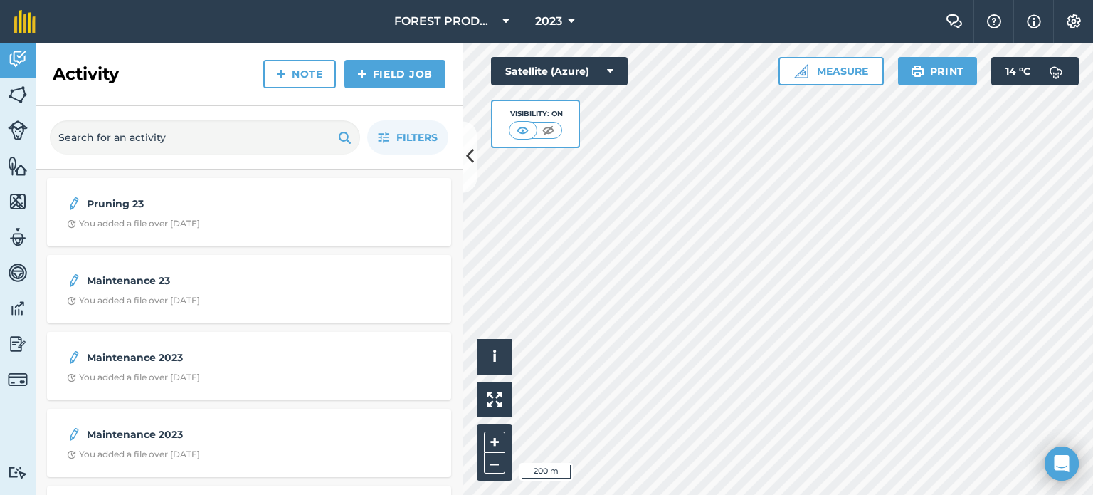
click at [582, 19] on div "2023" at bounding box center [555, 21] width 80 height 43
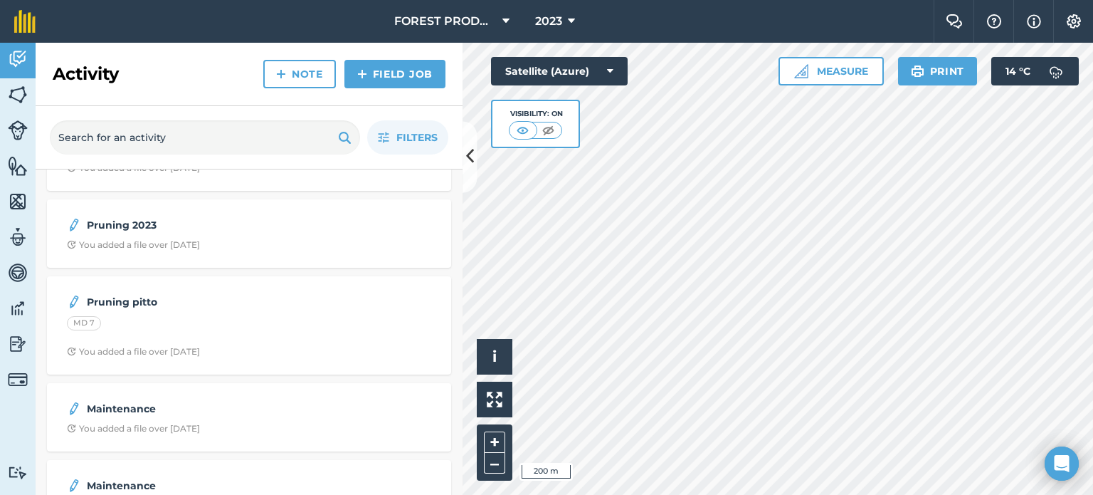
scroll to position [1664, 0]
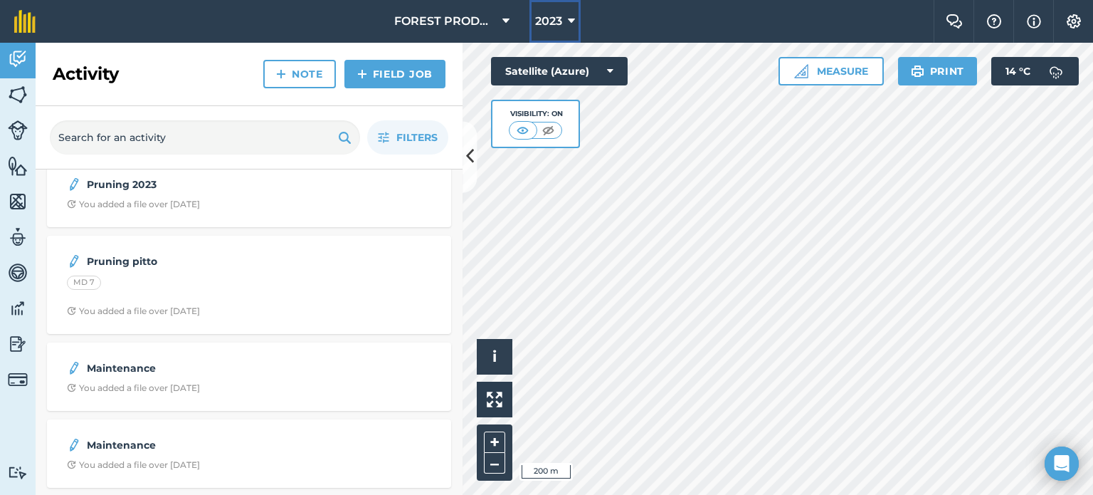
click at [572, 26] on icon at bounding box center [571, 21] width 7 height 17
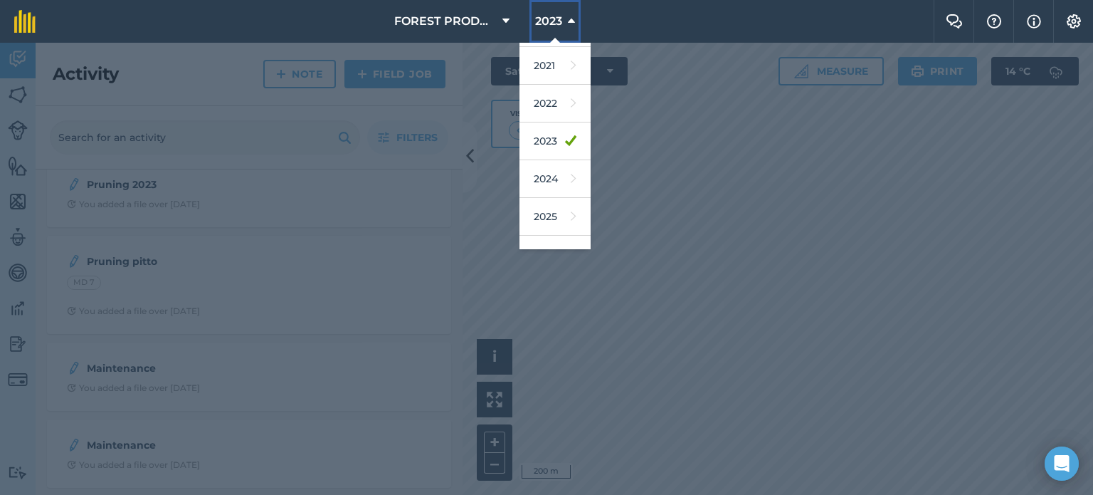
scroll to position [161, 0]
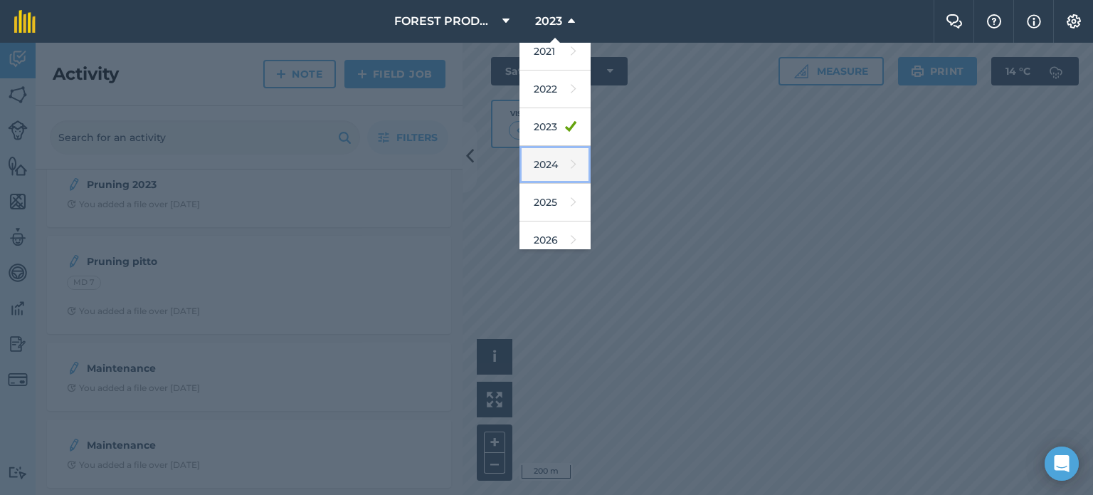
click at [550, 163] on link "2024" at bounding box center [555, 165] width 71 height 38
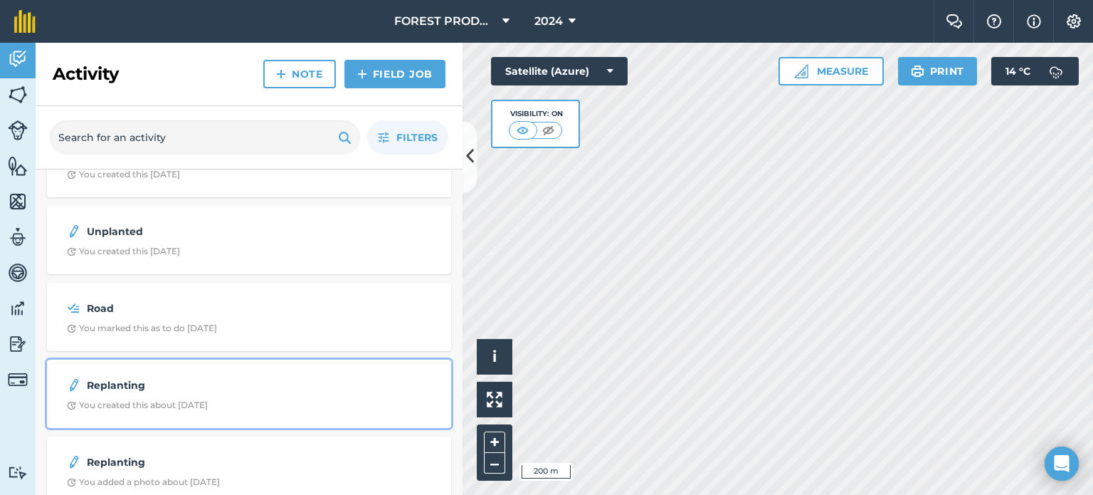
click at [274, 409] on div "Replanting You created this about [DATE]" at bounding box center [249, 393] width 387 height 51
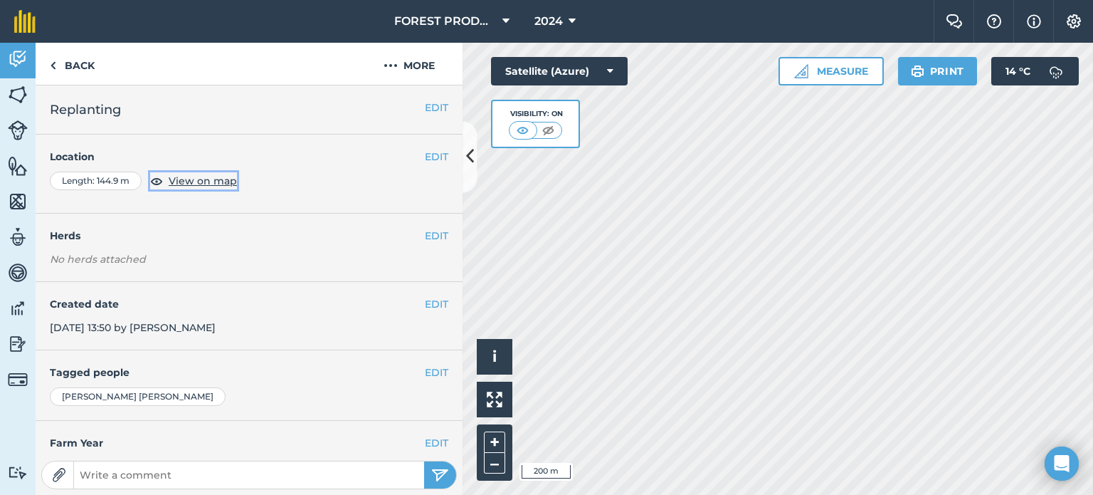
click at [200, 177] on span "View on map" at bounding box center [203, 181] width 68 height 16
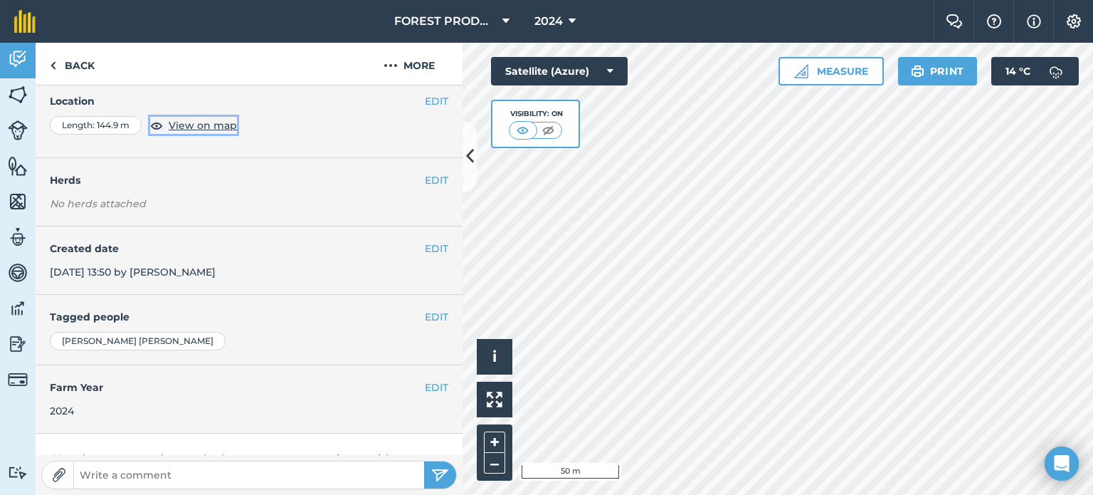
scroll to position [77, 0]
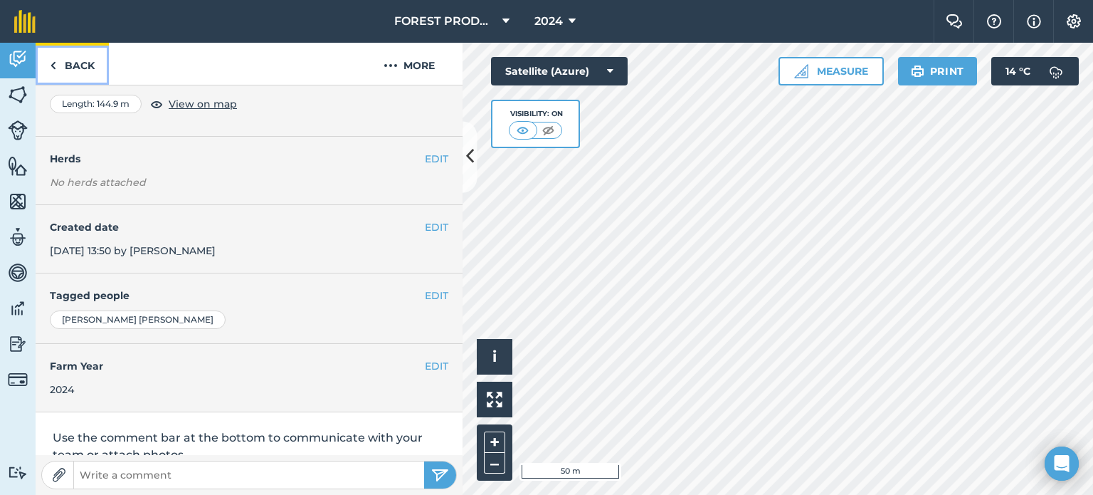
click at [73, 67] on link "Back" at bounding box center [72, 64] width 73 height 42
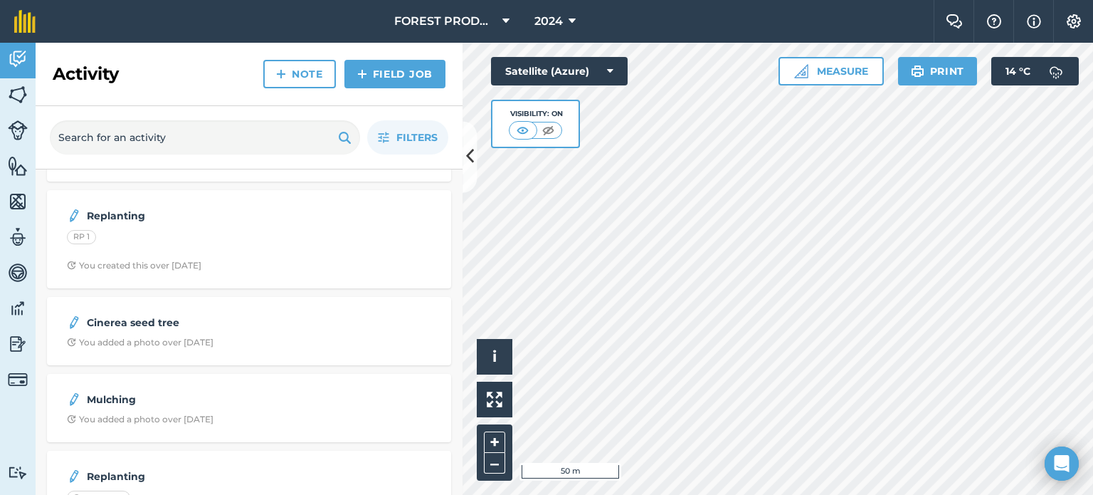
scroll to position [2202, 0]
